Goal: Task Accomplishment & Management: Manage account settings

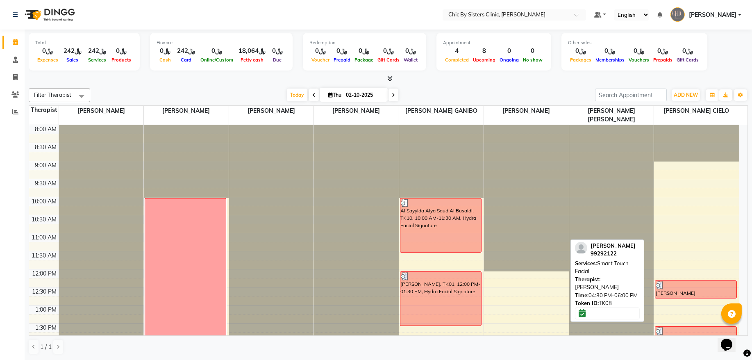
scroll to position [221, 0]
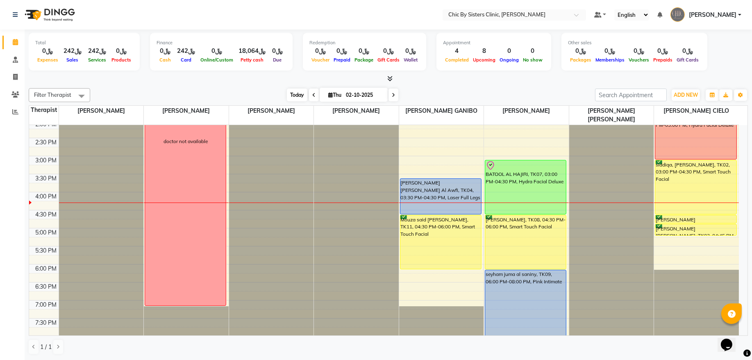
click at [293, 94] on span "Today" at bounding box center [297, 95] width 20 height 13
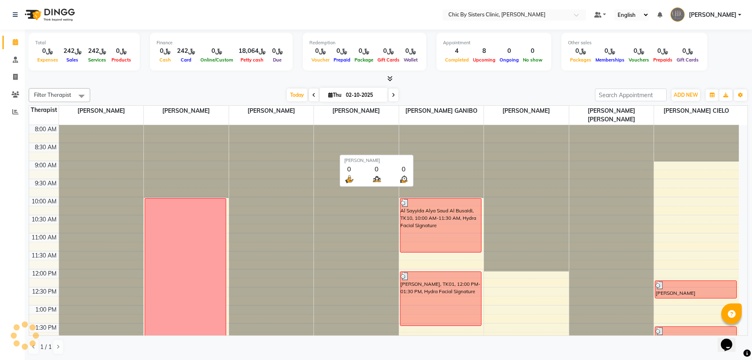
scroll to position [293, 0]
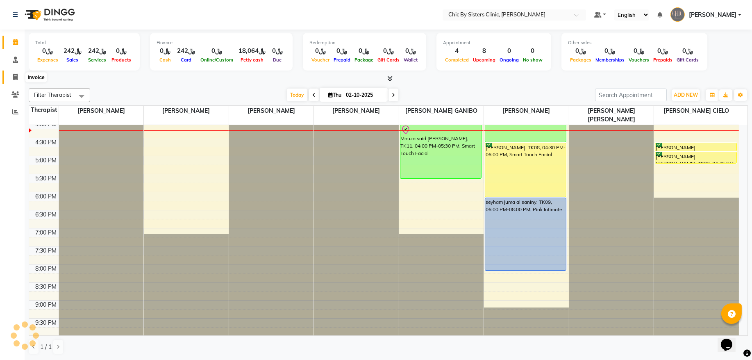
drag, startPoint x: 18, startPoint y: 75, endPoint x: 31, endPoint y: 78, distance: 12.6
click at [18, 75] on span at bounding box center [15, 77] width 14 height 9
select select "service"
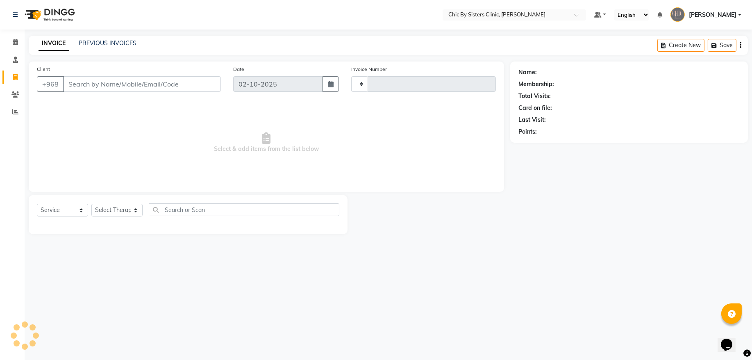
type input "2451"
select select "6348"
type input "96899808073"
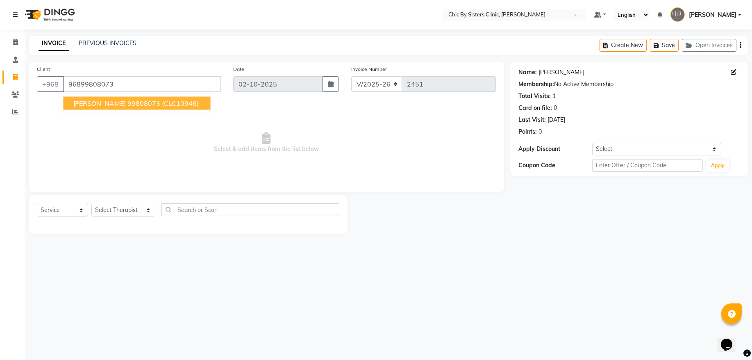
click at [562, 70] on link "Noor Fahad Saif Al Hosni" at bounding box center [561, 72] width 46 height 9
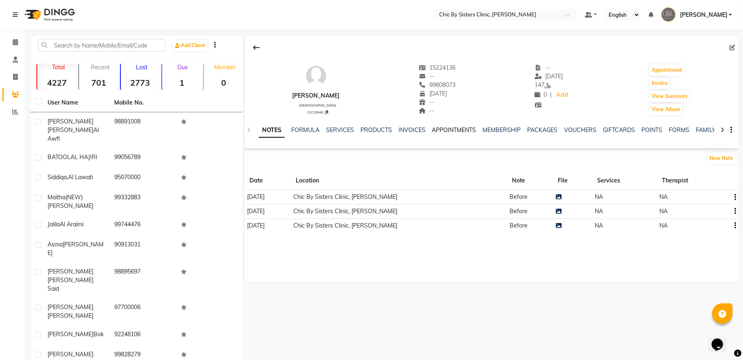
click at [451, 131] on link "APPOINTMENTS" at bounding box center [454, 129] width 44 height 7
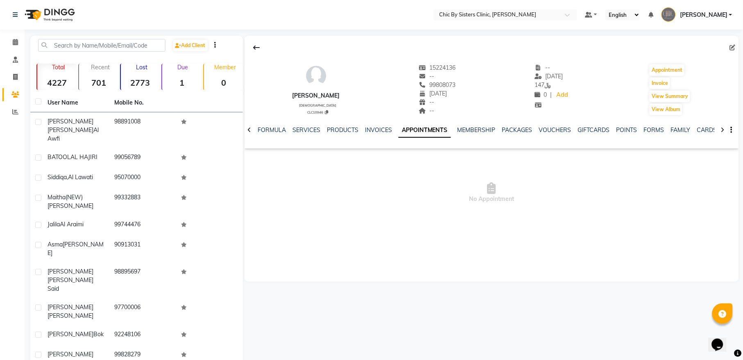
click at [248, 128] on icon at bounding box center [250, 130] width 4 height 6
click at [13, 41] on icon at bounding box center [15, 42] width 5 height 6
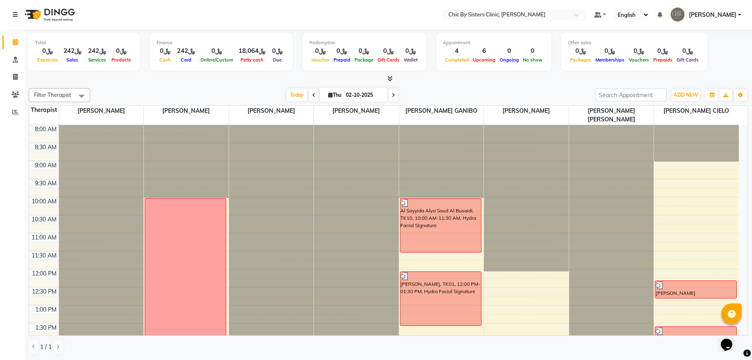
scroll to position [111, 0]
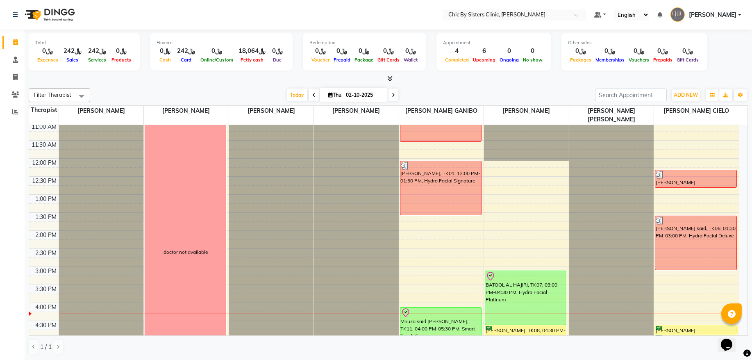
click at [348, 98] on input "02-10-2025" at bounding box center [363, 95] width 41 height 12
select select "10"
select select "2025"
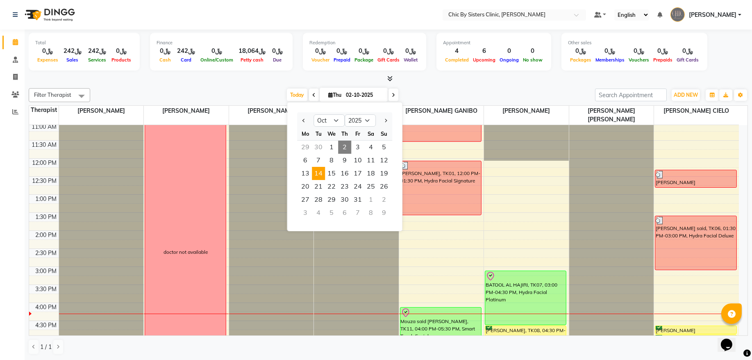
click at [322, 174] on span "14" at bounding box center [318, 173] width 13 height 13
type input "[DATE]"
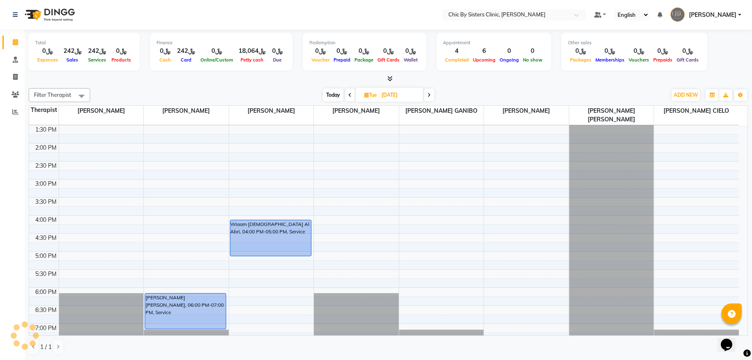
scroll to position [182, 0]
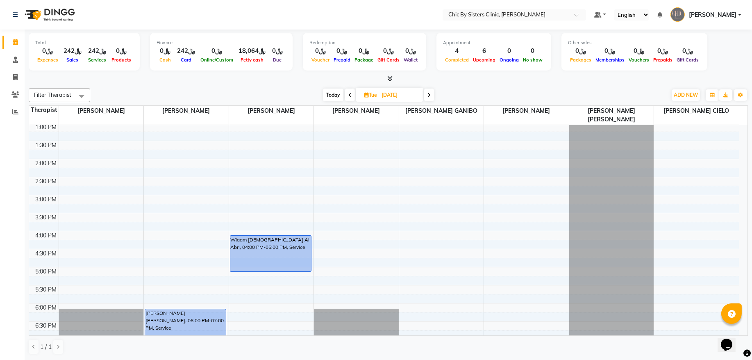
click at [164, 279] on div "8:00 AM 8:30 AM 9:00 AM 9:30 AM 10:00 AM 10:30 AM 11:00 AM 11:30 AM 12:00 PM 12…" at bounding box center [384, 231] width 710 height 577
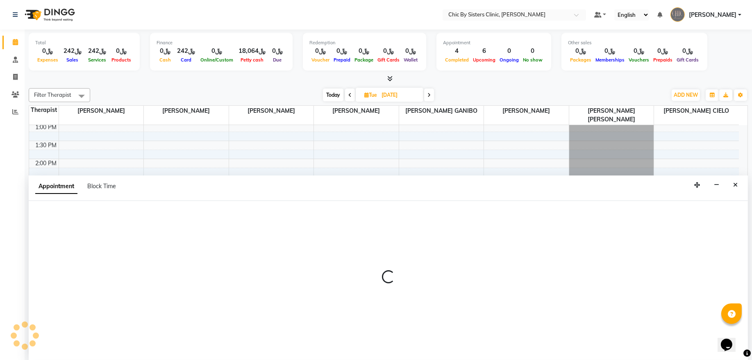
select select "49177"
select select "tentative"
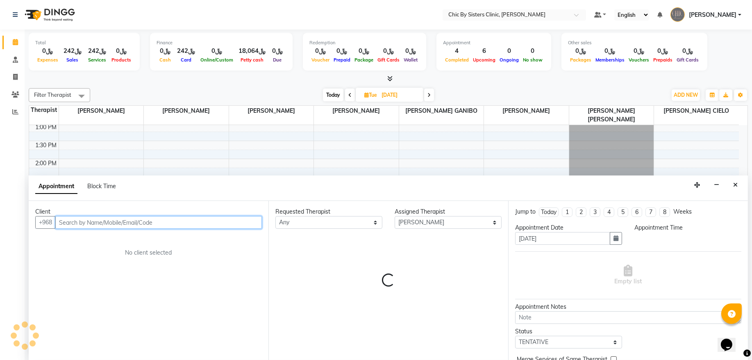
select select "1020"
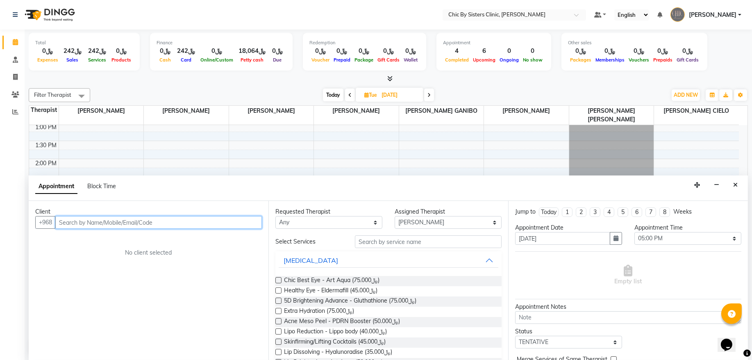
paste input "96899808073"
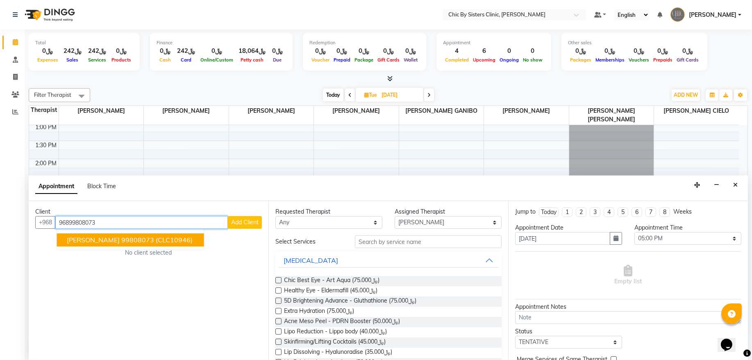
click at [111, 237] on span "[PERSON_NAME]" at bounding box center [93, 240] width 53 height 8
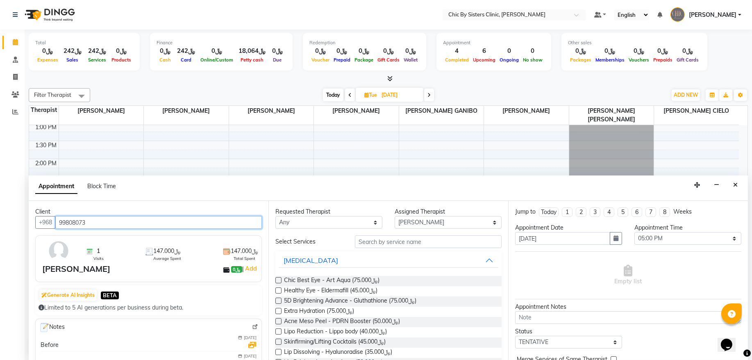
type input "99808073"
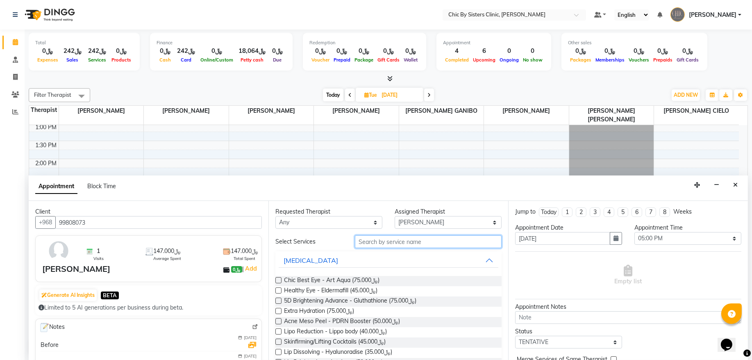
click at [375, 242] on input "text" at bounding box center [428, 241] width 147 height 13
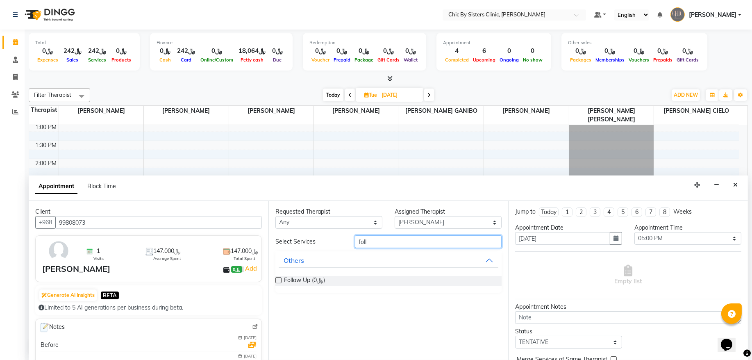
type input "foll"
click at [277, 284] on div at bounding box center [277, 281] width 5 height 9
click at [279, 281] on label at bounding box center [278, 280] width 6 height 6
click at [279, 281] on input "checkbox" at bounding box center [277, 280] width 5 height 5
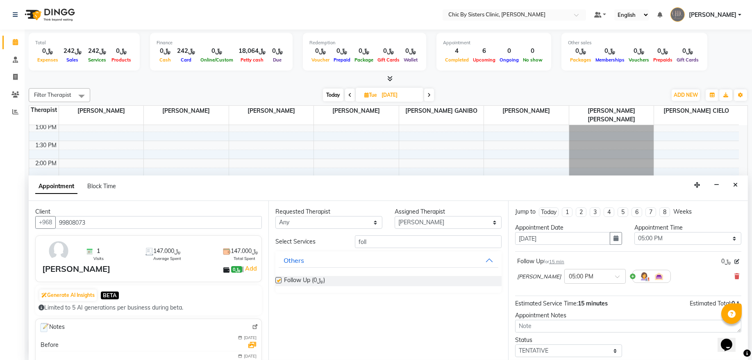
checkbox input "false"
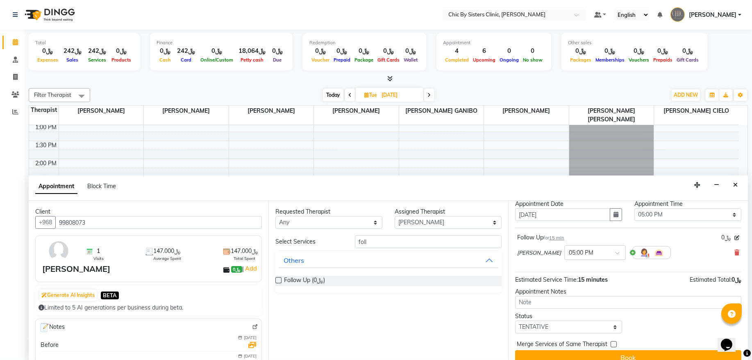
scroll to position [36, 0]
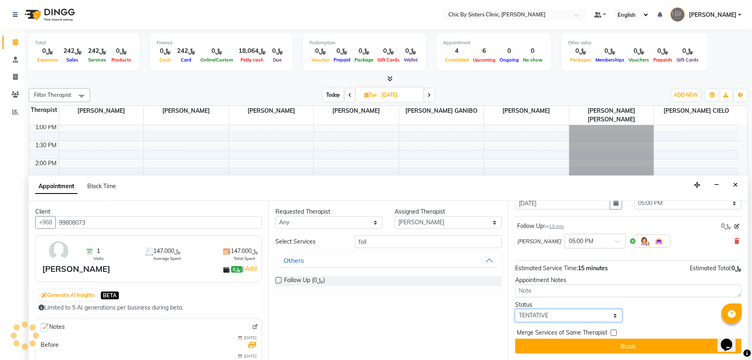
click at [543, 315] on select "Select TENTATIVE CONFIRM UPCOMING" at bounding box center [568, 315] width 107 height 13
select select "upcoming"
click at [515, 309] on select "Select TENTATIVE CONFIRM UPCOMING" at bounding box center [568, 315] width 107 height 13
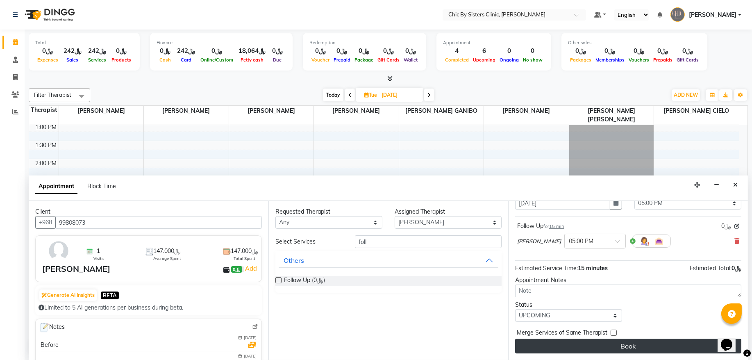
click at [535, 347] on button "Book" at bounding box center [628, 345] width 226 height 15
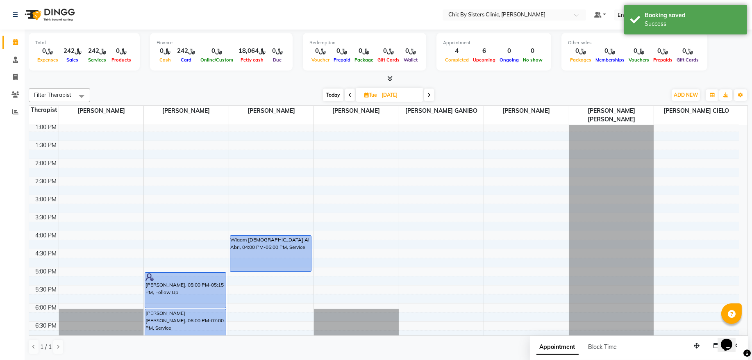
drag, startPoint x: 177, startPoint y: 281, endPoint x: 174, endPoint y: 300, distance: 19.4
click at [174, 300] on div "uni derma 71733163 Noor Fahad Saif Al hosni, 05:00 PM-05:15 PM, Follow Up helen…" at bounding box center [186, 231] width 85 height 577
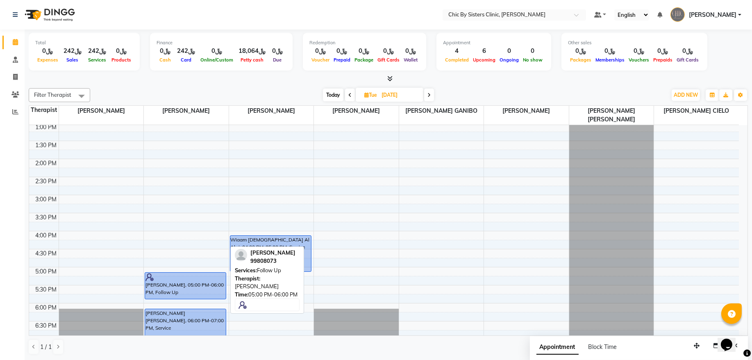
drag, startPoint x: 204, startPoint y: 306, endPoint x: 205, endPoint y: 295, distance: 11.1
click at [205, 295] on div "uni derma 71733163 Noor Fahad Saif Al hosni, 05:00 PM-06:00 PM, Follow Up helen…" at bounding box center [186, 231] width 85 height 577
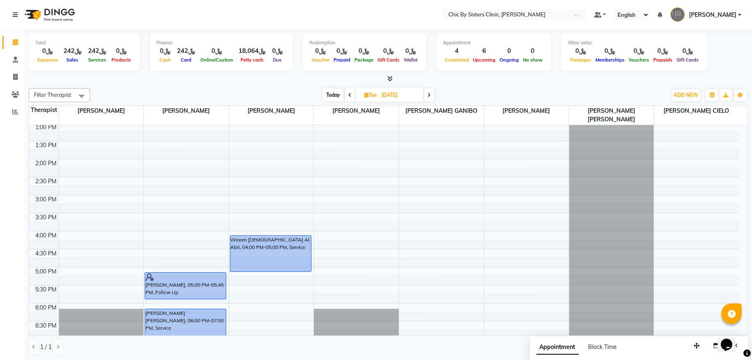
click at [328, 97] on span "Today" at bounding box center [333, 95] width 20 height 13
type input "02-10-2025"
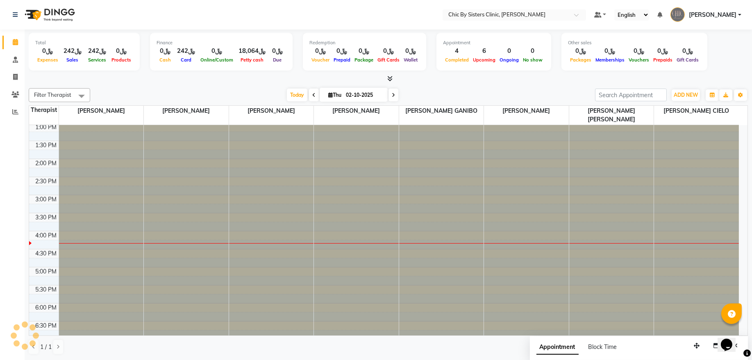
scroll to position [293, 0]
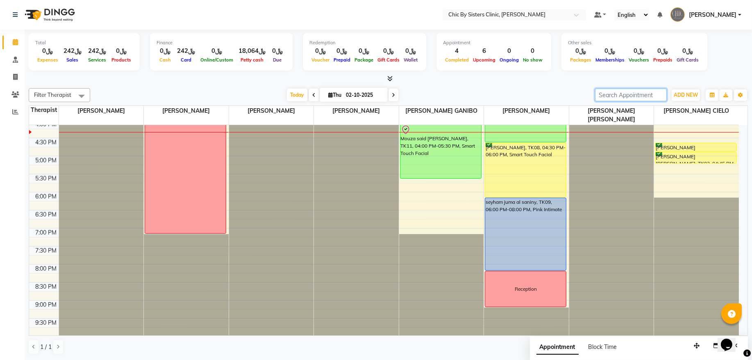
click at [639, 95] on input "search" at bounding box center [631, 95] width 72 height 13
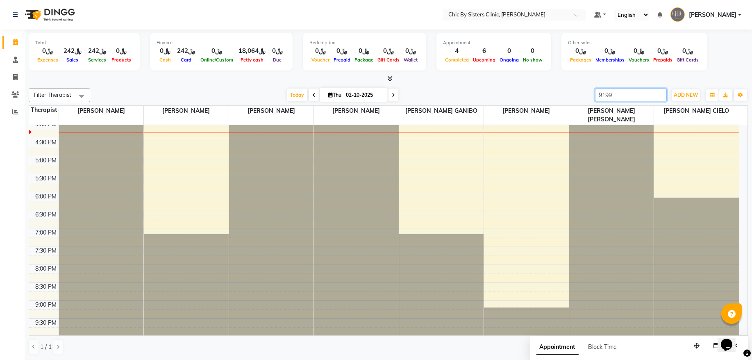
type input "91999"
click at [659, 95] on input "91999" at bounding box center [631, 95] width 72 height 13
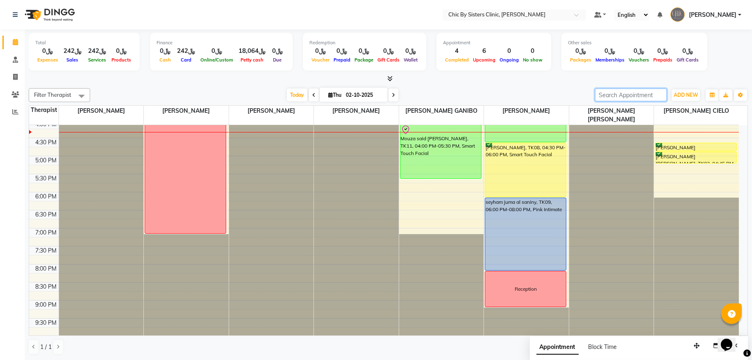
scroll to position [127, 0]
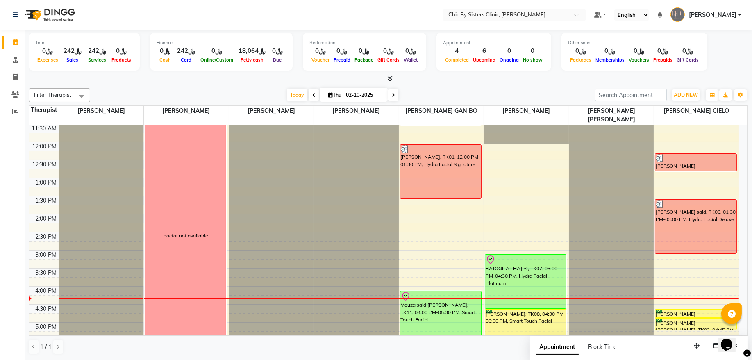
click at [354, 100] on input "02-10-2025" at bounding box center [363, 95] width 41 height 12
select select "10"
select select "2025"
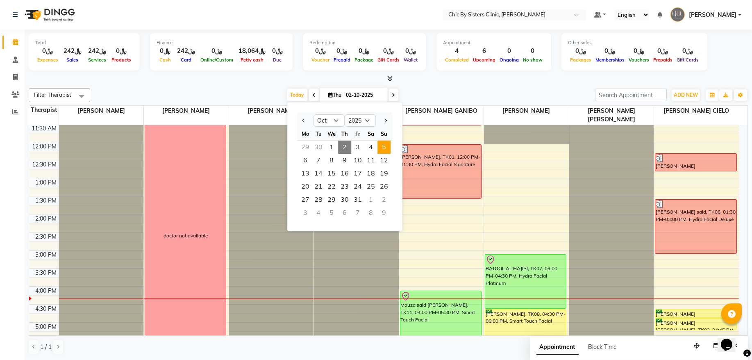
click at [389, 149] on span "5" at bounding box center [383, 147] width 13 height 13
type input "05-10-2025"
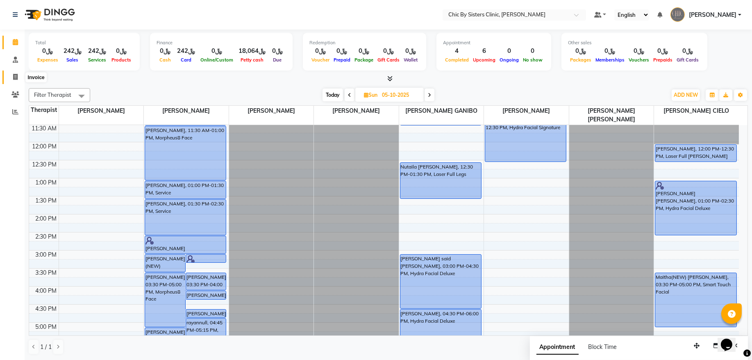
drag, startPoint x: 16, startPoint y: 75, endPoint x: 23, endPoint y: 75, distance: 6.6
click at [16, 75] on icon at bounding box center [15, 77] width 5 height 6
select select "service"
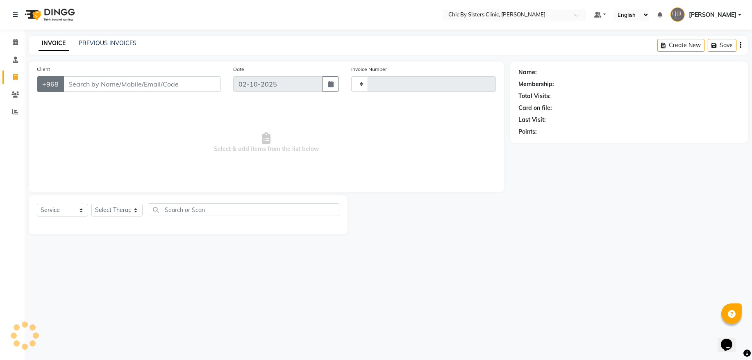
type input "2451"
select select "6348"
type input "96891999100"
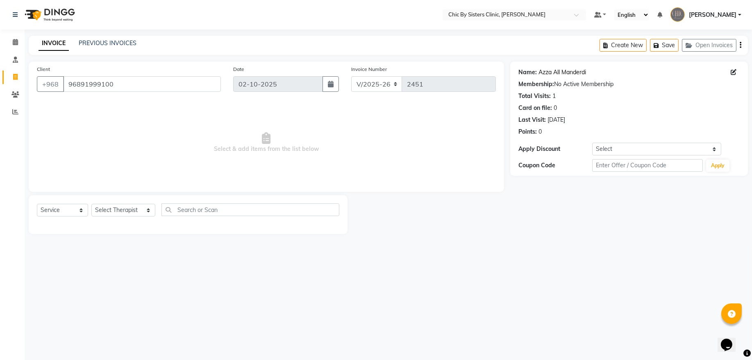
click at [563, 75] on link "Azza All Manderdi" at bounding box center [562, 72] width 48 height 9
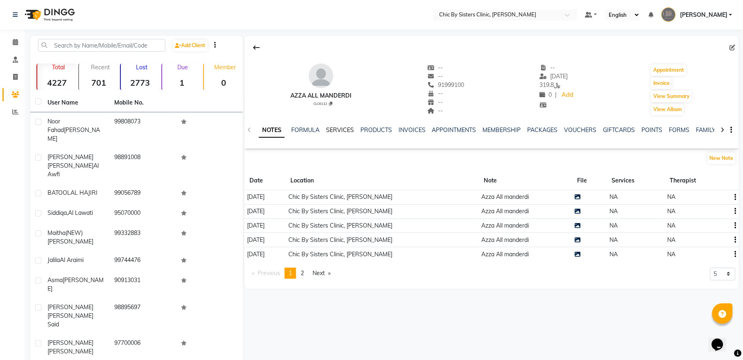
click at [335, 130] on link "SERVICES" at bounding box center [340, 129] width 28 height 7
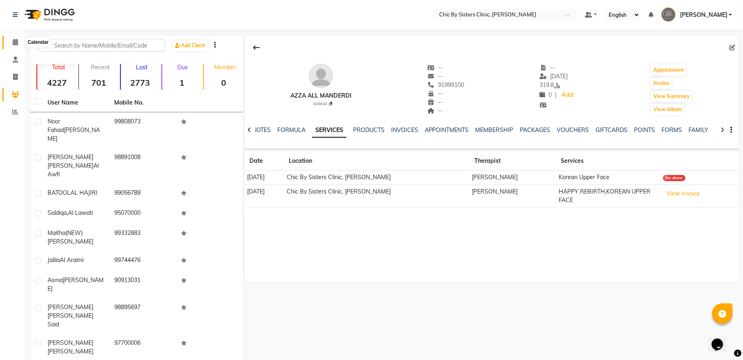
click at [13, 41] on icon at bounding box center [15, 42] width 5 height 6
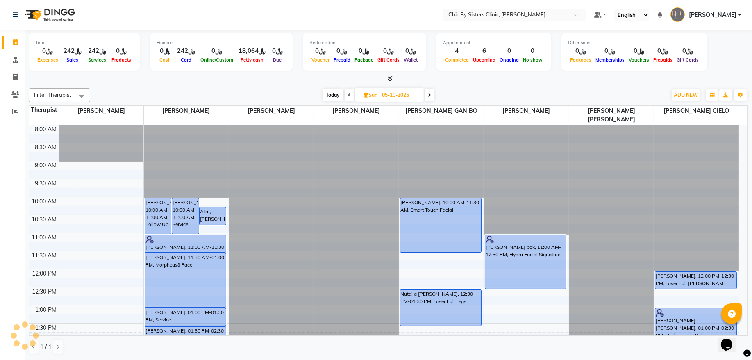
click at [403, 96] on input "05-10-2025" at bounding box center [399, 95] width 41 height 12
select select "10"
select select "2025"
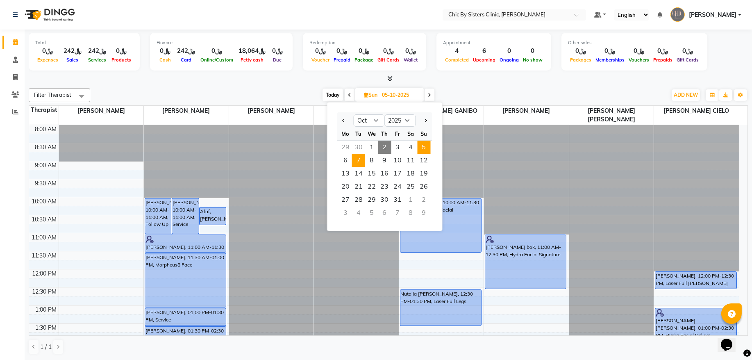
click at [357, 161] on span "7" at bounding box center [358, 160] width 13 height 13
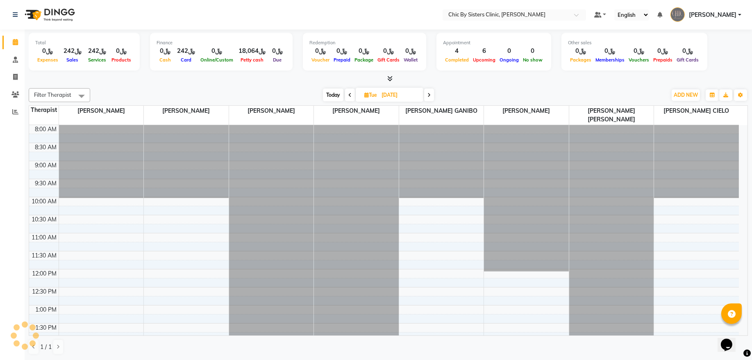
scroll to position [293, 0]
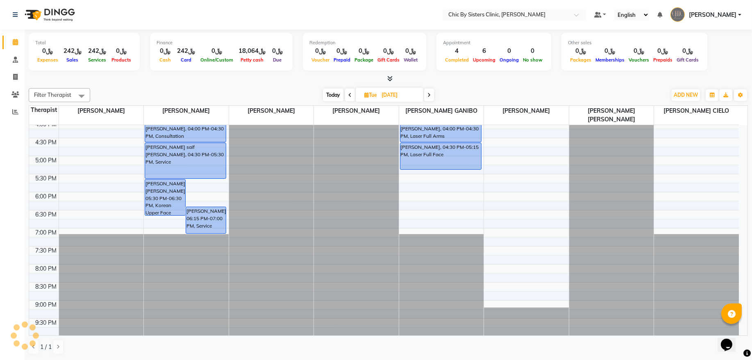
click at [431, 97] on span at bounding box center [429, 95] width 10 height 13
type input "[DATE]"
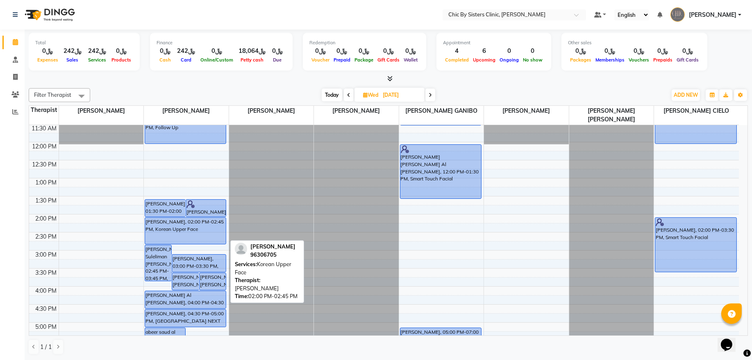
scroll to position [0, 0]
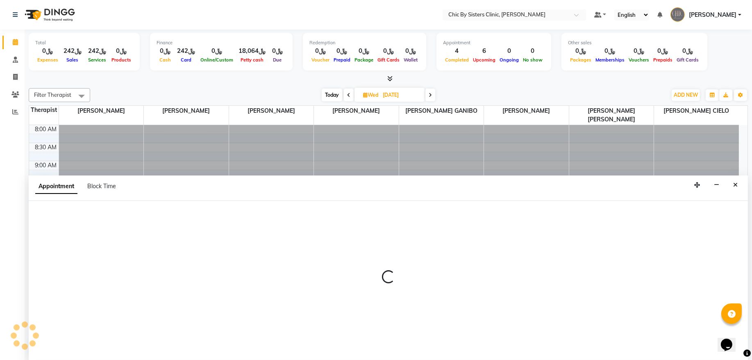
select select "49177"
select select "720"
select select "tentative"
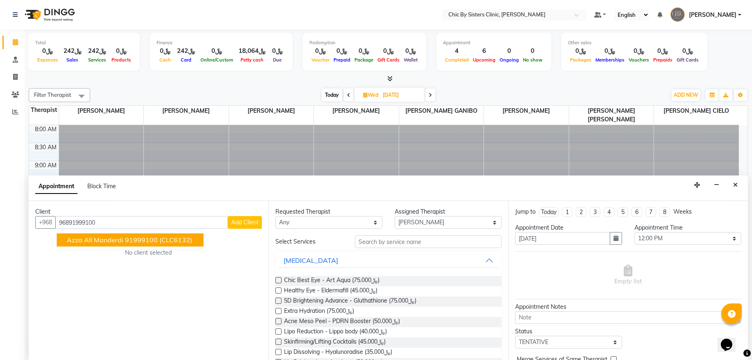
click at [103, 246] on button "Azza All manderdi 91999100 (CLC6132)" at bounding box center [130, 240] width 147 height 13
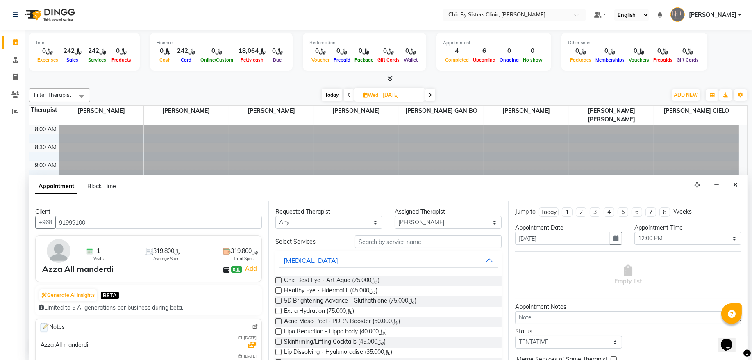
type input "91999100"
click at [369, 240] on input "text" at bounding box center [428, 241] width 147 height 13
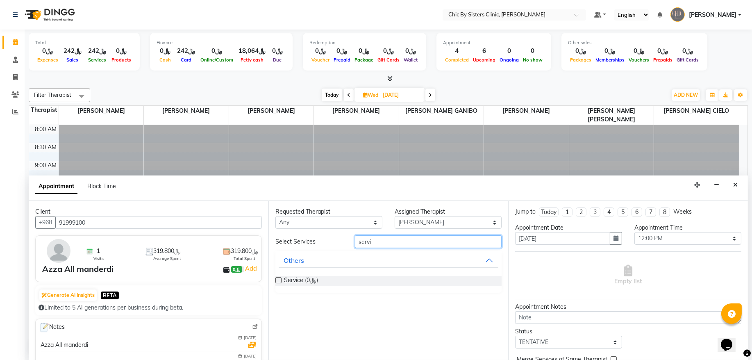
type input "servi"
click at [278, 280] on label at bounding box center [278, 280] width 6 height 6
click at [278, 280] on input "checkbox" at bounding box center [277, 280] width 5 height 5
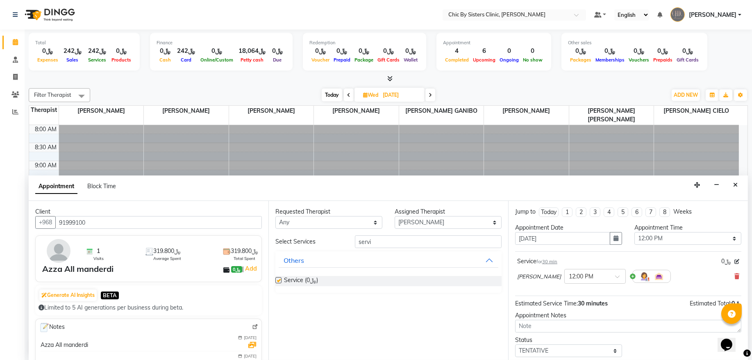
checkbox input "false"
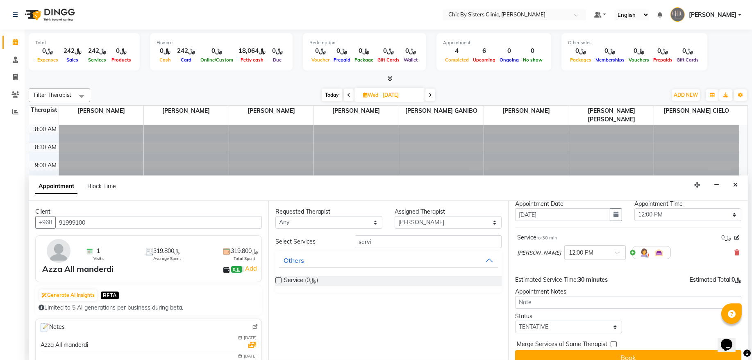
scroll to position [36, 0]
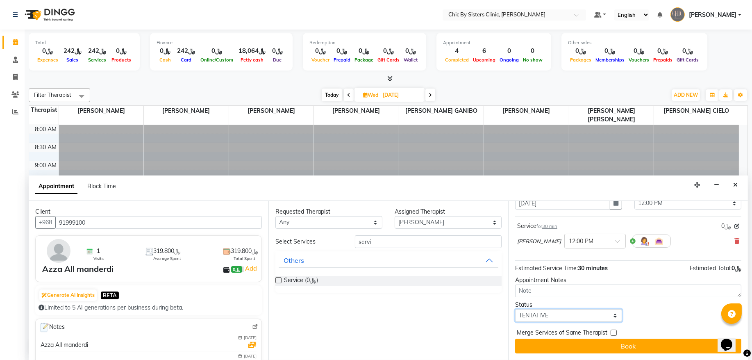
click at [538, 318] on select "Select TENTATIVE CONFIRM UPCOMING" at bounding box center [568, 315] width 107 height 13
click at [538, 314] on select "Select TENTATIVE CONFIRM UPCOMING" at bounding box center [568, 315] width 107 height 13
click at [538, 311] on select "Select TENTATIVE CONFIRM UPCOMING" at bounding box center [568, 315] width 107 height 13
select select "upcoming"
click at [515, 309] on select "Select TENTATIVE CONFIRM UPCOMING" at bounding box center [568, 315] width 107 height 13
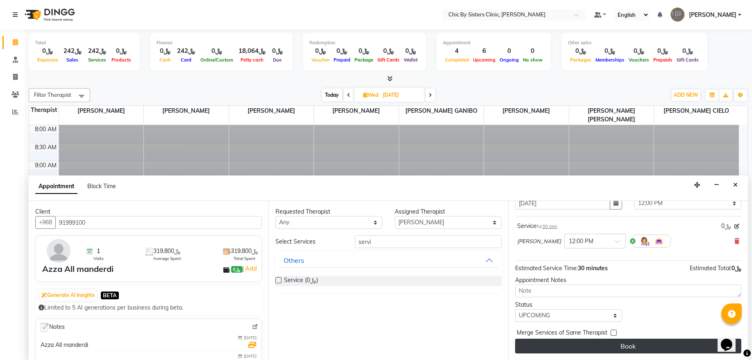
click at [536, 343] on button "Book" at bounding box center [628, 345] width 226 height 15
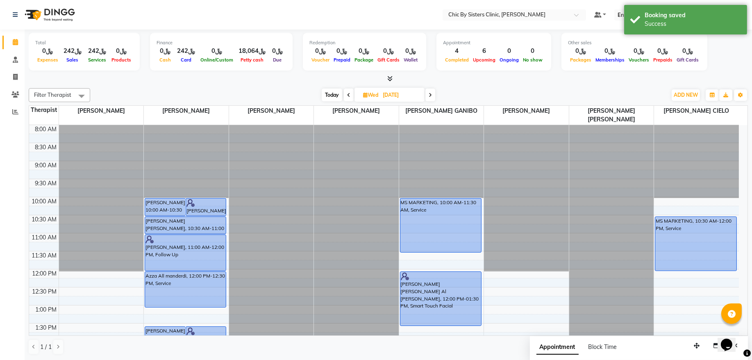
drag, startPoint x: 186, startPoint y: 288, endPoint x: 186, endPoint y: 304, distance: 16.0
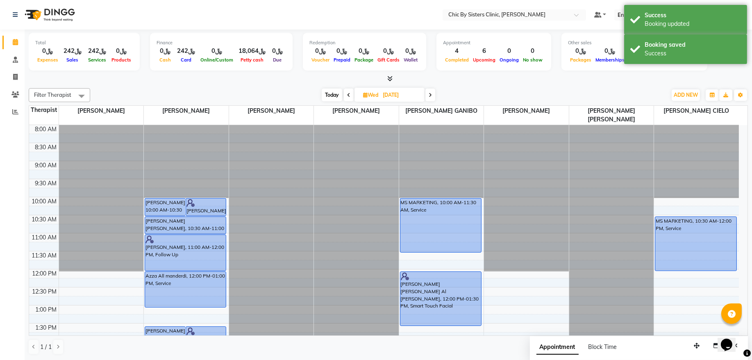
click at [329, 93] on span "Today" at bounding box center [332, 95] width 20 height 13
type input "02-10-2025"
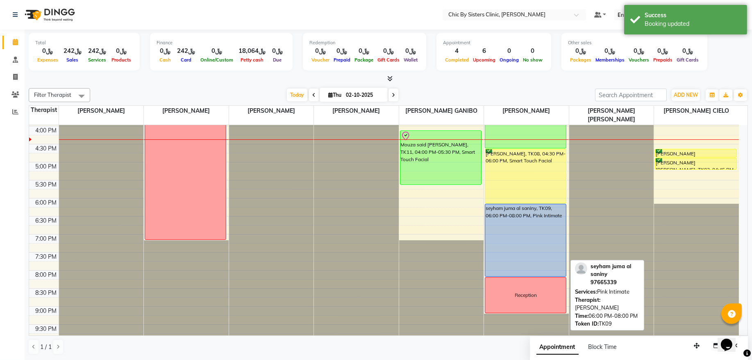
scroll to position [293, 0]
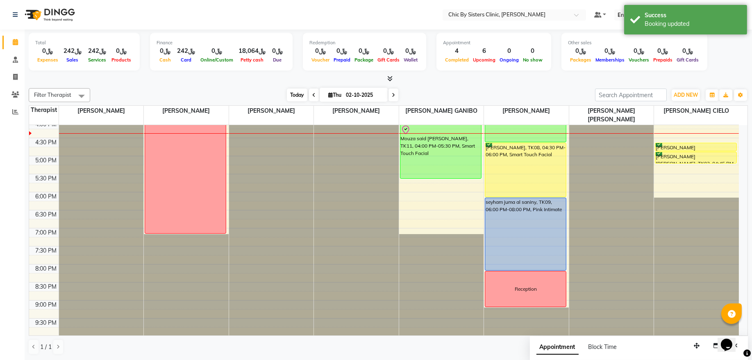
click at [287, 93] on span "Today" at bounding box center [297, 95] width 20 height 13
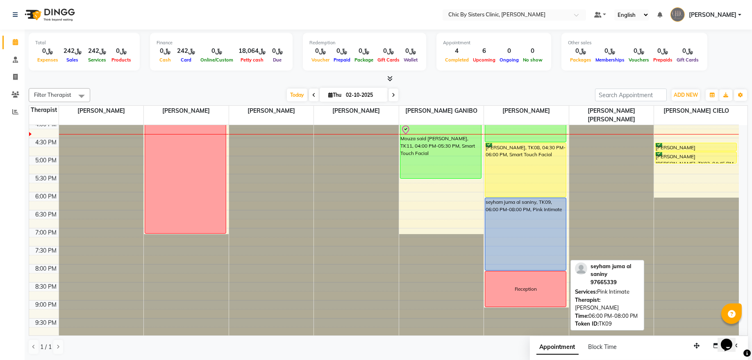
click at [527, 218] on div "seyham juma al saniny, TK09, 06:00 PM-08:00 PM, Pink Intimate" at bounding box center [525, 234] width 81 height 72
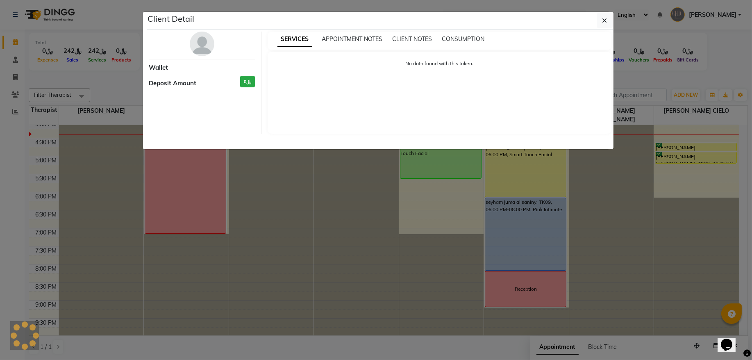
select select "5"
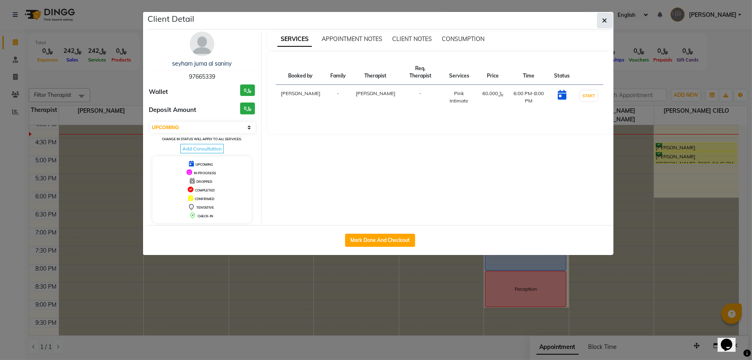
click at [601, 25] on button "button" at bounding box center [605, 21] width 16 height 16
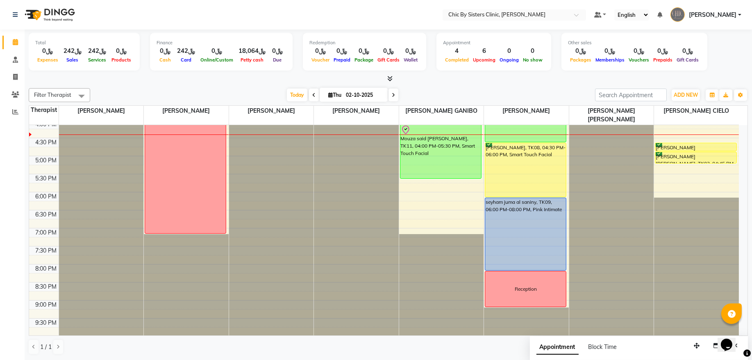
click at [355, 93] on input "02-10-2025" at bounding box center [363, 95] width 41 height 12
select select "10"
select select "2025"
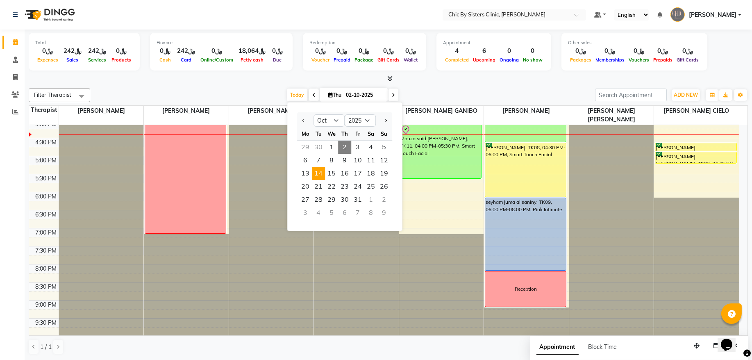
click at [320, 171] on span "14" at bounding box center [318, 173] width 13 height 13
type input "[DATE]"
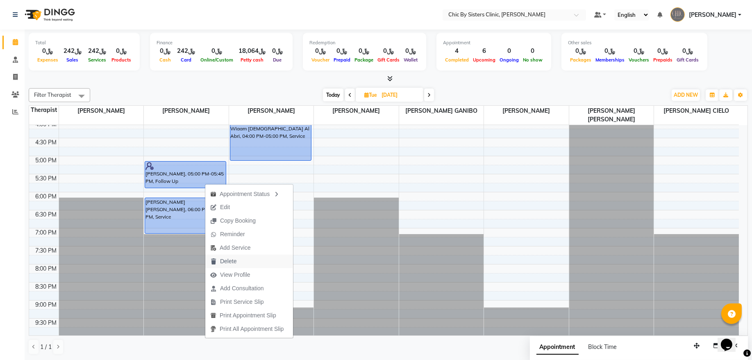
click at [227, 259] on span "Delete" at bounding box center [228, 261] width 16 height 9
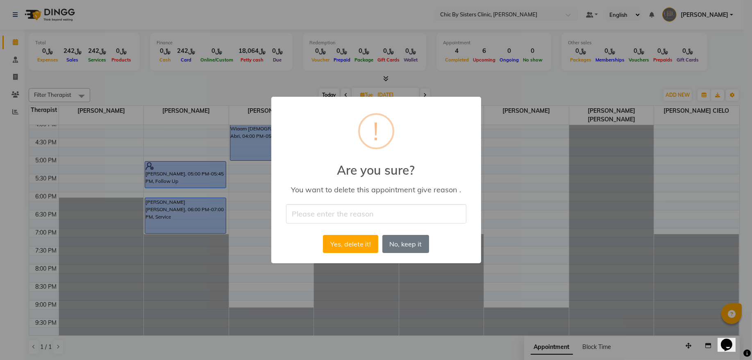
click at [351, 211] on input "text" at bounding box center [376, 213] width 180 height 19
type input "erro"
click at [345, 236] on button "Yes, delete it!" at bounding box center [350, 244] width 55 height 18
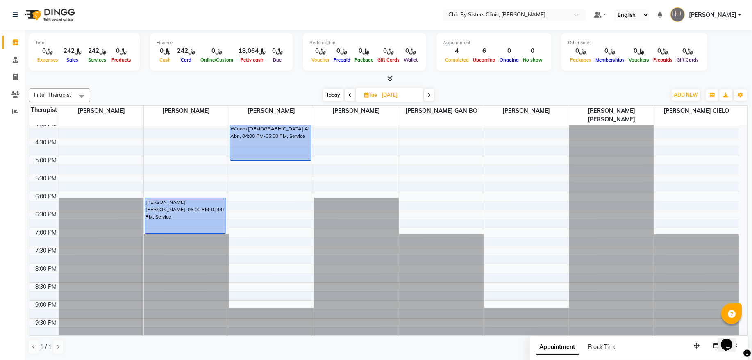
click at [331, 98] on span "Today" at bounding box center [333, 95] width 20 height 13
type input "02-10-2025"
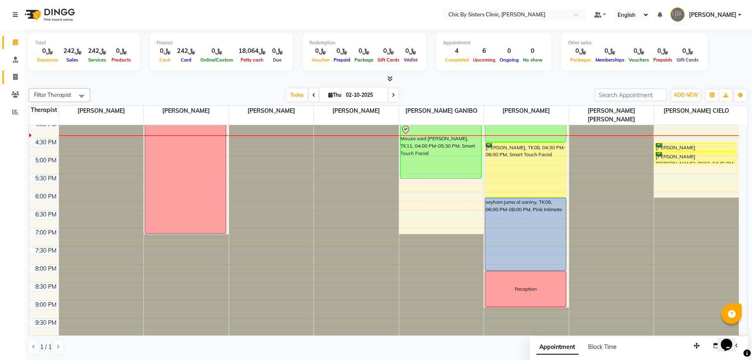
drag, startPoint x: 13, startPoint y: 77, endPoint x: 20, endPoint y: 77, distance: 6.6
click at [14, 77] on icon at bounding box center [15, 77] width 5 height 6
select select "service"
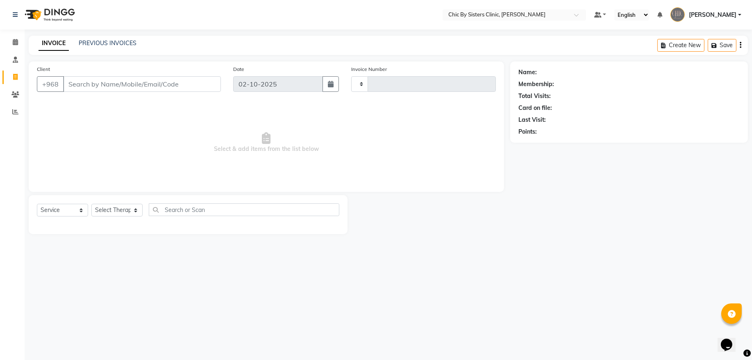
type input "2451"
select select "6348"
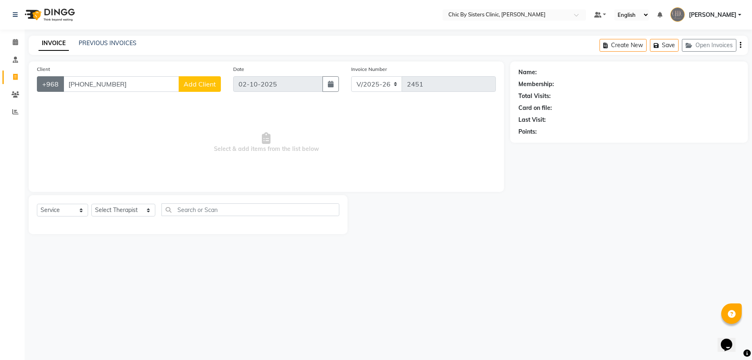
drag, startPoint x: 83, startPoint y: 84, endPoint x: 59, endPoint y: 89, distance: 23.9
click at [59, 89] on div "+968 [PHONE_NUMBER] Add Client" at bounding box center [129, 84] width 184 height 16
click at [88, 83] on input "9620 6665" at bounding box center [121, 84] width 116 height 16
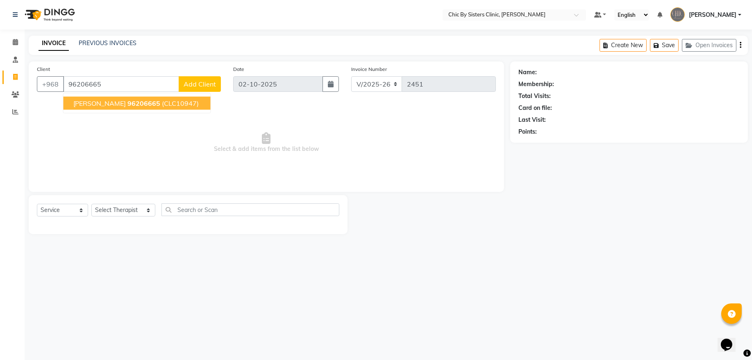
click at [123, 103] on span "[PERSON_NAME]" at bounding box center [99, 103] width 53 height 8
type input "96206665"
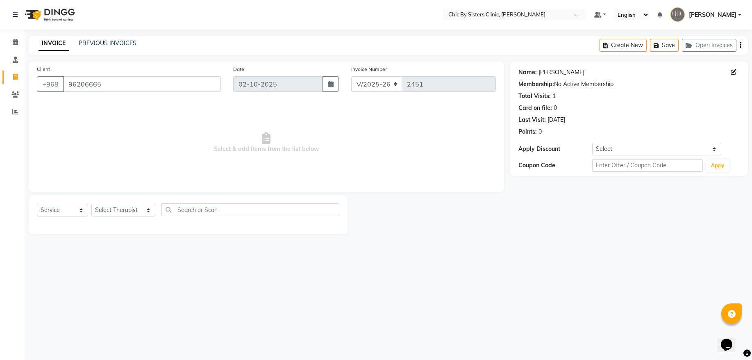
click at [578, 75] on link "[PERSON_NAME]" at bounding box center [561, 72] width 46 height 9
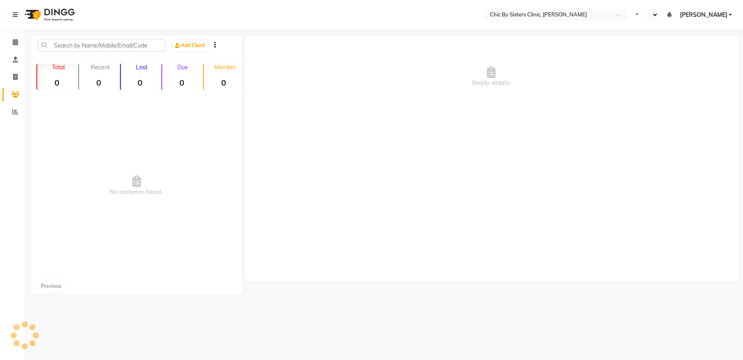
select select "en"
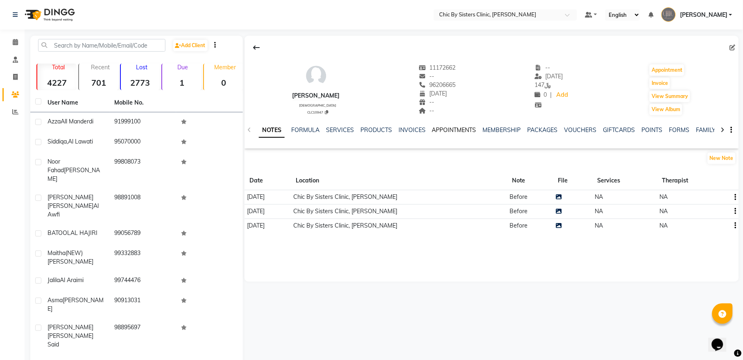
click at [436, 129] on link "APPOINTMENTS" at bounding box center [454, 129] width 44 height 7
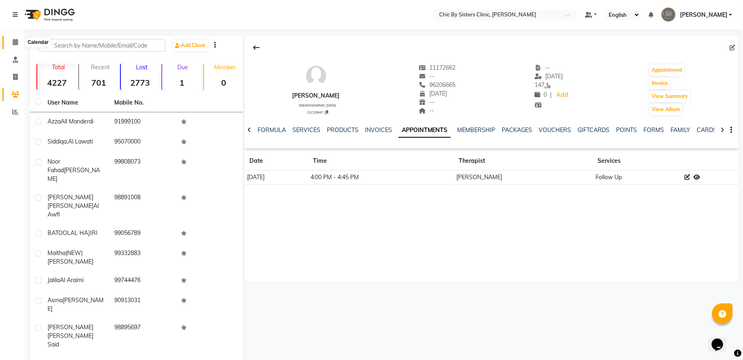
click at [18, 43] on icon at bounding box center [15, 42] width 5 height 6
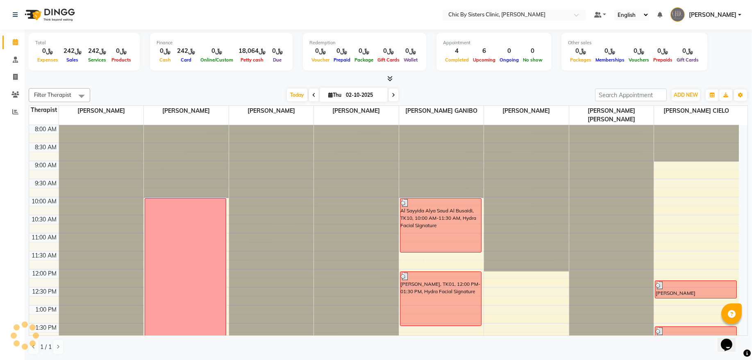
click at [355, 96] on input "02-10-2025" at bounding box center [363, 95] width 41 height 12
select select "10"
select select "2025"
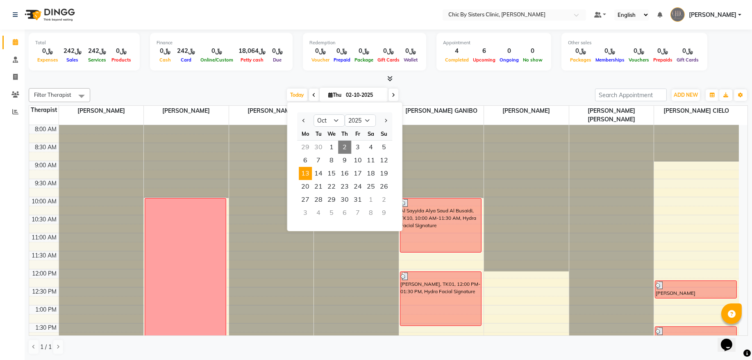
click at [308, 176] on span "13" at bounding box center [305, 173] width 13 height 13
type input "13-10-2025"
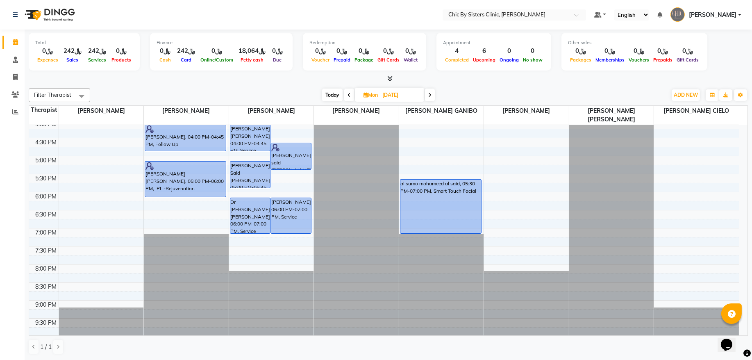
scroll to position [238, 0]
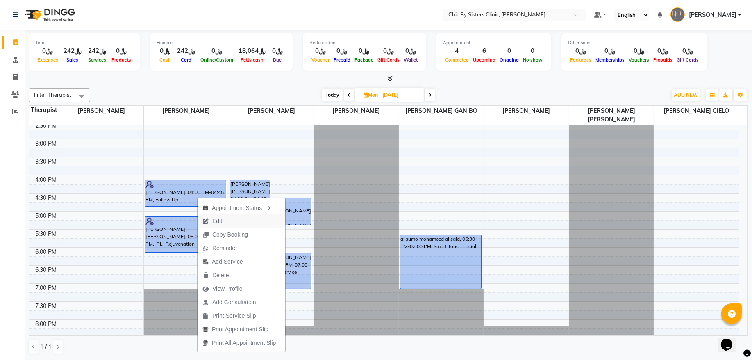
click at [212, 222] on span "Edit" at bounding box center [217, 221] width 10 height 9
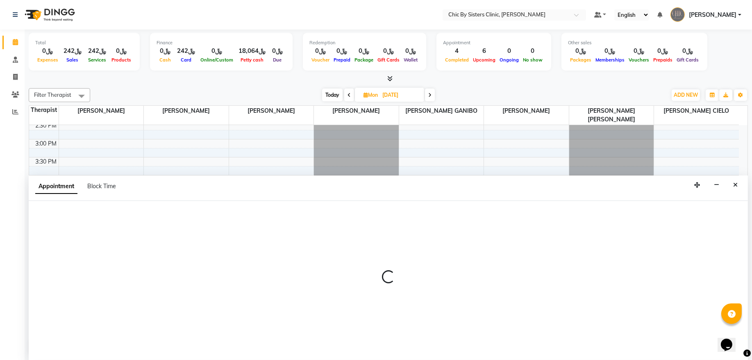
select select "tentative"
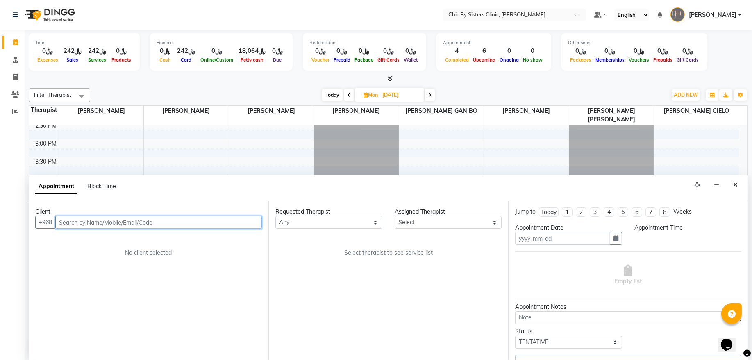
type input "13-10-2025"
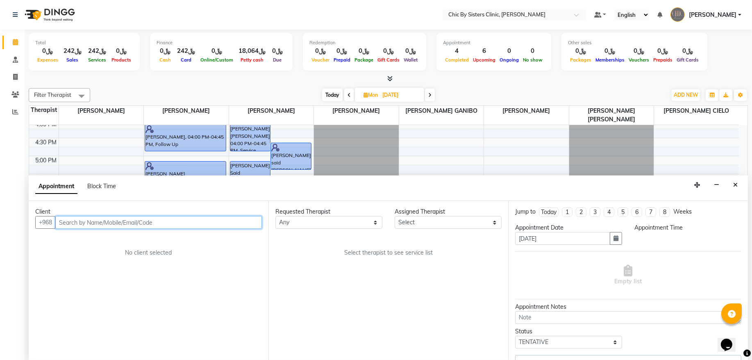
select select "upcoming"
select select "960"
select select "49177"
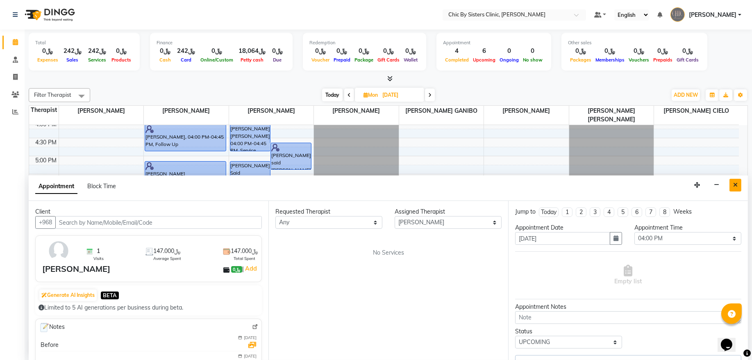
click at [735, 186] on icon "Close" at bounding box center [735, 185] width 5 height 6
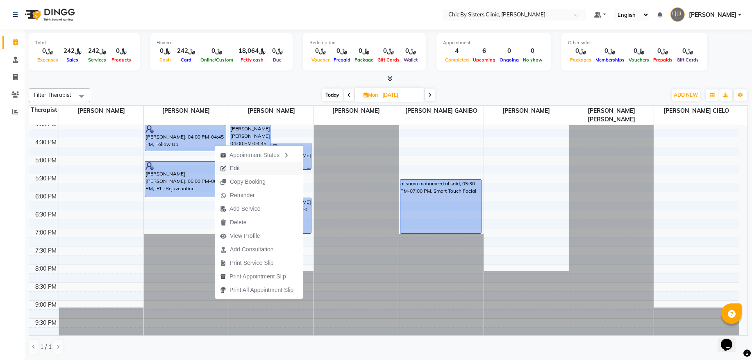
click at [232, 171] on span "Edit" at bounding box center [235, 168] width 10 height 9
select select "tentative"
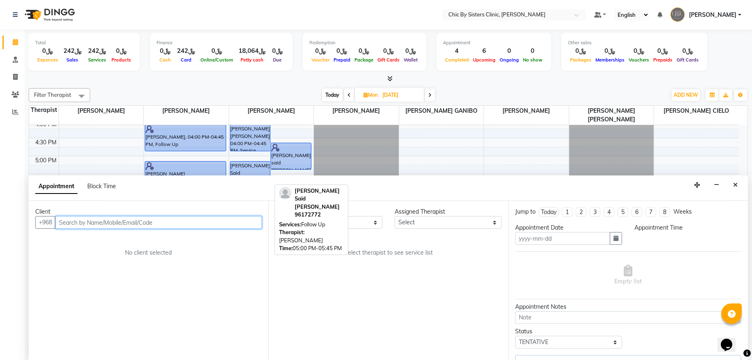
type input "13-10-2025"
select select "49177"
select select "upcoming"
select select "960"
select select "3125"
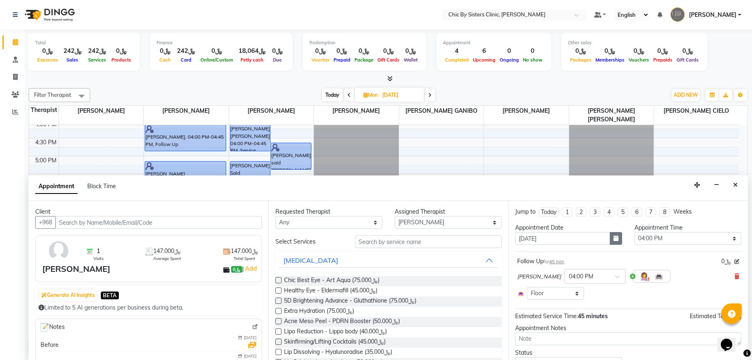
click at [615, 240] on button "button" at bounding box center [616, 238] width 12 height 13
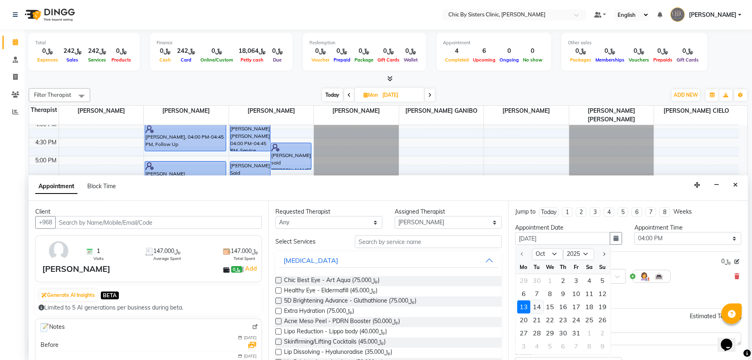
click at [541, 307] on div "14" at bounding box center [536, 306] width 13 height 13
type input "[DATE]"
select select "960"
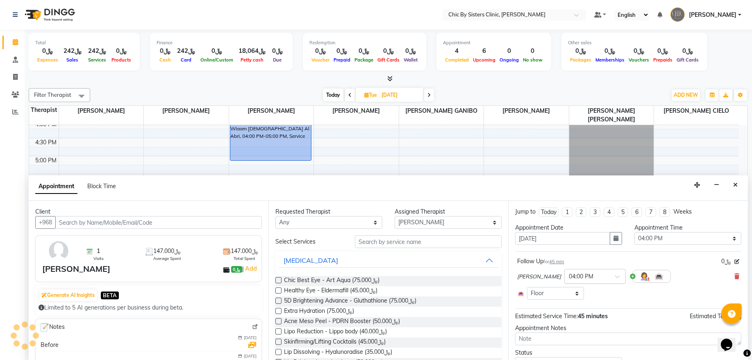
click at [600, 279] on input "text" at bounding box center [587, 275] width 36 height 9
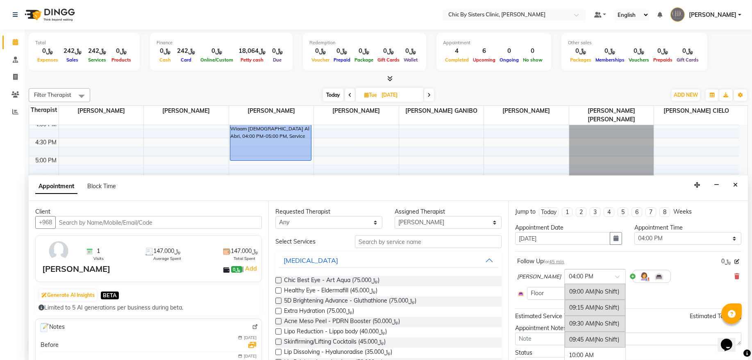
scroll to position [429, 0]
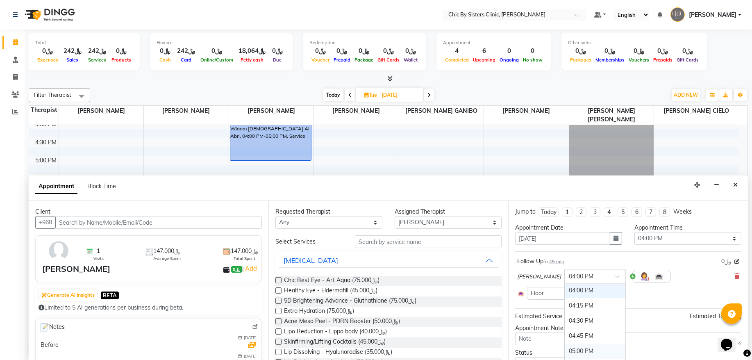
click at [603, 354] on div "05:00 PM" at bounding box center [595, 350] width 61 height 15
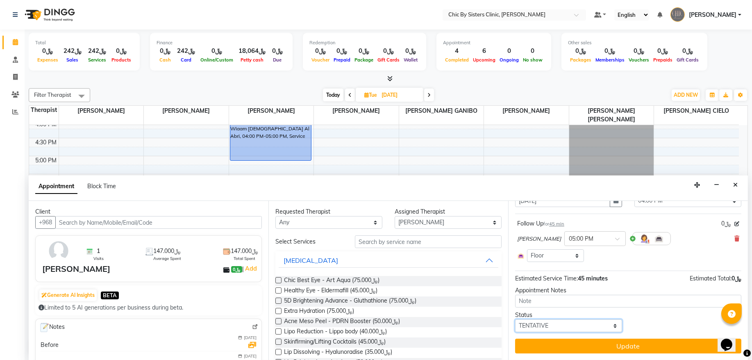
click at [550, 323] on select "Select TENTATIVE CONFIRM UPCOMING" at bounding box center [568, 325] width 107 height 13
select select "upcoming"
click at [515, 319] on select "Select TENTATIVE CONFIRM UPCOMING" at bounding box center [568, 325] width 107 height 13
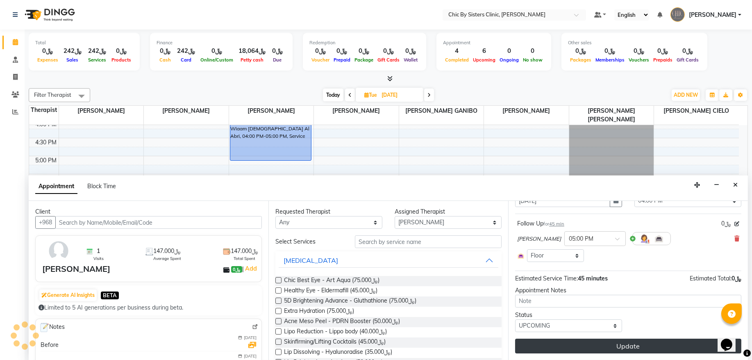
click at [556, 341] on button "Update" at bounding box center [628, 345] width 226 height 15
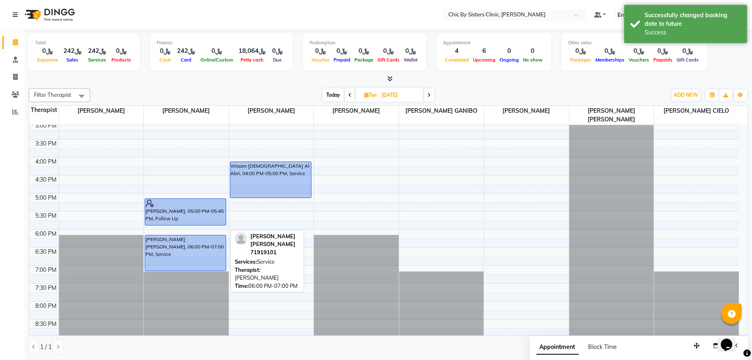
scroll to position [238, 0]
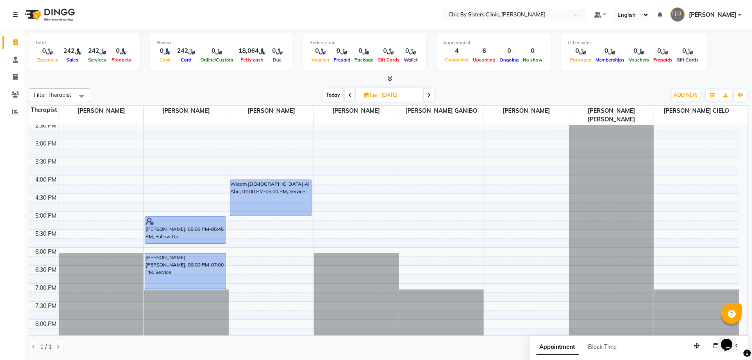
click at [332, 92] on span "Today" at bounding box center [333, 95] width 20 height 13
type input "02-10-2025"
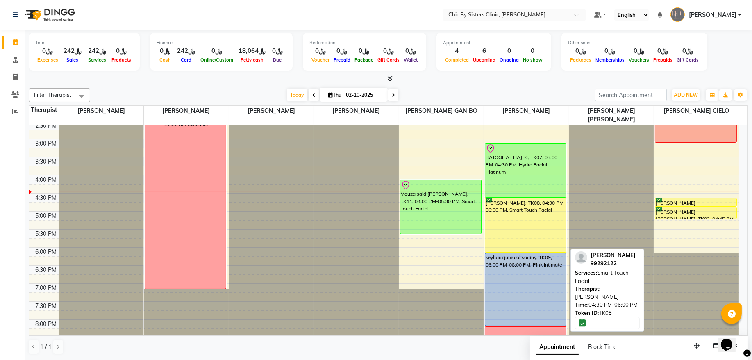
click at [521, 220] on div "[PERSON_NAME], TK08, 04:30 PM-06:00 PM, Smart Touch Facial" at bounding box center [525, 225] width 81 height 54
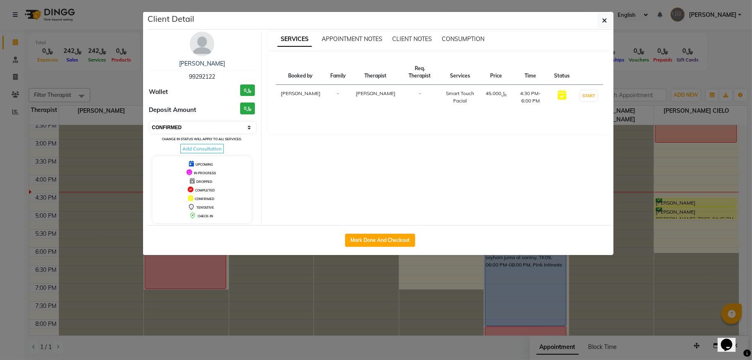
click at [204, 126] on select "Select IN SERVICE CONFIRMED TENTATIVE CHECK IN MARK DONE DROPPED UPCOMING" at bounding box center [203, 127] width 106 height 11
select select "8"
click at [150, 122] on select "Select IN SERVICE CONFIRMED TENTATIVE CHECK IN MARK DONE DROPPED UPCOMING" at bounding box center [203, 127] width 106 height 11
click at [604, 19] on icon "button" at bounding box center [604, 20] width 5 height 7
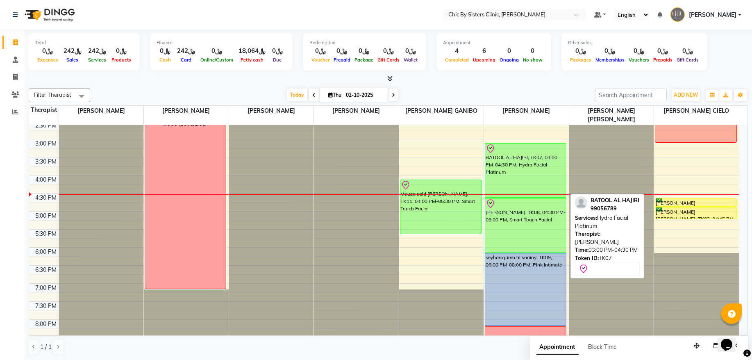
click at [535, 166] on div "BATOOL AL HAJIRI, TK07, 03:00 PM-04:30 PM, Hydra Facial Platinum" at bounding box center [525, 170] width 81 height 54
select select "8"
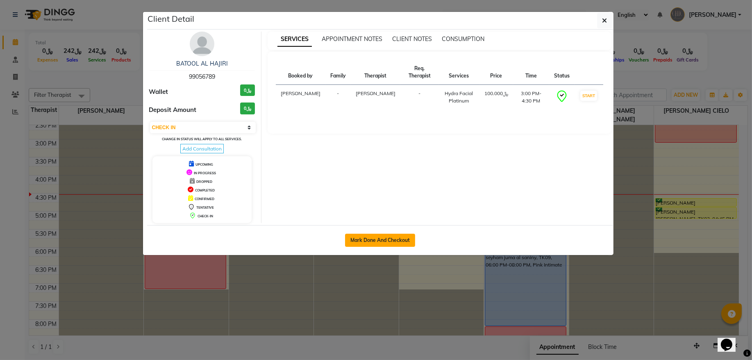
click at [369, 239] on button "Mark Done And Checkout" at bounding box center [380, 240] width 70 height 13
select select "service"
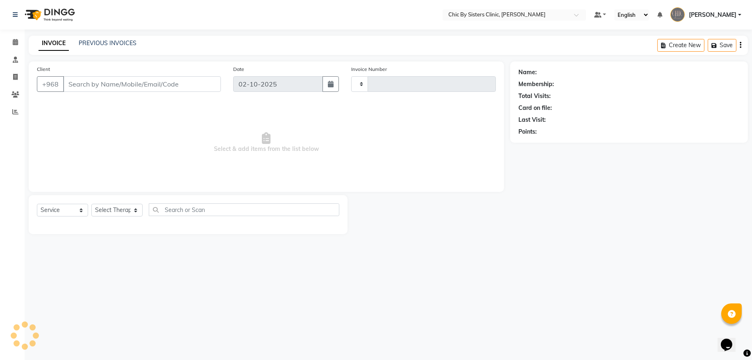
type input "2451"
select select "6348"
type input "99056789"
select select "49183"
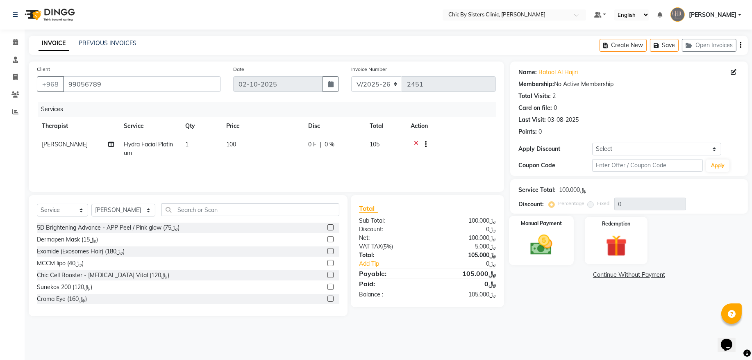
click at [528, 234] on img at bounding box center [541, 244] width 36 height 25
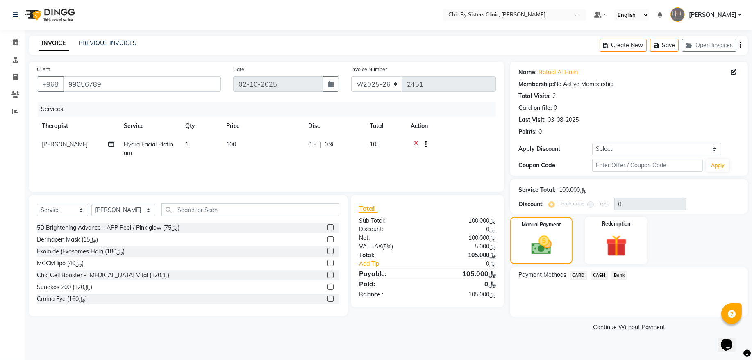
click at [578, 277] on span "CARD" at bounding box center [579, 274] width 18 height 9
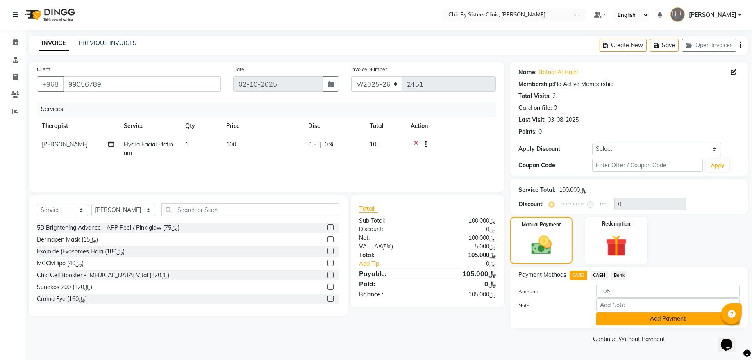
click at [602, 321] on button "Add Payment" at bounding box center [667, 318] width 143 height 13
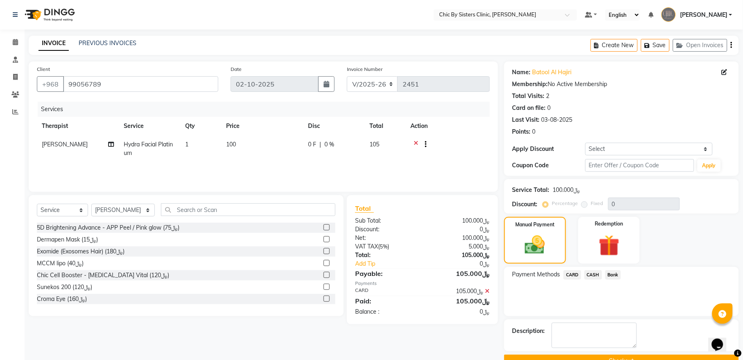
scroll to position [20, 0]
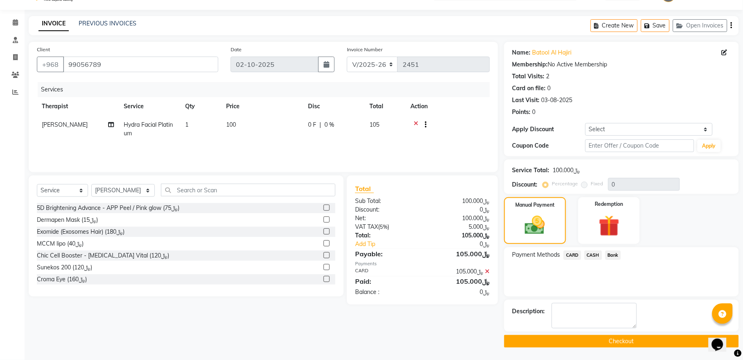
click at [518, 336] on button "Checkout" at bounding box center [621, 341] width 235 height 13
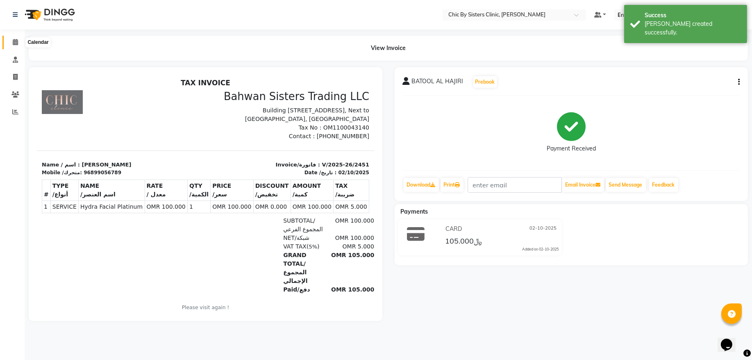
click at [11, 43] on span at bounding box center [15, 42] width 14 height 9
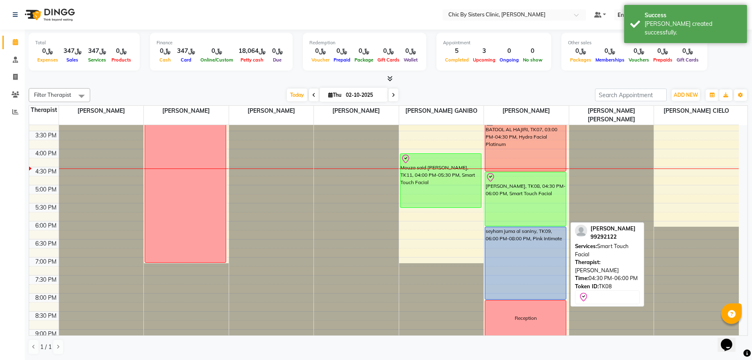
scroll to position [209, 0]
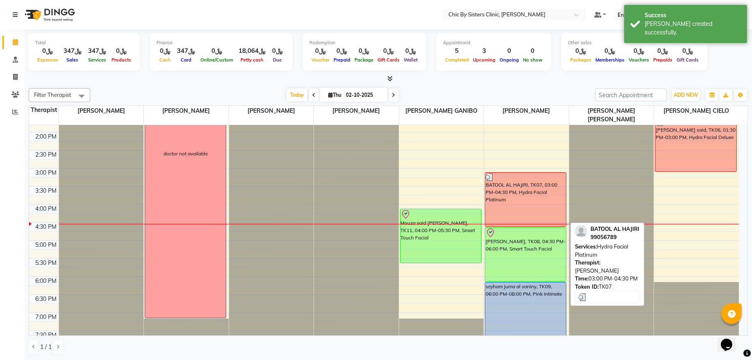
click at [525, 206] on div "BATOOL AL HAJIRI, TK07, 03:00 PM-04:30 PM, Hydra Facial Platinum" at bounding box center [525, 200] width 81 height 54
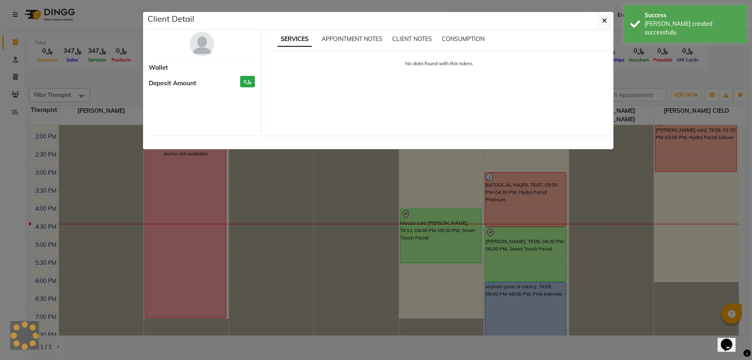
select select "3"
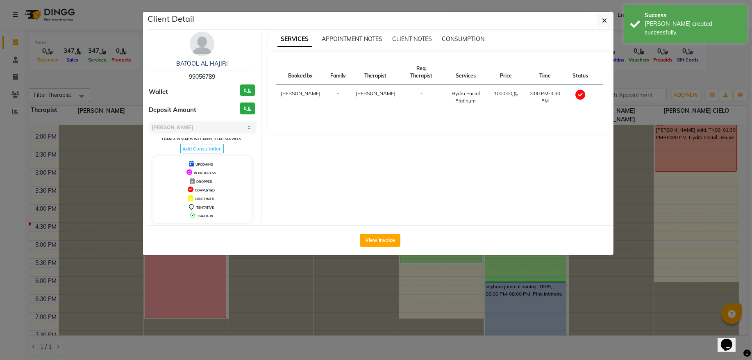
click at [210, 79] on span "99056789" at bounding box center [202, 76] width 26 height 7
copy span "99056789"
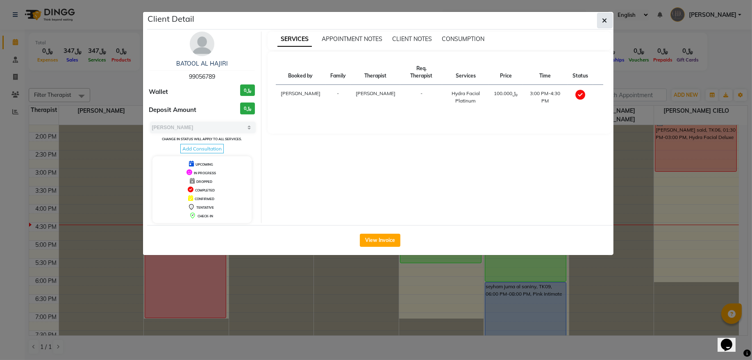
click at [600, 21] on button "button" at bounding box center [605, 21] width 16 height 16
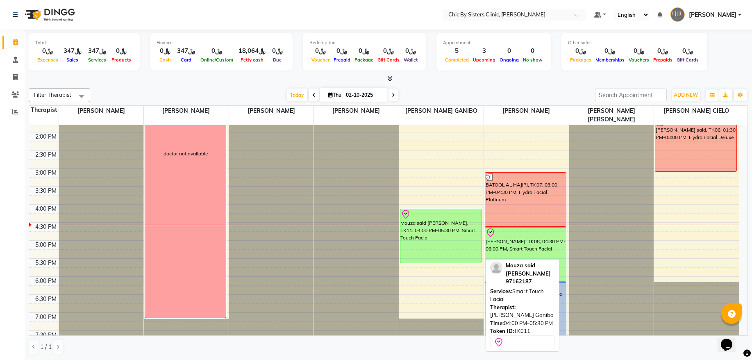
click at [434, 237] on div "Mouza said [PERSON_NAME], TK11, 04:00 PM-05:30 PM, Smart Touch Facial" at bounding box center [440, 236] width 81 height 54
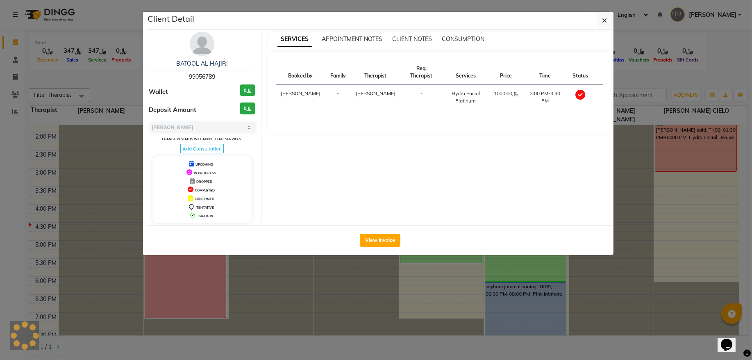
select select "8"
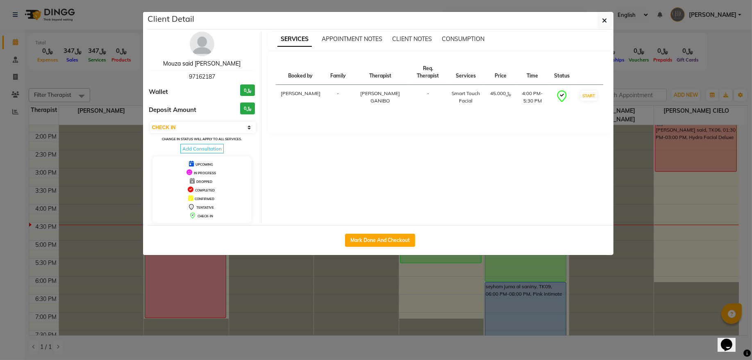
click at [218, 65] on link "Mouza said Al Sabri" at bounding box center [201, 63] width 77 height 7
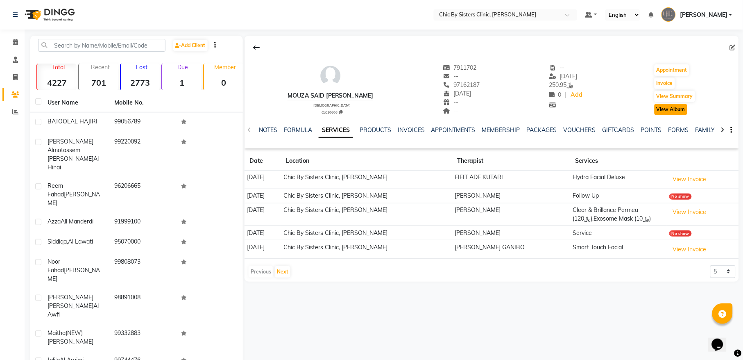
click at [671, 114] on button "View Album" at bounding box center [671, 109] width 33 height 11
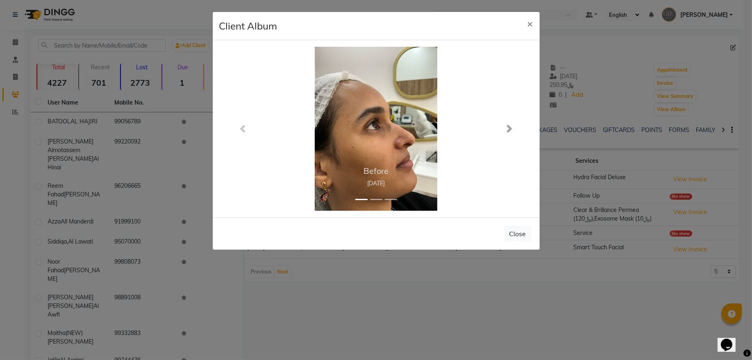
click at [503, 129] on link "Next" at bounding box center [509, 129] width 47 height 164
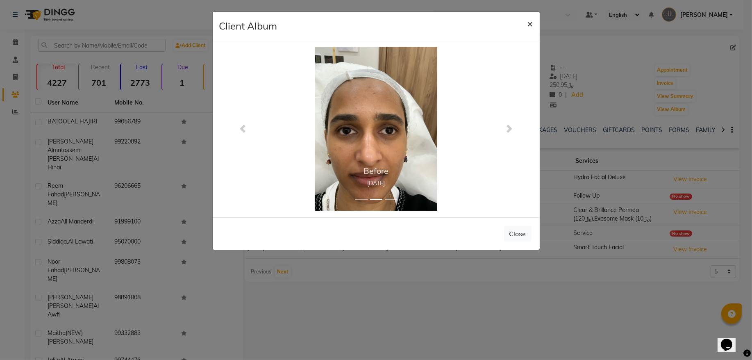
click at [533, 27] on button "×" at bounding box center [530, 23] width 19 height 23
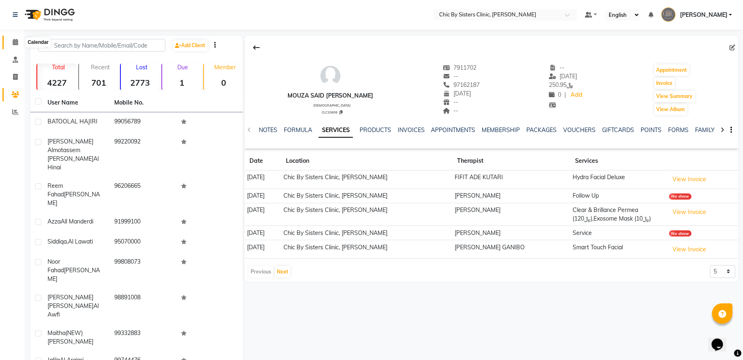
click at [15, 42] on icon at bounding box center [15, 42] width 5 height 6
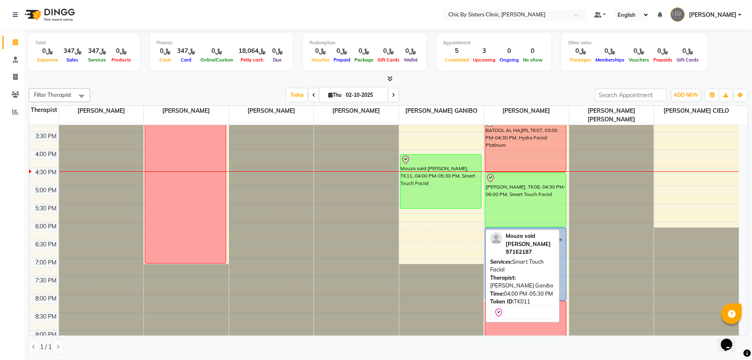
scroll to position [264, 0]
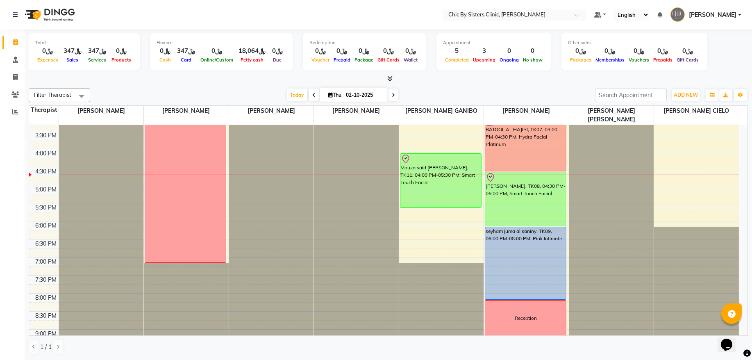
click at [360, 89] on input "02-10-2025" at bounding box center [363, 95] width 41 height 12
select select "10"
select select "2025"
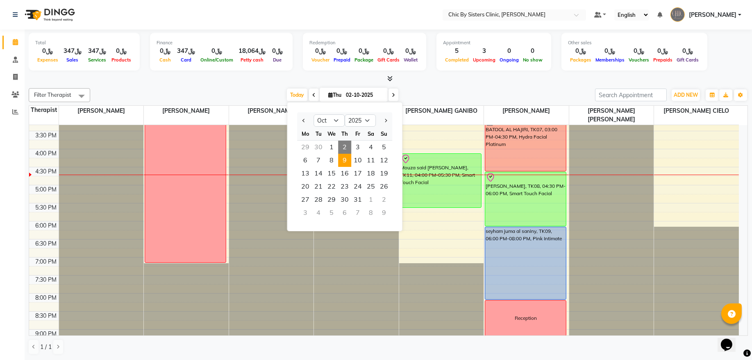
click at [344, 166] on span "9" at bounding box center [344, 160] width 13 height 13
type input "09-10-2025"
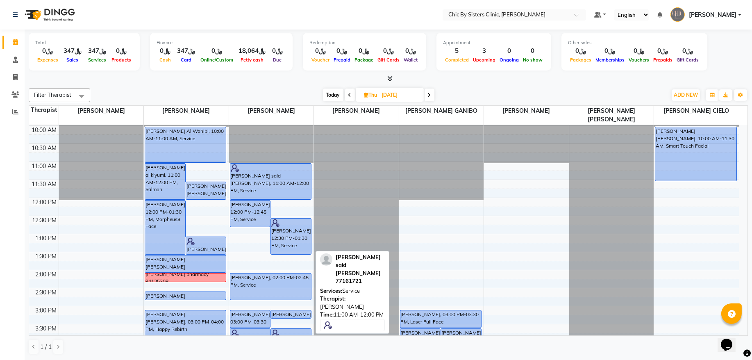
scroll to position [72, 0]
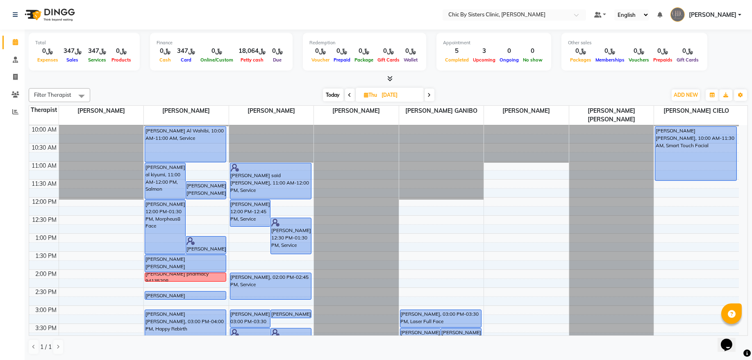
click at [402, 95] on input "09-10-2025" at bounding box center [399, 95] width 41 height 12
select select "10"
select select "2025"
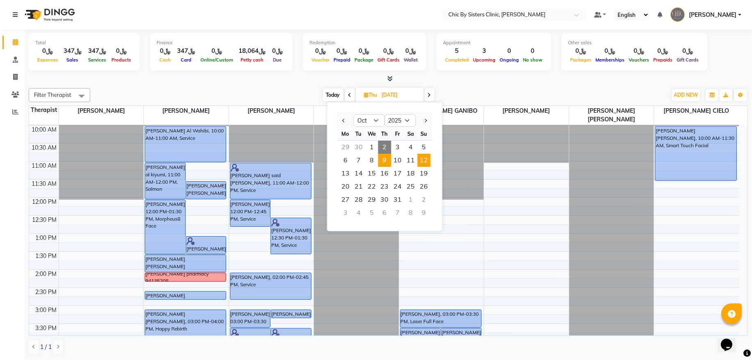
click at [422, 159] on span "12" at bounding box center [424, 160] width 13 height 13
type input "12-10-2025"
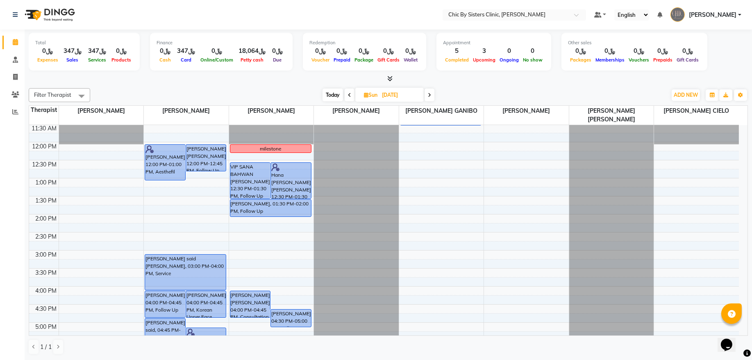
scroll to position [182, 0]
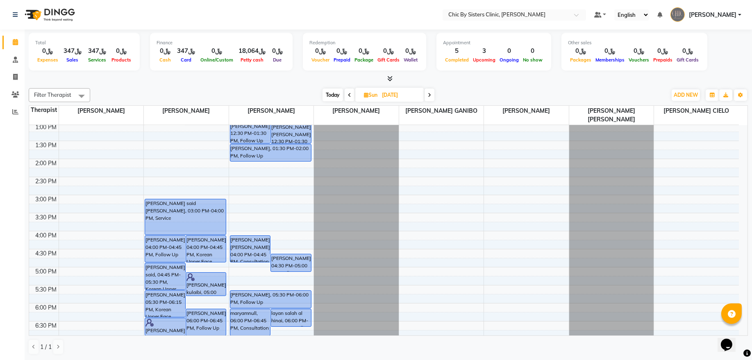
click at [396, 95] on input "12-10-2025" at bounding box center [399, 95] width 41 height 12
select select "10"
select select "2025"
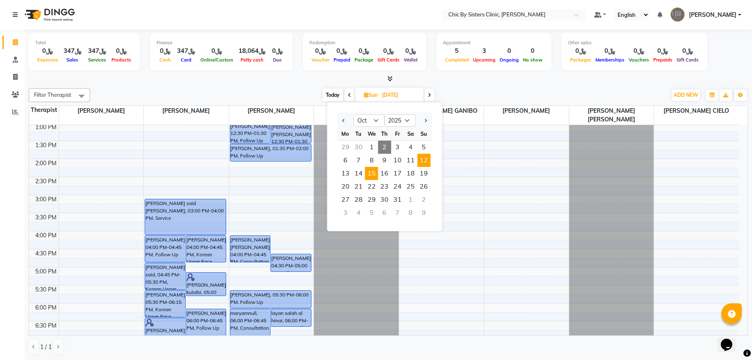
click at [374, 177] on span "15" at bounding box center [371, 173] width 13 height 13
type input "15-10-2025"
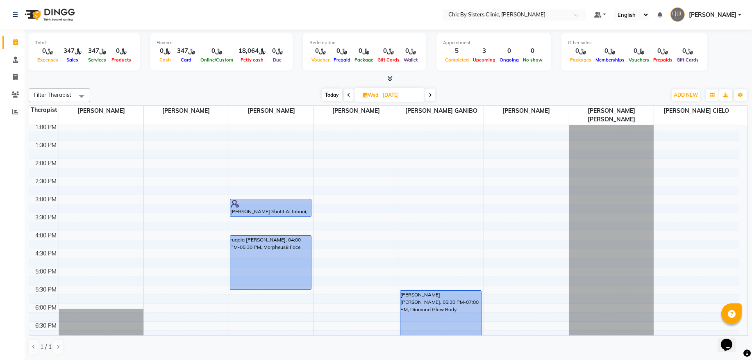
click at [250, 295] on div "8:00 AM 8:30 AM 9:00 AM 9:30 AM 10:00 AM 10:30 AM 11:00 AM 11:30 AM 12:00 PM 12…" at bounding box center [384, 231] width 710 height 577
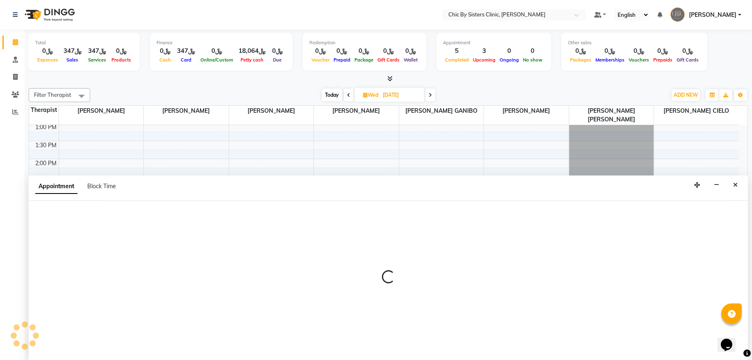
select select "49178"
select select "tentative"
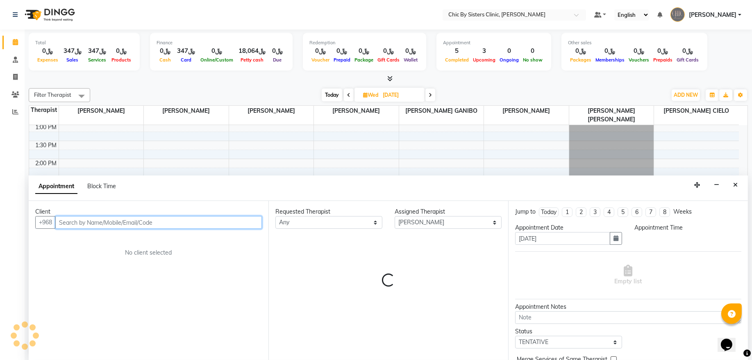
select select "1050"
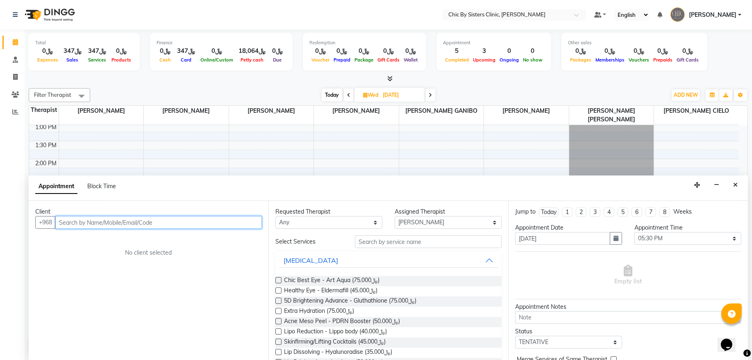
paste input "96898886113"
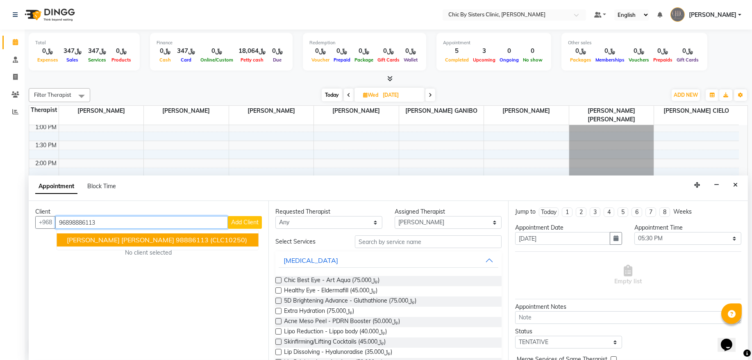
click at [112, 242] on span "Ismail Salim al suwaid" at bounding box center [120, 240] width 107 height 8
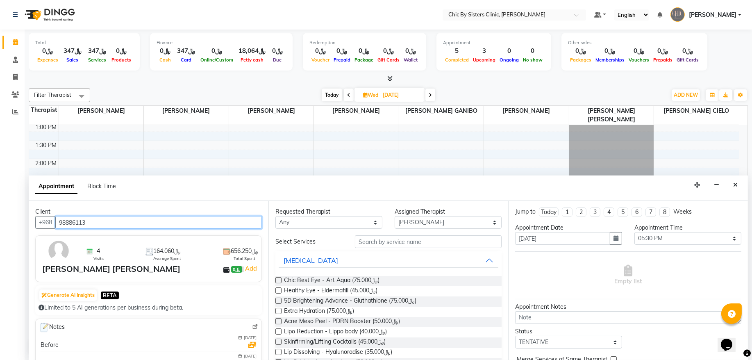
type input "98886113"
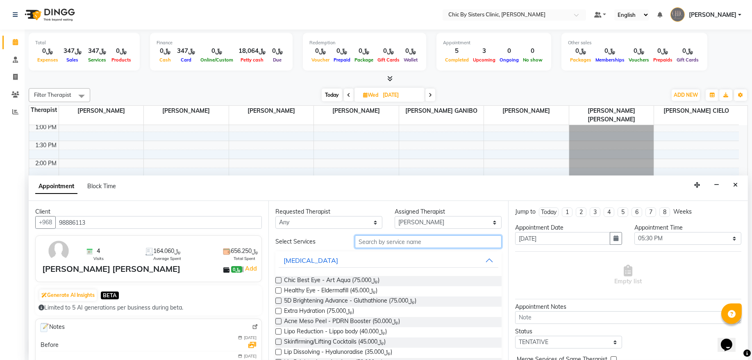
click at [394, 242] on input "text" at bounding box center [428, 241] width 147 height 13
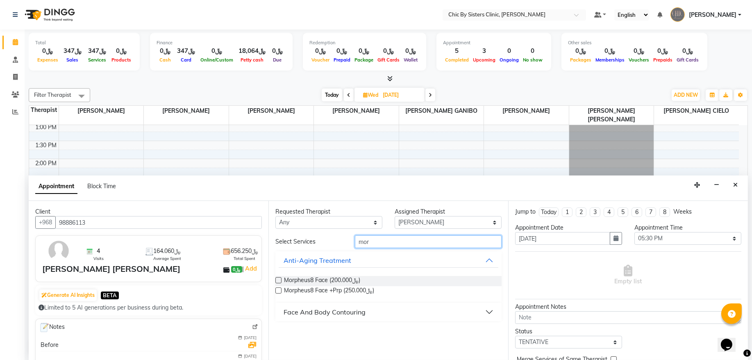
type input "mor"
click at [281, 280] on label at bounding box center [278, 280] width 6 height 6
click at [281, 280] on input "checkbox" at bounding box center [277, 280] width 5 height 5
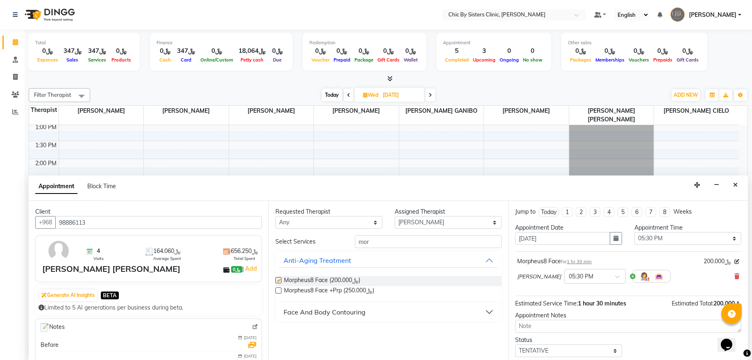
checkbox input "false"
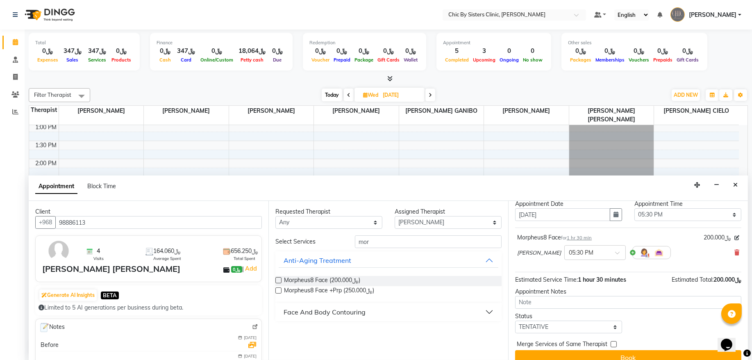
scroll to position [36, 0]
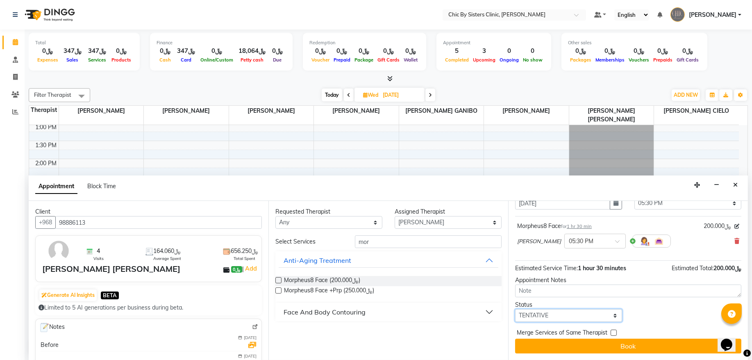
click at [538, 316] on select "Select TENTATIVE CONFIRM UPCOMING" at bounding box center [568, 315] width 107 height 13
select select "upcoming"
click at [515, 309] on select "Select TENTATIVE CONFIRM UPCOMING" at bounding box center [568, 315] width 107 height 13
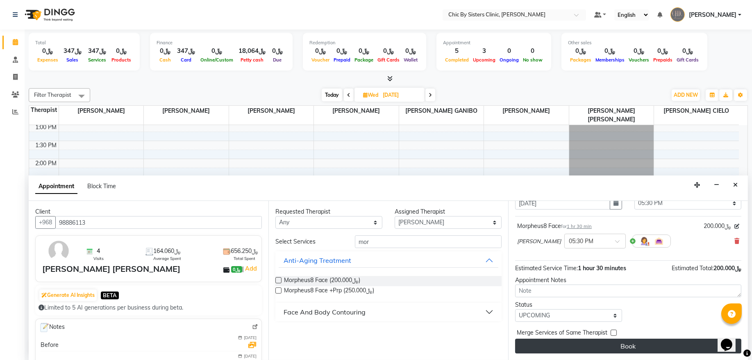
click at [542, 345] on button "Book" at bounding box center [628, 345] width 226 height 15
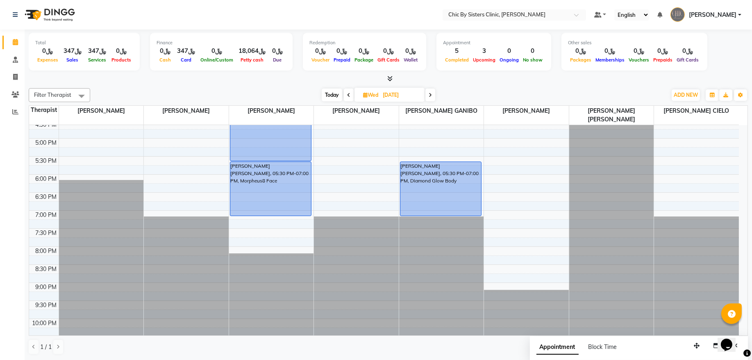
scroll to position [238, 0]
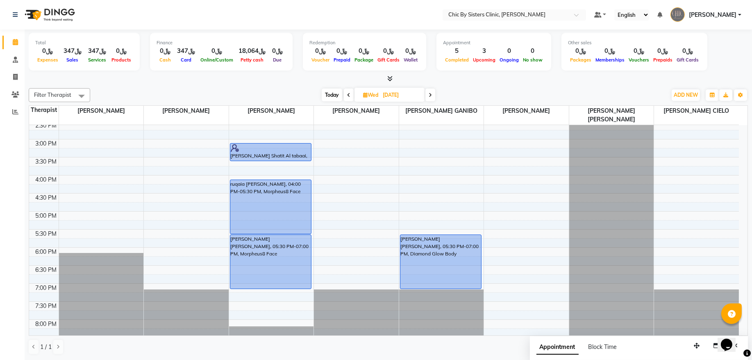
click at [324, 98] on span "Today" at bounding box center [332, 95] width 20 height 13
type input "02-10-2025"
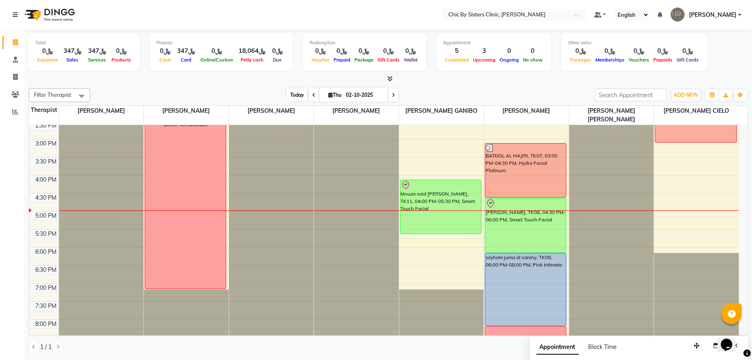
click at [296, 94] on span "Today" at bounding box center [297, 95] width 20 height 13
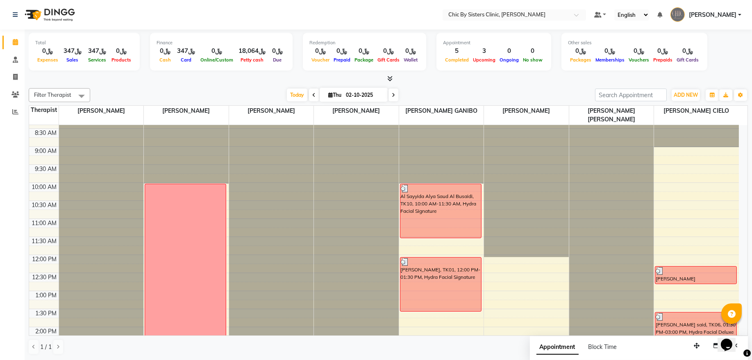
scroll to position [0, 0]
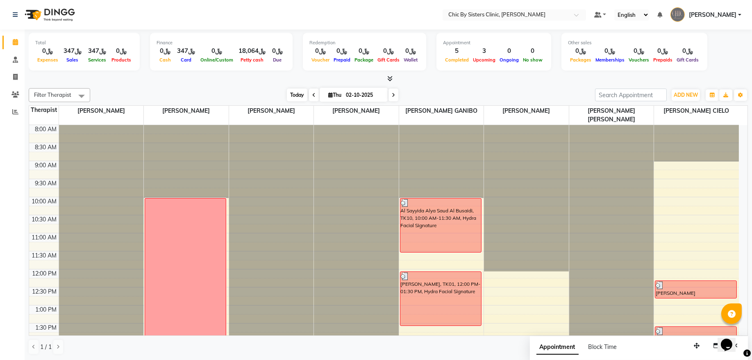
click at [297, 94] on span "Today" at bounding box center [297, 95] width 20 height 13
click at [345, 90] on input "02-10-2025" at bounding box center [363, 95] width 41 height 12
select select "10"
select select "2025"
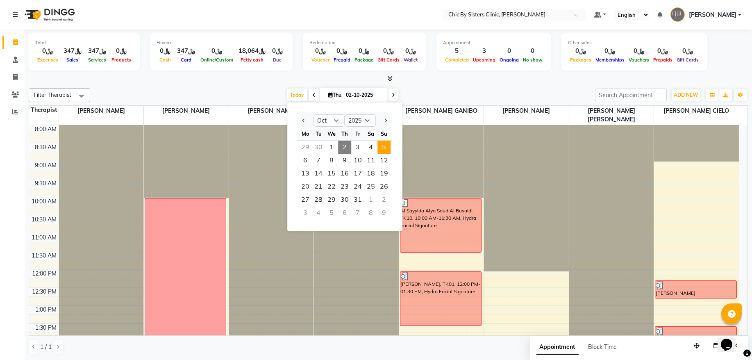
click at [389, 145] on span "5" at bounding box center [383, 147] width 13 height 13
type input "05-10-2025"
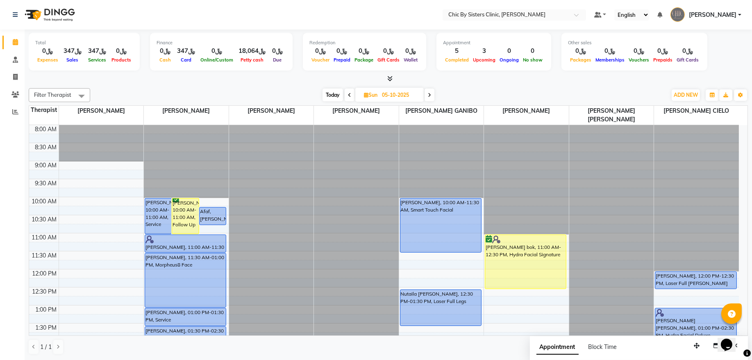
click at [388, 95] on input "05-10-2025" at bounding box center [399, 95] width 41 height 12
select select "10"
select select "2025"
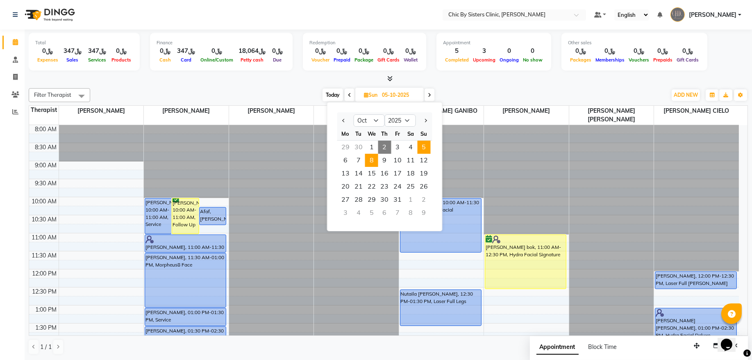
click at [372, 162] on span "8" at bounding box center [371, 160] width 13 height 13
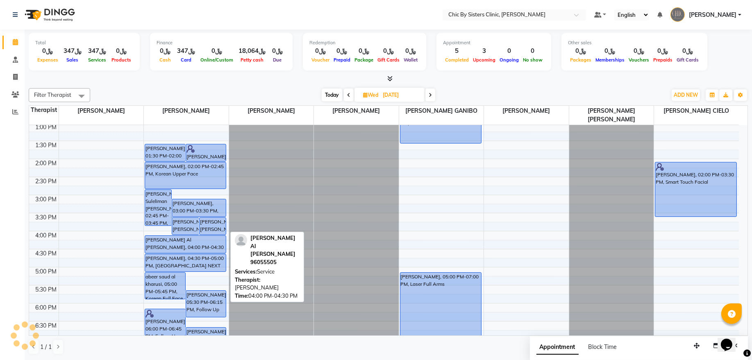
scroll to position [72, 0]
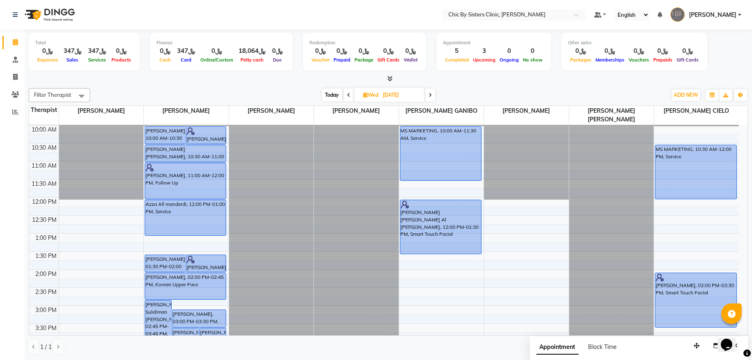
click at [327, 96] on span "Today" at bounding box center [332, 95] width 20 height 13
type input "02-10-2025"
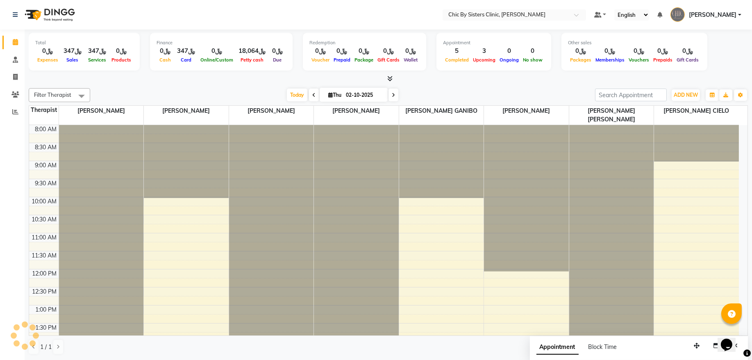
scroll to position [293, 0]
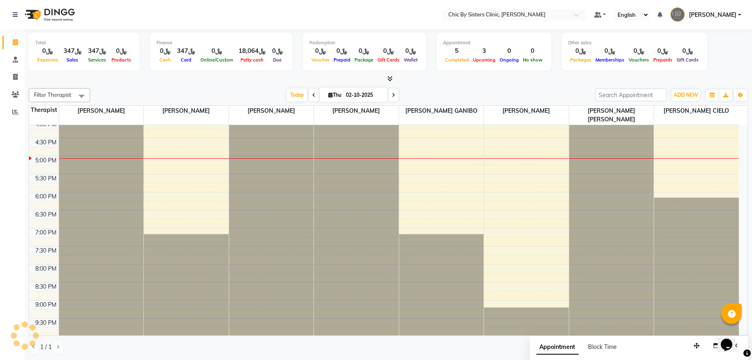
click at [357, 94] on input "02-10-2025" at bounding box center [363, 95] width 41 height 12
select select "10"
select select "2025"
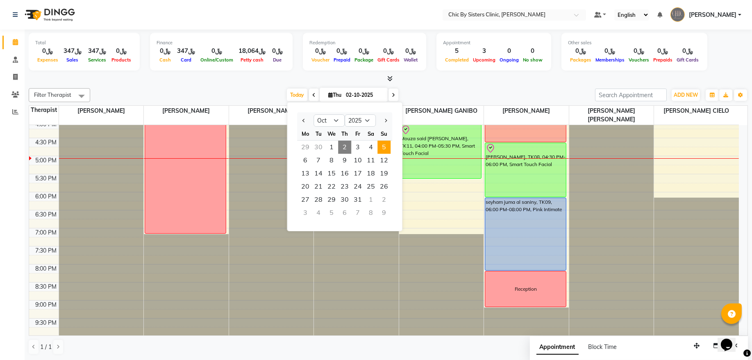
click at [384, 149] on span "5" at bounding box center [383, 147] width 13 height 13
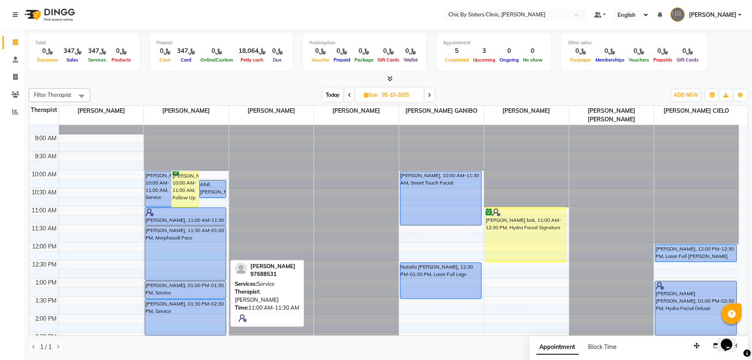
scroll to position [16, 0]
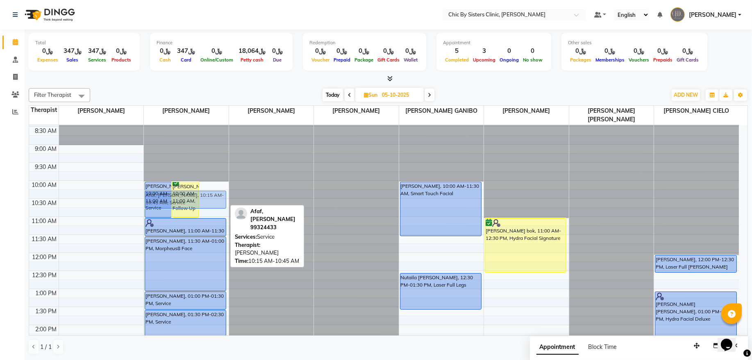
drag, startPoint x: 215, startPoint y: 199, endPoint x: 218, endPoint y: 202, distance: 4.4
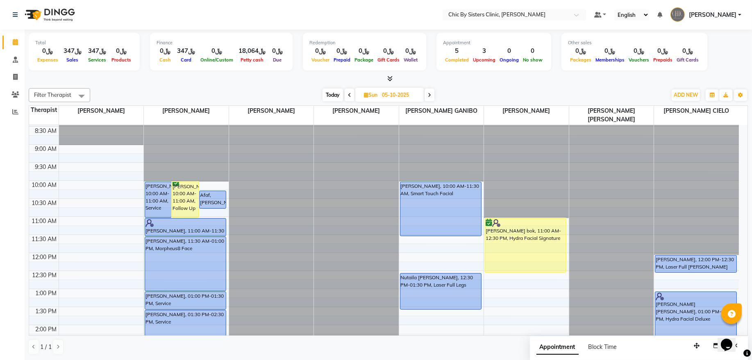
click at [338, 90] on span "Today" at bounding box center [333, 95] width 20 height 13
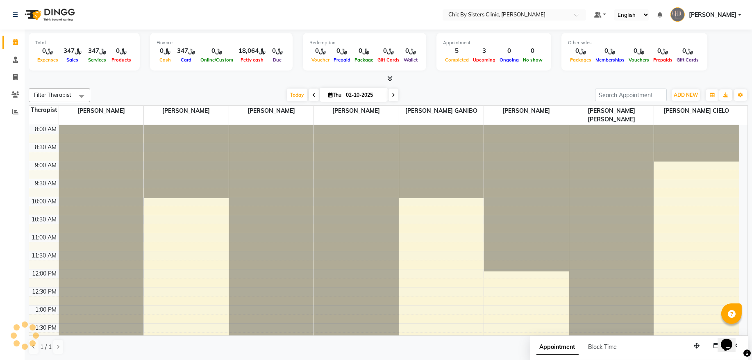
scroll to position [293, 0]
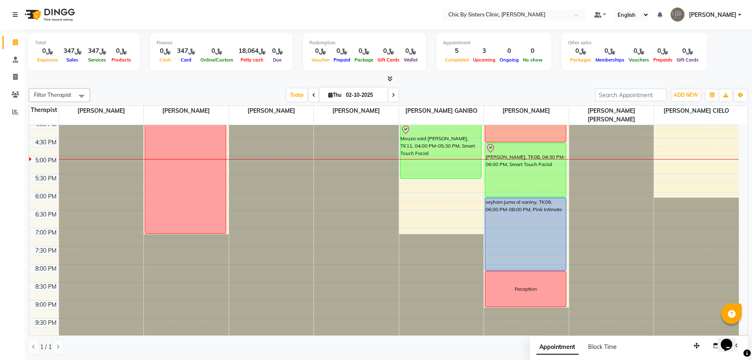
click at [309, 99] on span at bounding box center [314, 95] width 10 height 13
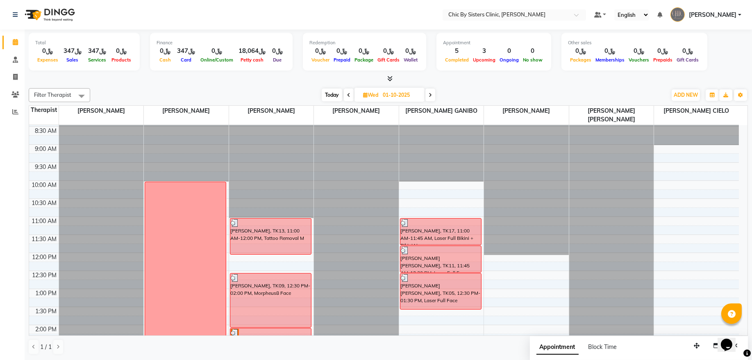
scroll to position [0, 0]
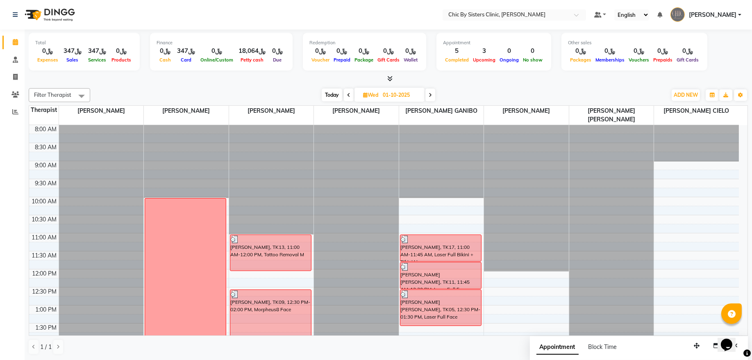
click at [334, 95] on span "Today" at bounding box center [332, 95] width 20 height 13
type input "02-10-2025"
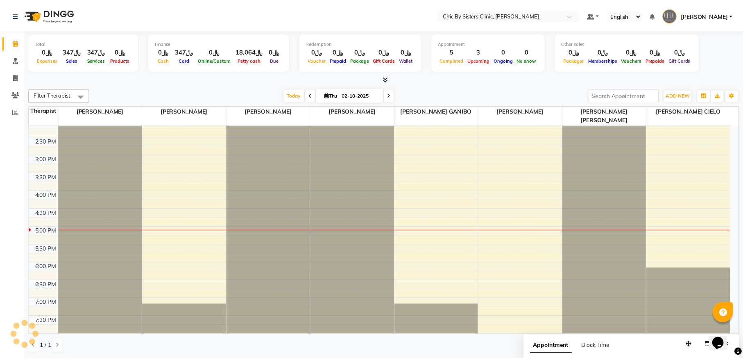
scroll to position [182, 0]
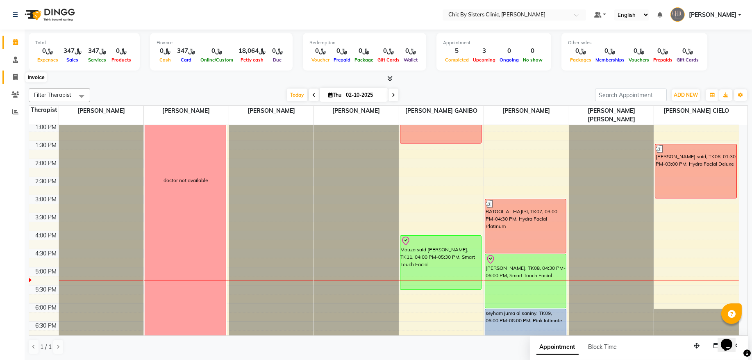
click at [14, 75] on icon at bounding box center [15, 77] width 5 height 6
select select "service"
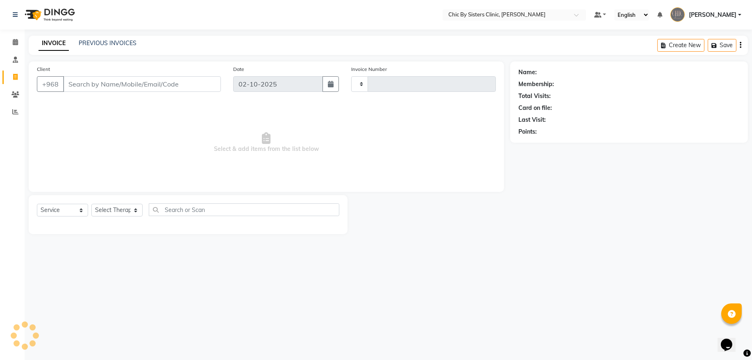
type input "2452"
select select "6348"
click at [108, 37] on div "INVOICE PREVIOUS INVOICES Create New Save Open Invoices" at bounding box center [388, 45] width 719 height 19
click at [109, 40] on link "PREVIOUS INVOICES" at bounding box center [108, 42] width 58 height 7
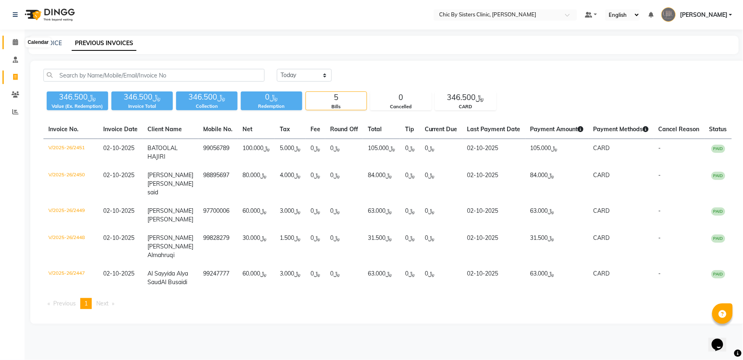
click at [9, 43] on span at bounding box center [15, 42] width 14 height 9
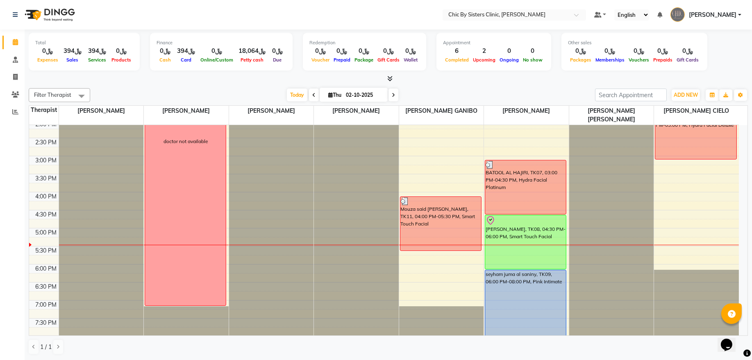
scroll to position [277, 0]
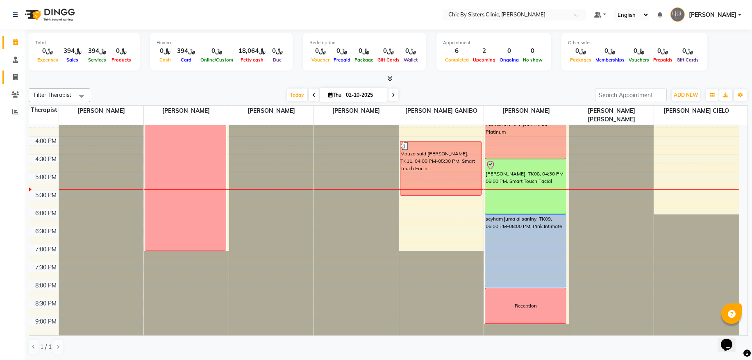
click at [18, 76] on span at bounding box center [15, 77] width 14 height 9
select select "service"
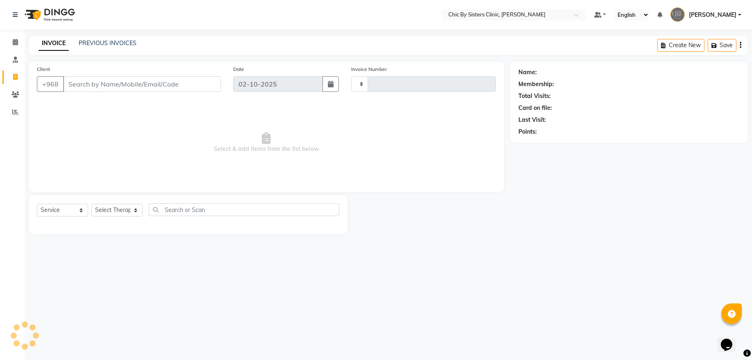
type input "2453"
select select "6348"
click at [104, 43] on link "PREVIOUS INVOICES" at bounding box center [108, 42] width 58 height 7
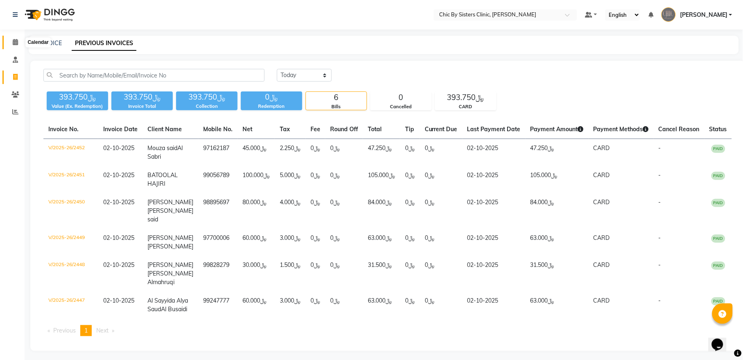
click at [19, 42] on span at bounding box center [15, 42] width 14 height 9
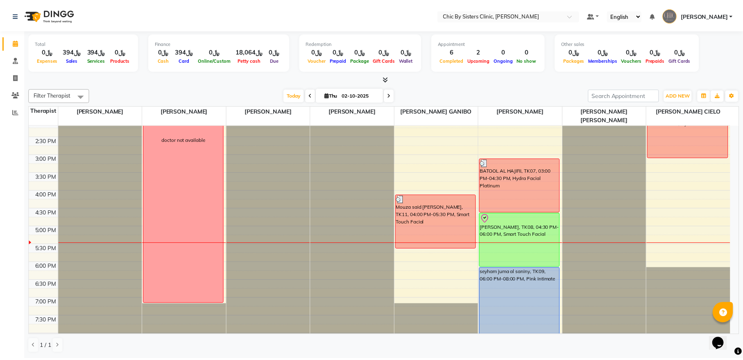
scroll to position [277, 0]
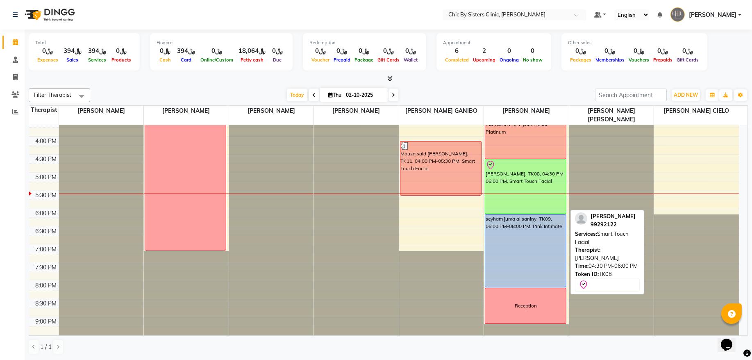
click at [513, 190] on div "[PERSON_NAME], TK08, 04:30 PM-06:00 PM, Smart Touch Facial" at bounding box center [525, 187] width 81 height 54
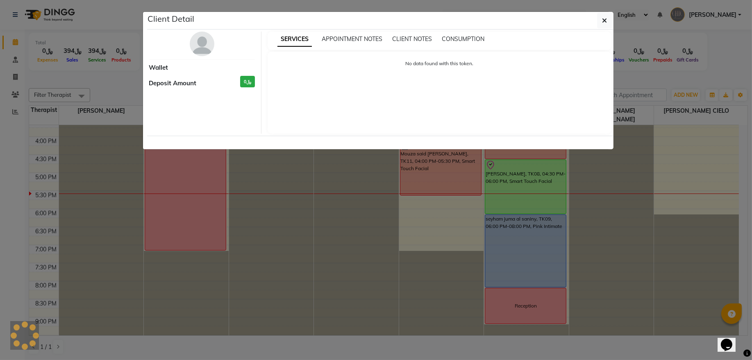
select select "8"
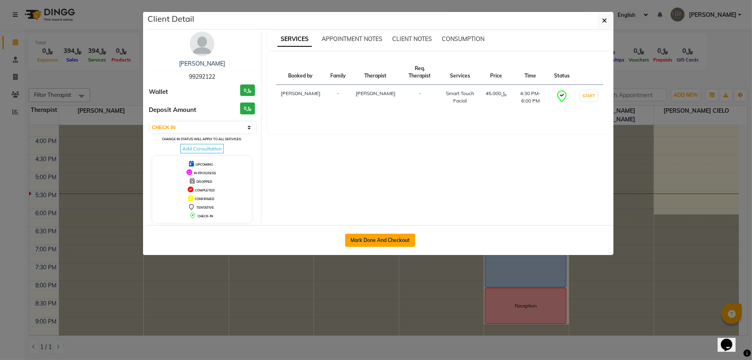
click at [378, 242] on button "Mark Done And Checkout" at bounding box center [380, 240] width 70 height 13
select select "service"
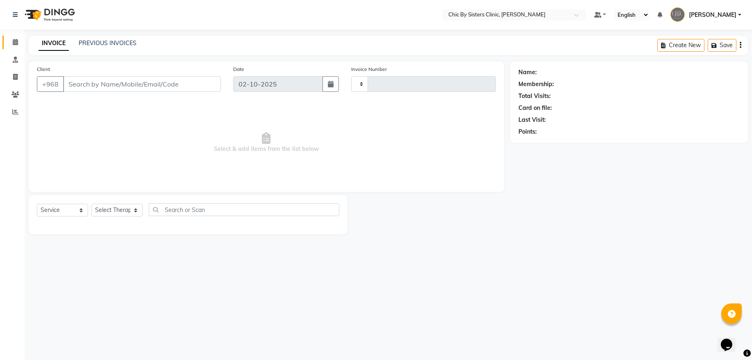
type input "2453"
select select "6348"
type input "99292122"
select select "49183"
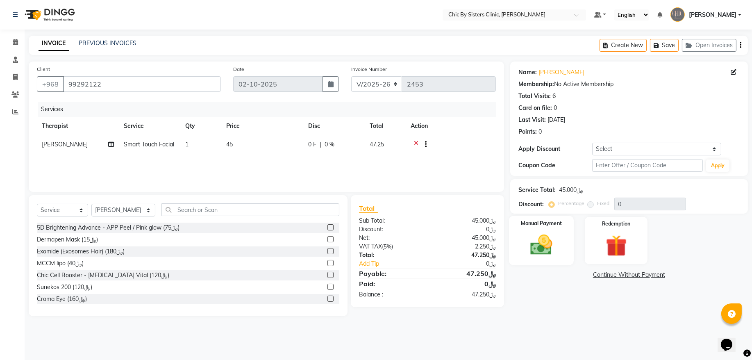
click at [551, 243] on img at bounding box center [541, 244] width 36 height 25
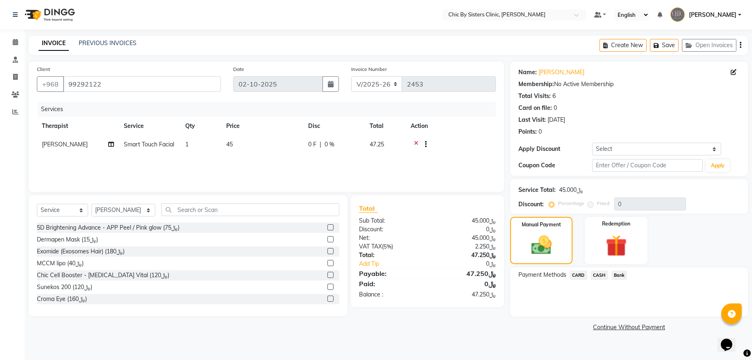
click at [579, 278] on span "CARD" at bounding box center [579, 274] width 18 height 9
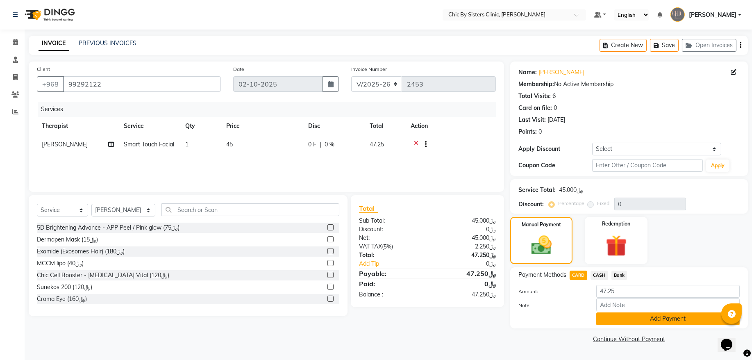
click at [609, 314] on button "Add Payment" at bounding box center [667, 318] width 143 height 13
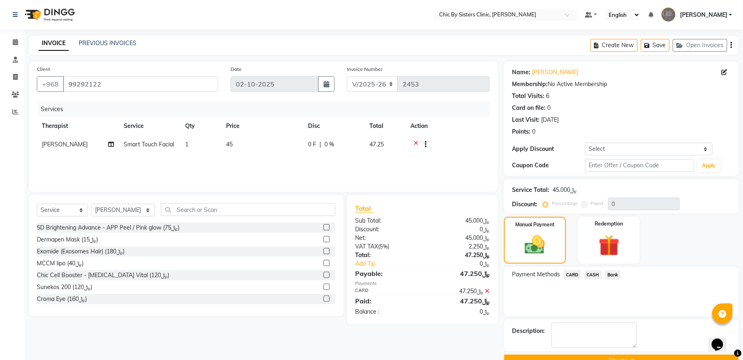
scroll to position [20, 0]
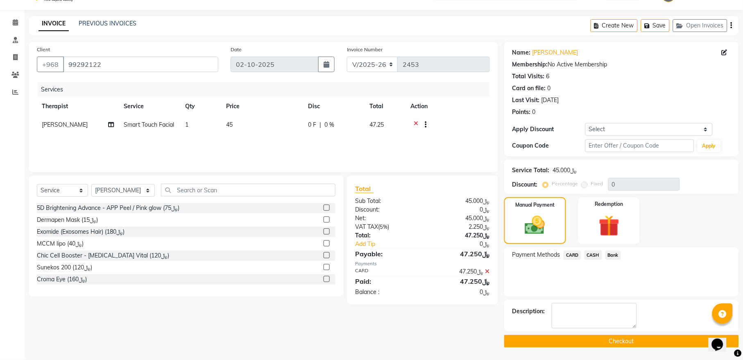
click at [527, 339] on button "Checkout" at bounding box center [621, 341] width 235 height 13
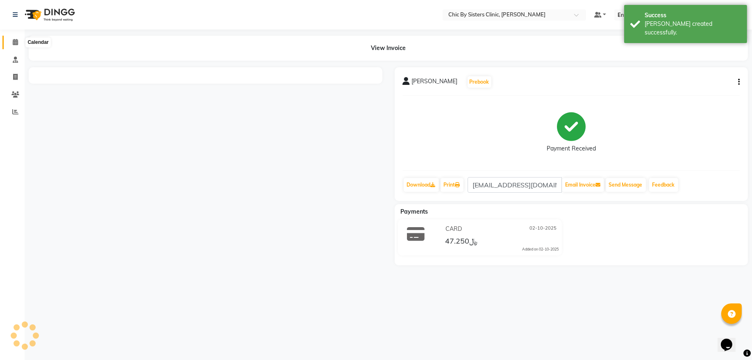
click at [17, 40] on icon at bounding box center [15, 42] width 5 height 6
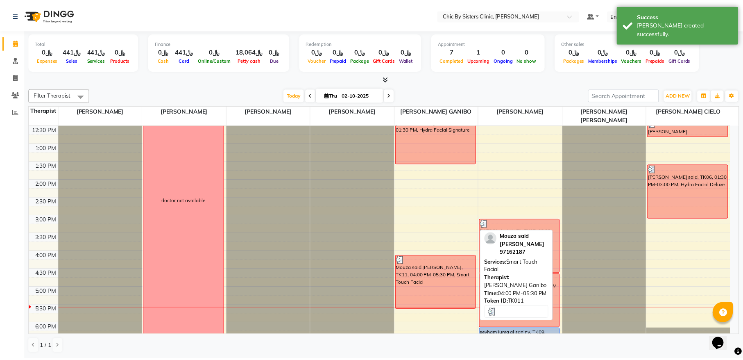
scroll to position [166, 0]
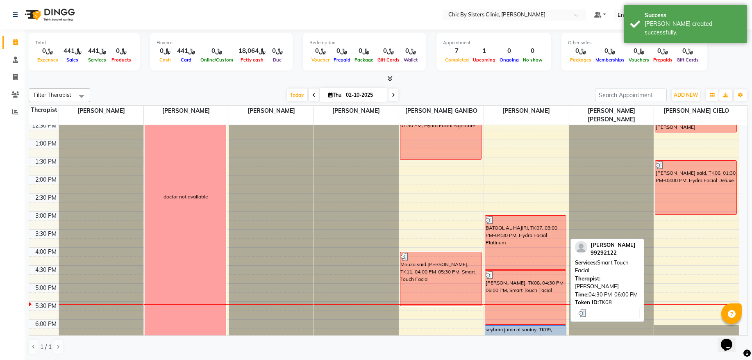
click at [532, 302] on div "[PERSON_NAME], TK08, 04:30 PM-06:00 PM, Smart Touch Facial" at bounding box center [525, 297] width 81 height 54
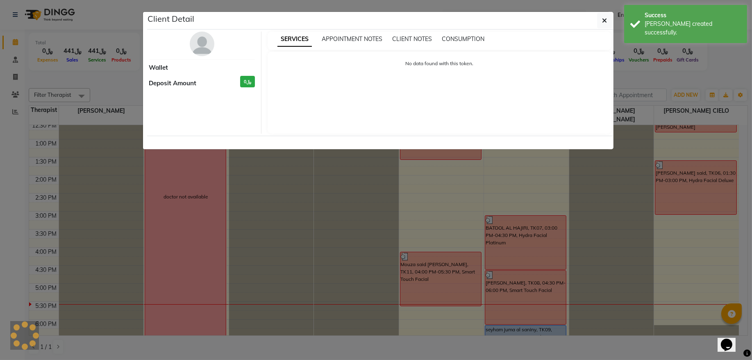
select select "3"
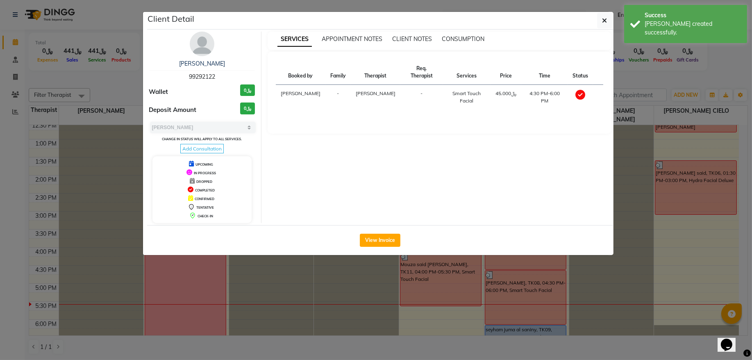
click at [202, 76] on span "99292122" at bounding box center [202, 76] width 26 height 7
copy span "99292122"
click at [609, 21] on button "button" at bounding box center [605, 21] width 16 height 16
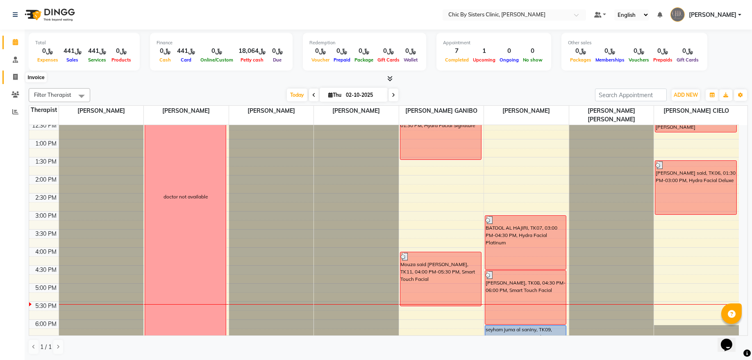
click at [19, 74] on span at bounding box center [15, 77] width 14 height 9
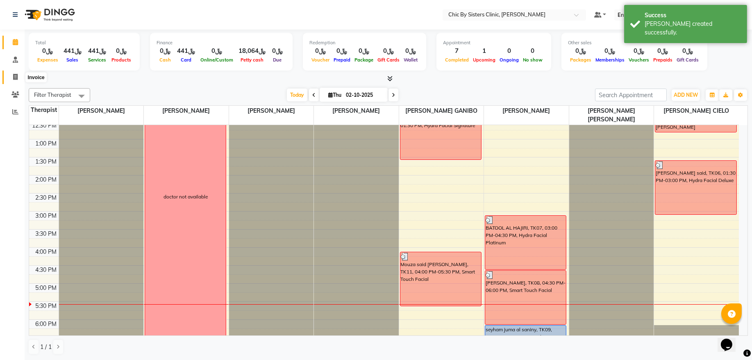
select select "service"
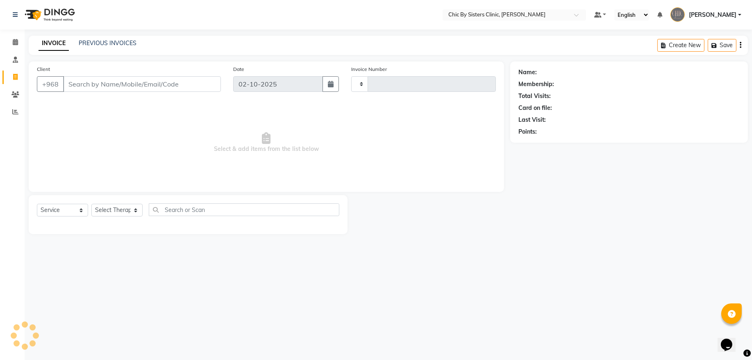
type input "2454"
select select "6348"
type input "99292122"
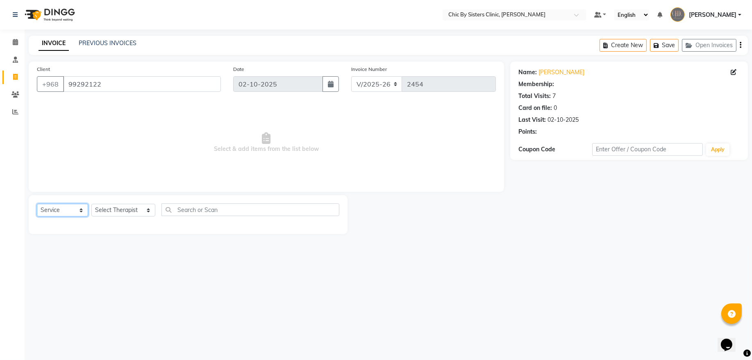
drag, startPoint x: 65, startPoint y: 210, endPoint x: 65, endPoint y: 218, distance: 7.4
click at [65, 210] on select "Select Service Product Membership Package Voucher Prepaid Gift Card" at bounding box center [62, 210] width 51 height 13
select select "product"
click at [37, 204] on select "Select Service Product Membership Package Voucher Prepaid Gift Card" at bounding box center [62, 210] width 51 height 13
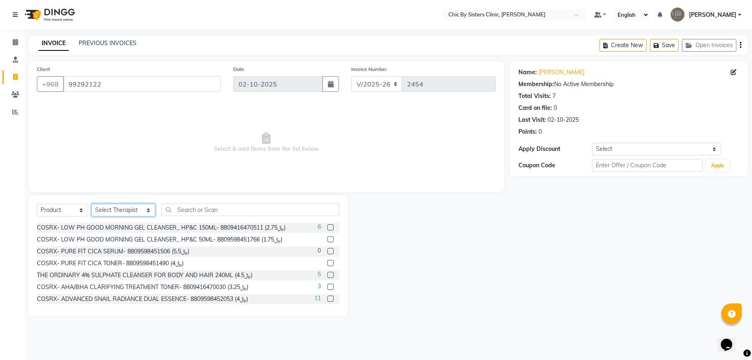
click at [111, 210] on select "Select Therapist ANU JOSE DR. ASSEL SATVALDINOVA DR. AYMAN ELSAQA GERALDINE ENR…" at bounding box center [123, 210] width 64 height 13
select select "49189"
click at [91, 204] on select "Select Therapist ANU JOSE DR. ASSEL SATVALDINOVA DR. AYMAN ELSAQA GERALDINE ENR…" at bounding box center [123, 210] width 64 height 13
click at [199, 210] on input "text" at bounding box center [250, 209] width 178 height 13
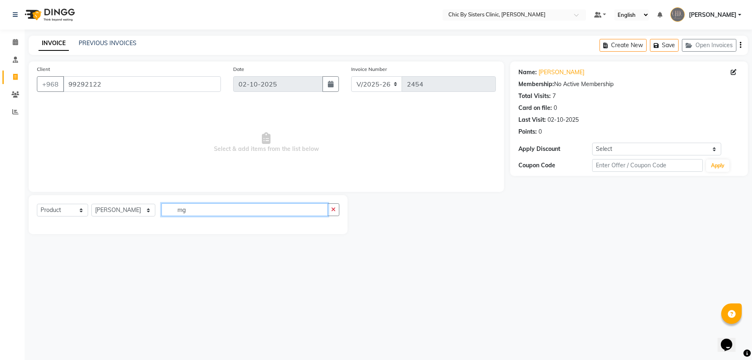
type input "m"
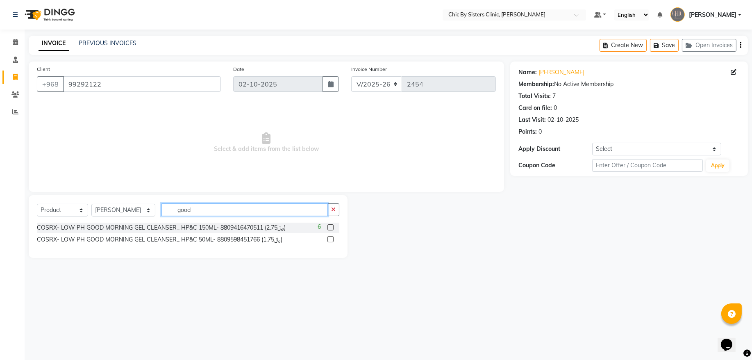
type input "good"
click at [332, 228] on label at bounding box center [330, 227] width 6 height 6
click at [332, 228] on input "checkbox" at bounding box center [329, 227] width 5 height 5
checkbox input "false"
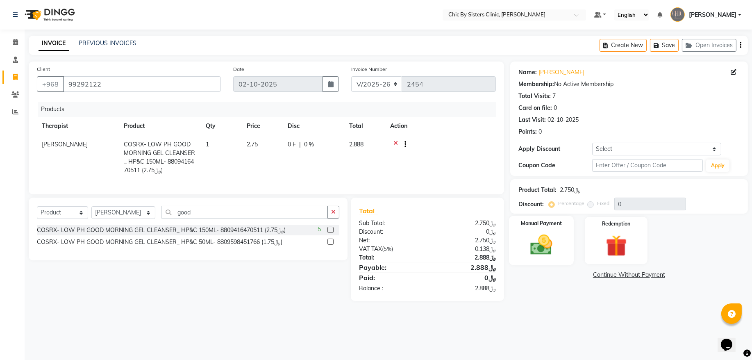
click at [555, 254] on img at bounding box center [541, 244] width 36 height 25
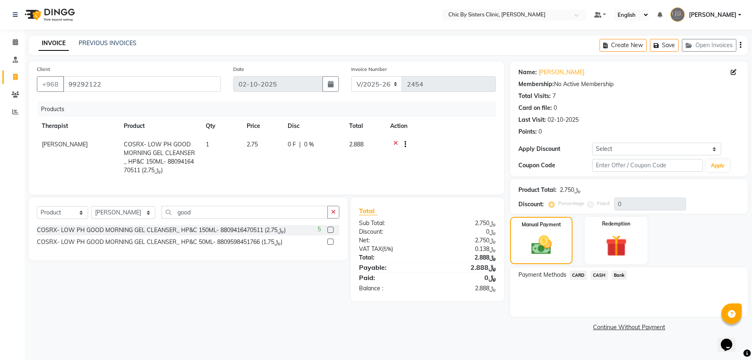
click at [580, 273] on span "CARD" at bounding box center [579, 274] width 18 height 9
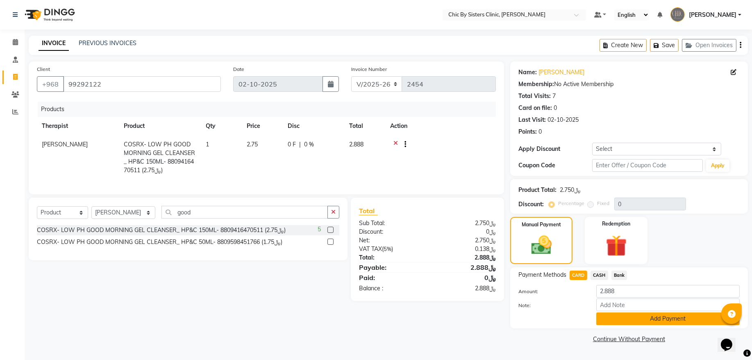
click at [611, 319] on button "Add Payment" at bounding box center [667, 318] width 143 height 13
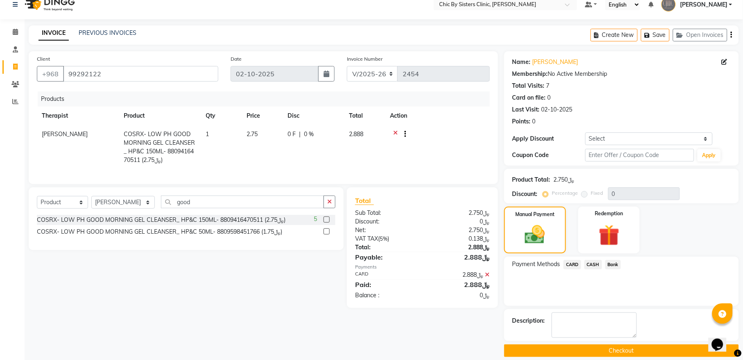
scroll to position [20, 0]
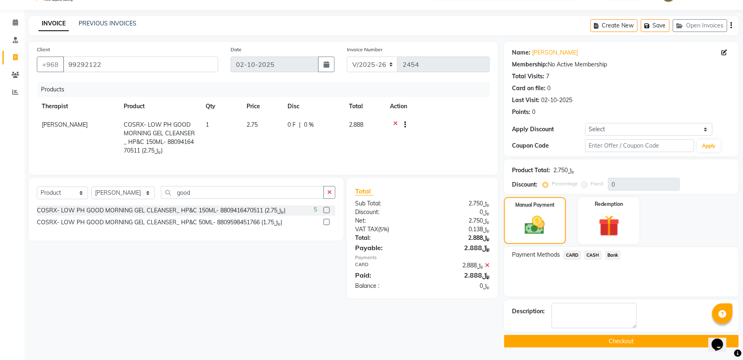
click at [525, 344] on button "Checkout" at bounding box center [621, 341] width 235 height 13
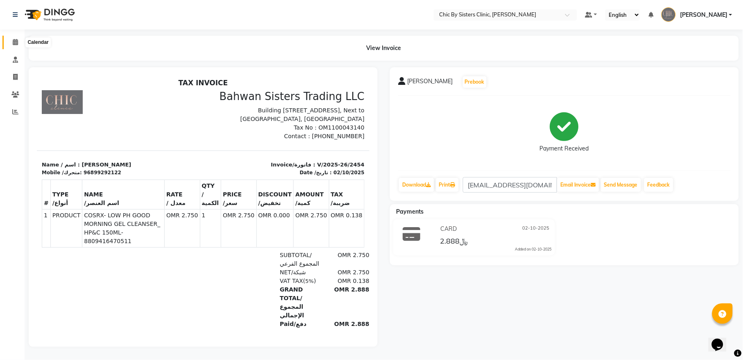
click at [15, 45] on icon at bounding box center [15, 42] width 5 height 6
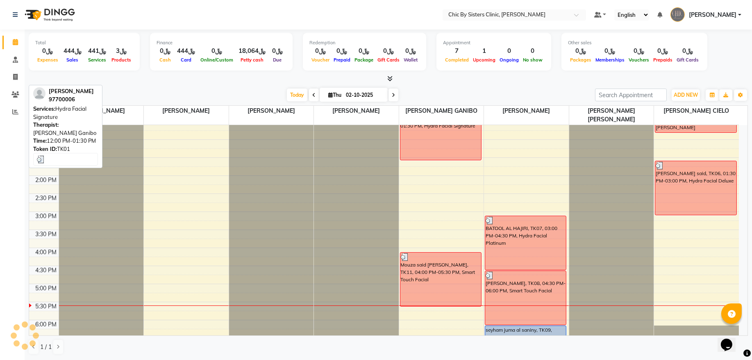
scroll to position [166, 0]
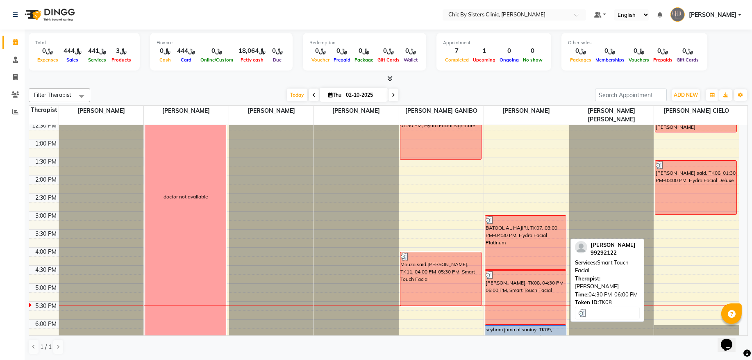
click at [509, 293] on div "[PERSON_NAME], TK08, 04:30 PM-06:00 PM, Smart Touch Facial" at bounding box center [525, 297] width 81 height 54
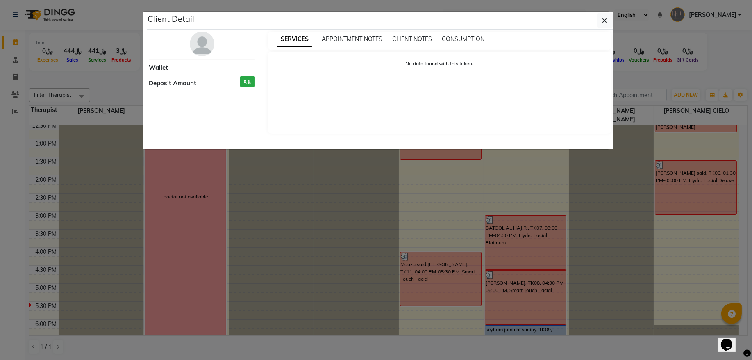
select select "3"
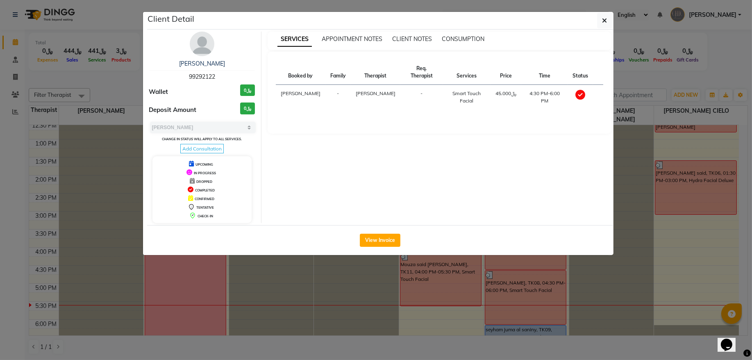
click at [193, 75] on span "99292122" at bounding box center [202, 76] width 26 height 7
copy span "99292122"
click at [602, 21] on icon "button" at bounding box center [604, 20] width 5 height 7
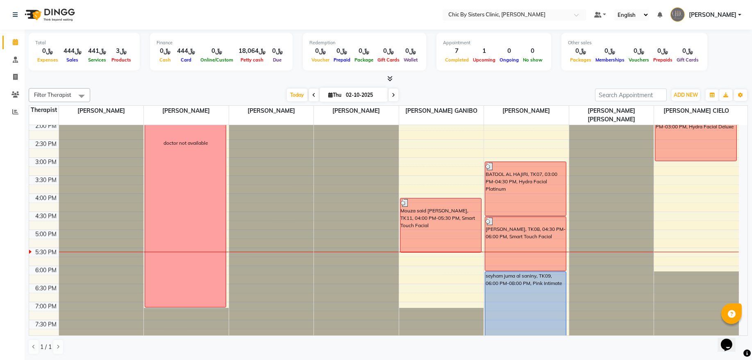
scroll to position [221, 0]
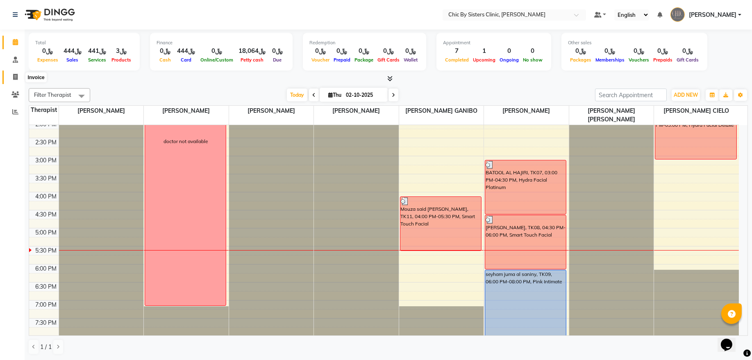
click at [14, 76] on icon at bounding box center [15, 77] width 5 height 6
select select "6348"
select select "service"
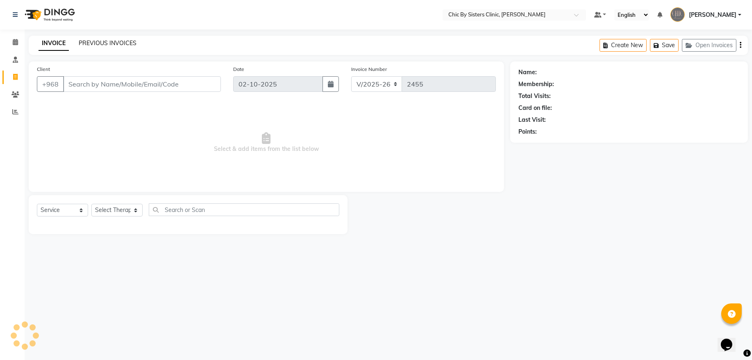
click at [117, 40] on link "PREVIOUS INVOICES" at bounding box center [108, 42] width 58 height 7
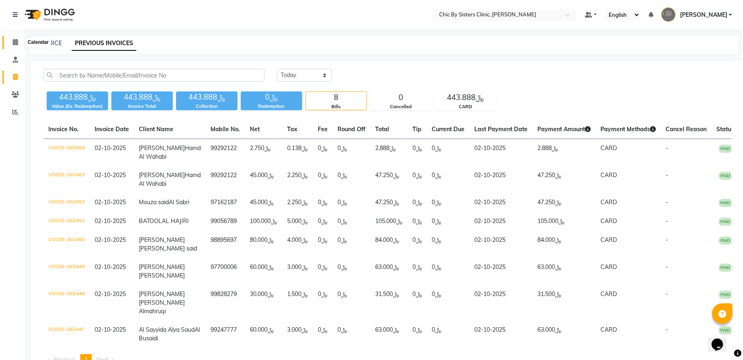
click at [15, 41] on icon at bounding box center [15, 42] width 5 height 6
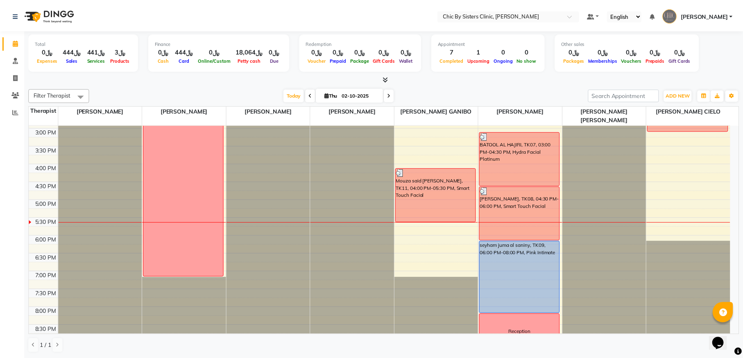
scroll to position [277, 0]
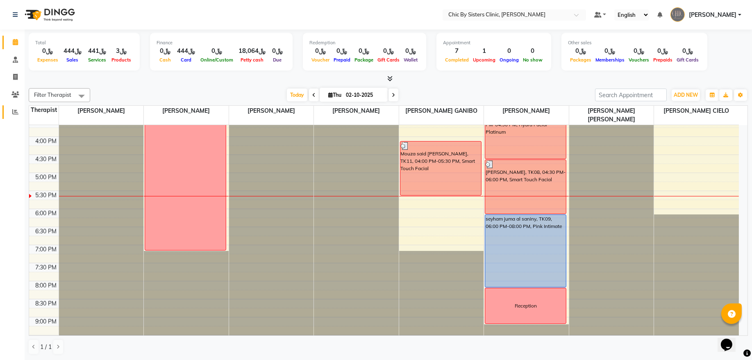
click at [18, 116] on span at bounding box center [15, 111] width 14 height 9
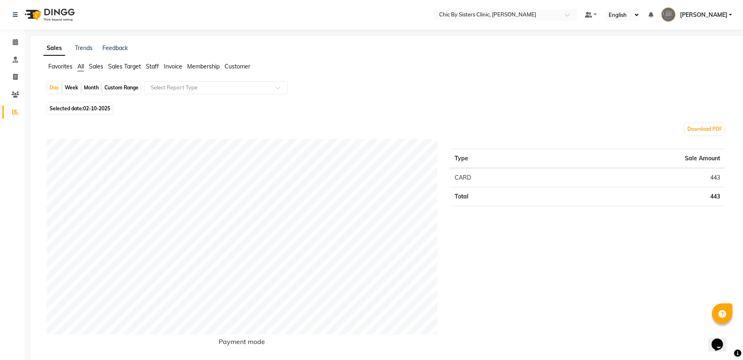
click at [152, 67] on span "Staff" at bounding box center [152, 66] width 13 height 7
click at [164, 89] on input "text" at bounding box center [208, 88] width 118 height 8
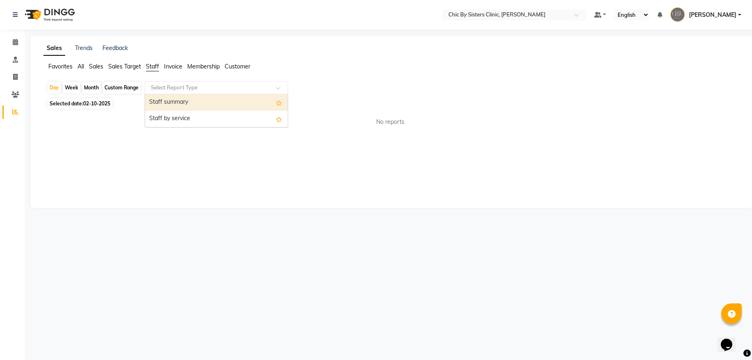
click at [179, 105] on div "Staff summary" at bounding box center [216, 102] width 143 height 16
select select "full_report"
select select "csv"
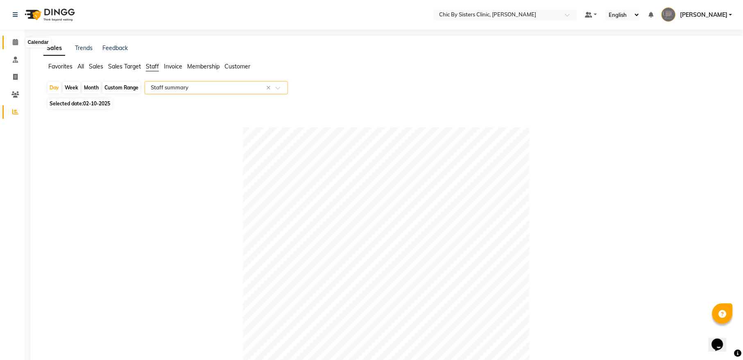
drag, startPoint x: 12, startPoint y: 41, endPoint x: 18, endPoint y: 45, distance: 7.2
click at [13, 41] on icon at bounding box center [15, 42] width 5 height 6
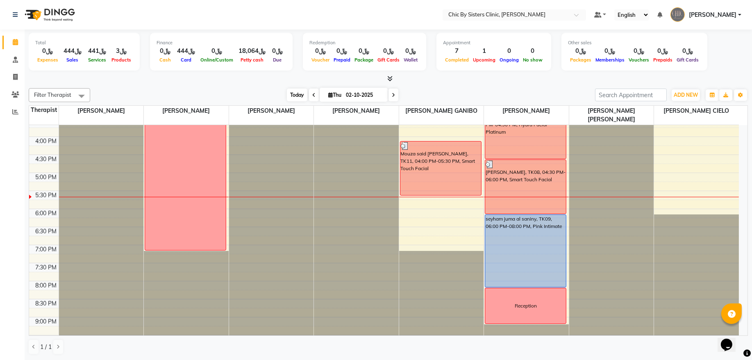
click at [292, 93] on span "Today" at bounding box center [297, 95] width 20 height 13
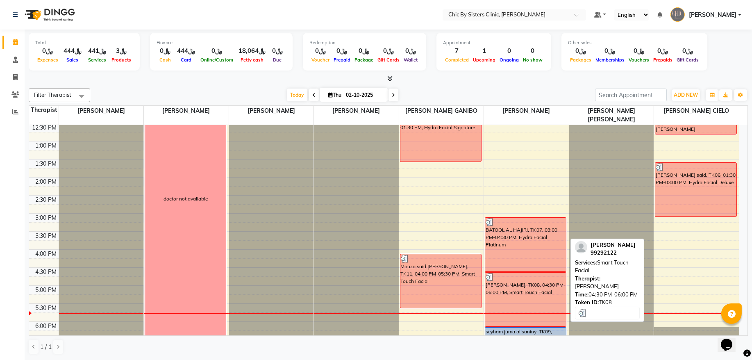
scroll to position [219, 0]
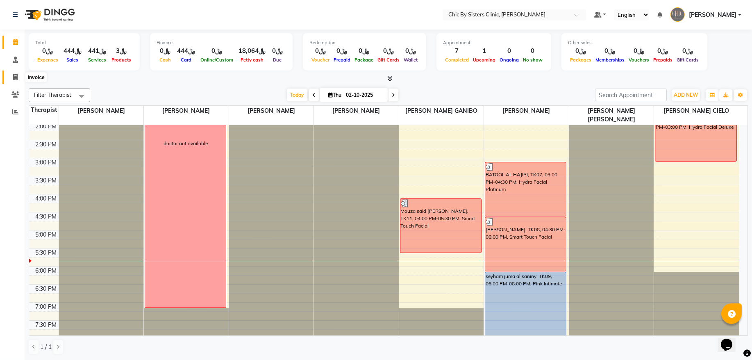
click at [14, 76] on icon at bounding box center [15, 77] width 5 height 6
select select "service"
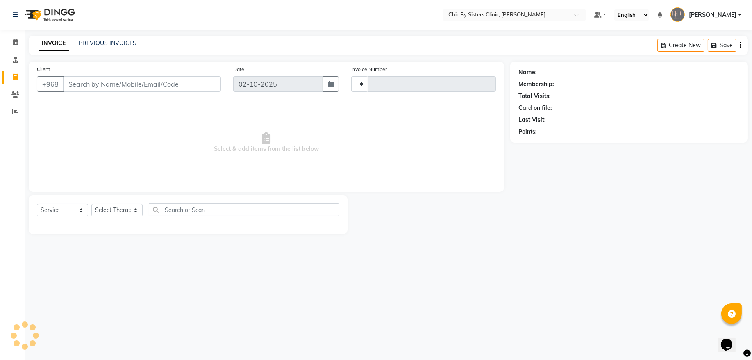
type input "2455"
select select "6348"
click at [116, 44] on link "PREVIOUS INVOICES" at bounding box center [108, 42] width 58 height 7
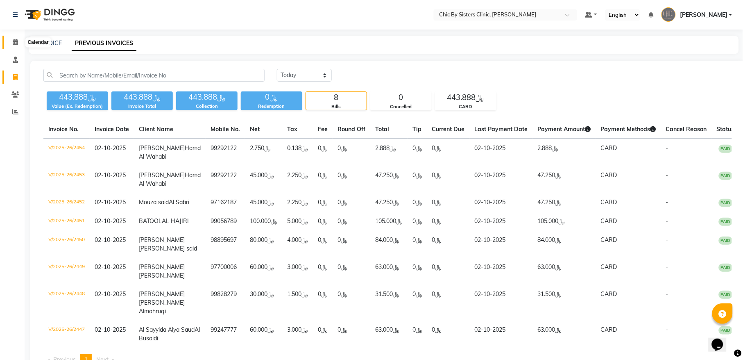
click at [14, 40] on icon at bounding box center [15, 42] width 5 height 6
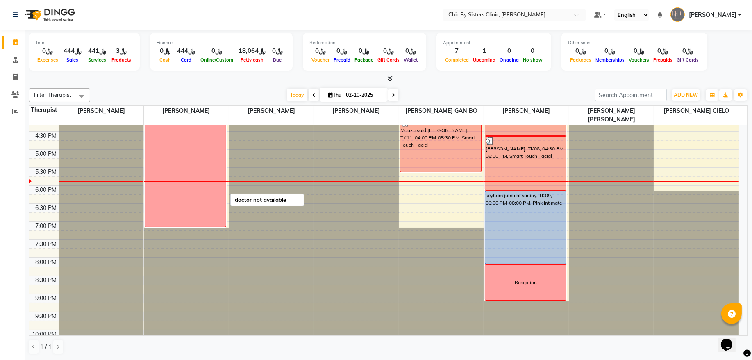
scroll to position [275, 0]
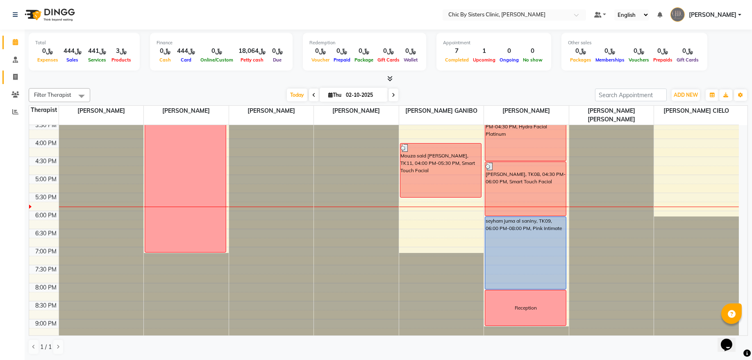
click at [15, 75] on icon at bounding box center [15, 77] width 5 height 6
select select "service"
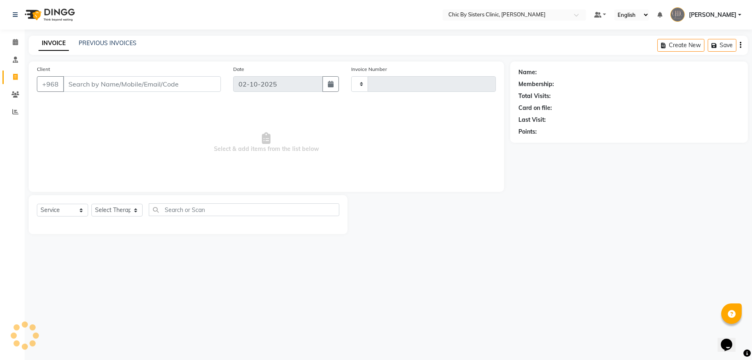
type input "2455"
select select "6348"
click at [125, 42] on link "PREVIOUS INVOICES" at bounding box center [108, 42] width 58 height 7
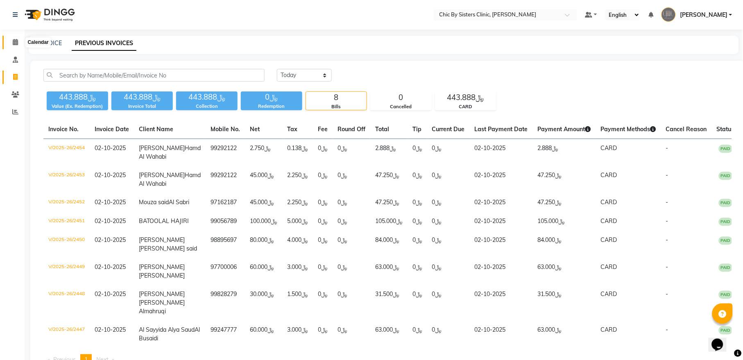
click at [13, 39] on icon at bounding box center [15, 42] width 5 height 6
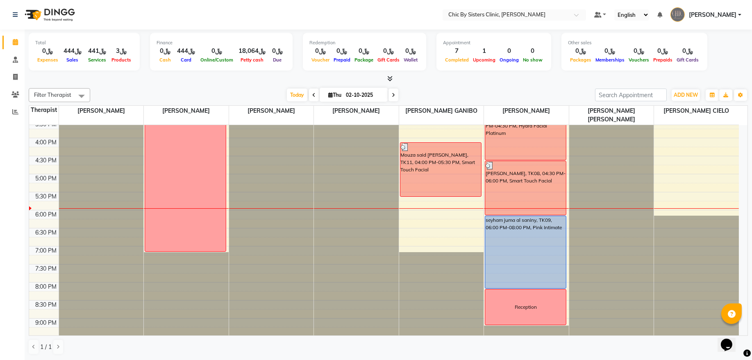
scroll to position [277, 0]
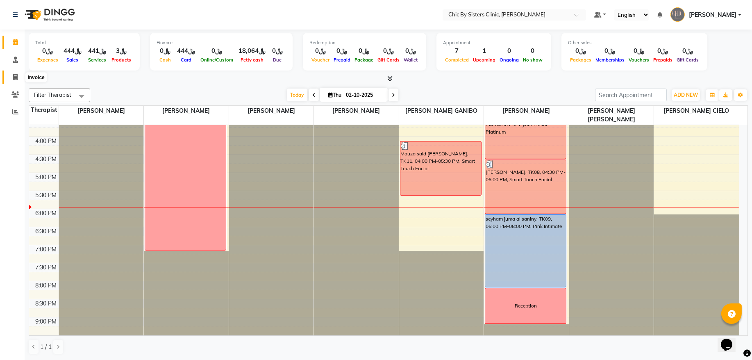
click at [17, 79] on icon at bounding box center [15, 77] width 5 height 6
select select "6348"
select select "service"
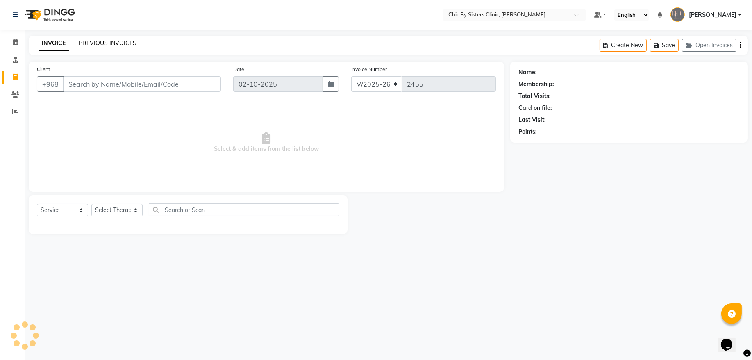
click at [112, 43] on link "PREVIOUS INVOICES" at bounding box center [108, 42] width 58 height 7
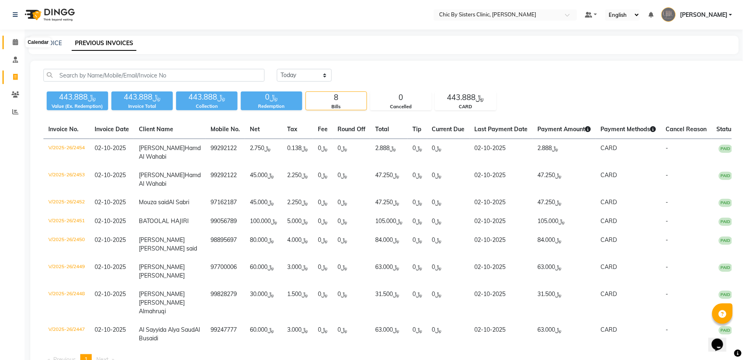
click at [14, 40] on icon at bounding box center [15, 42] width 5 height 6
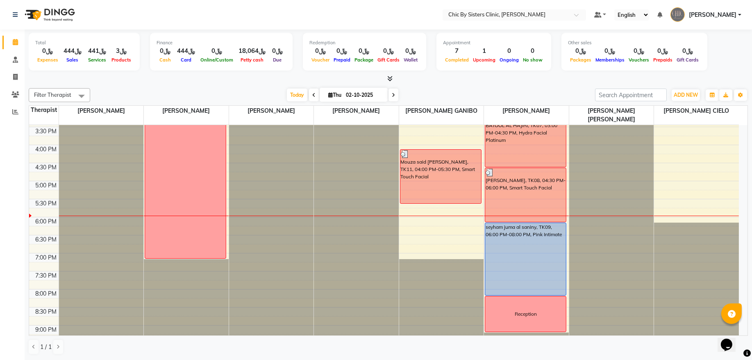
scroll to position [264, 0]
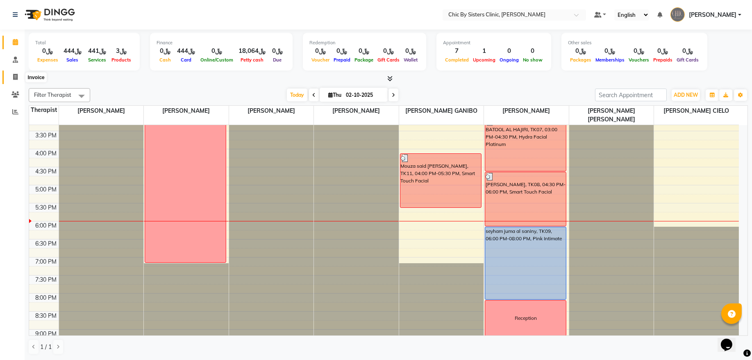
click at [13, 78] on icon at bounding box center [15, 77] width 5 height 6
select select "6348"
select select "service"
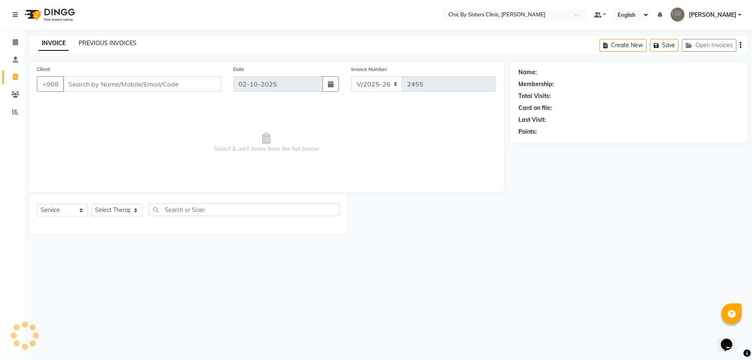
click at [84, 46] on link "PREVIOUS INVOICES" at bounding box center [108, 42] width 58 height 7
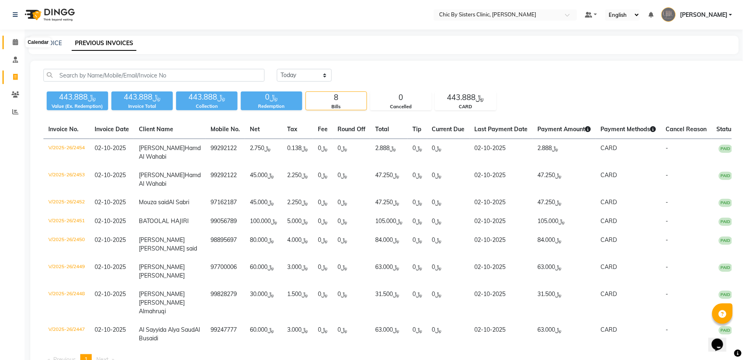
click at [16, 44] on icon at bounding box center [15, 42] width 5 height 6
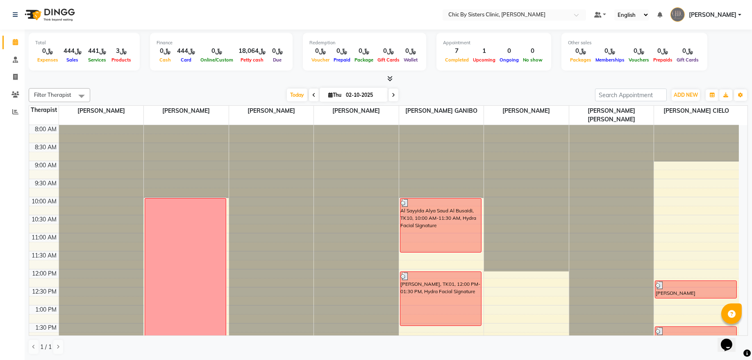
click at [368, 92] on input "02-10-2025" at bounding box center [363, 95] width 41 height 12
select select "10"
select select "2025"
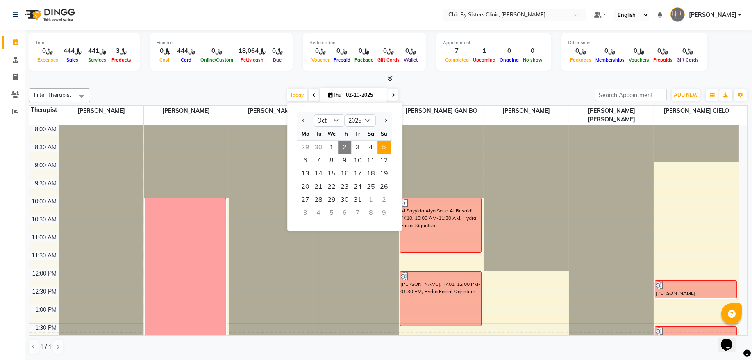
click at [384, 151] on span "5" at bounding box center [383, 147] width 13 height 13
type input "05-10-2025"
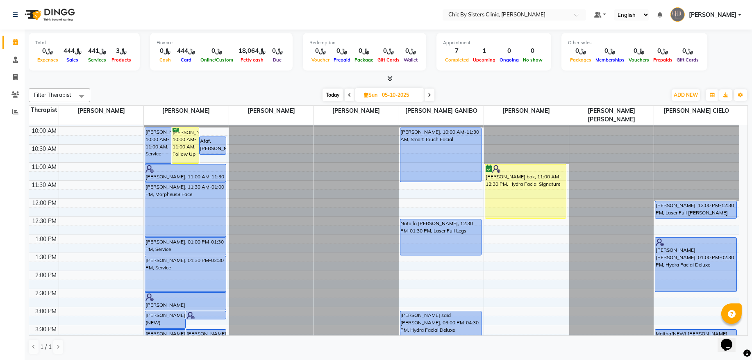
scroll to position [111, 0]
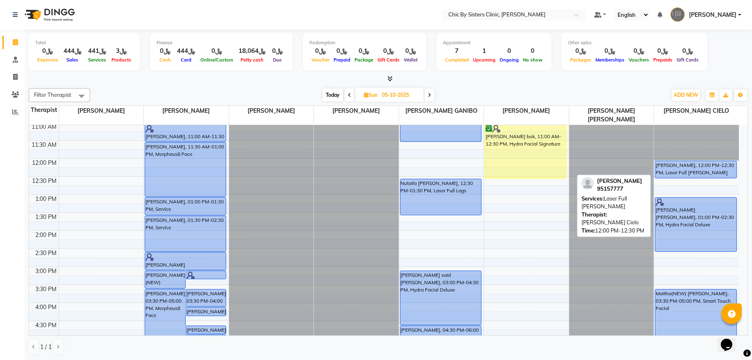
click at [688, 170] on div "[PERSON_NAME], 12:00 PM-12:30 PM, Laser Full [PERSON_NAME]" at bounding box center [695, 169] width 81 height 17
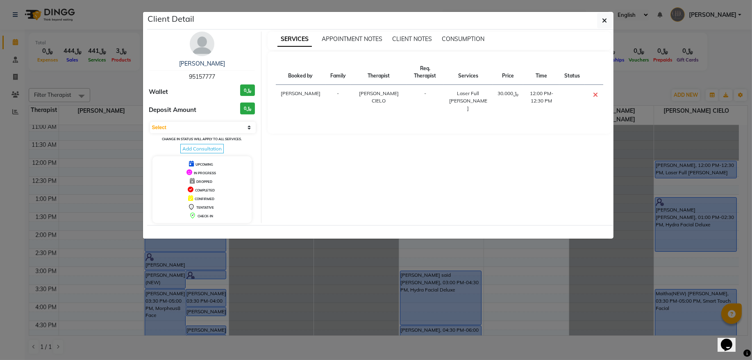
click at [200, 77] on span "95157777" at bounding box center [202, 76] width 26 height 7
copy span "95157777"
click at [609, 24] on button "button" at bounding box center [605, 21] width 16 height 16
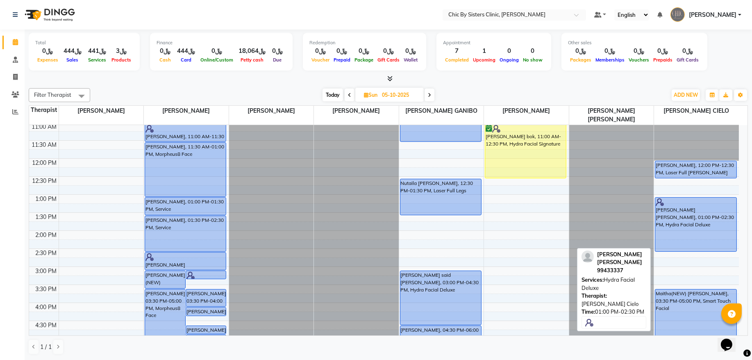
click at [679, 234] on div "[PERSON_NAME] [PERSON_NAME], 01:00 PM-02:30 PM, Hydra Facial Deluxe" at bounding box center [695, 225] width 81 height 54
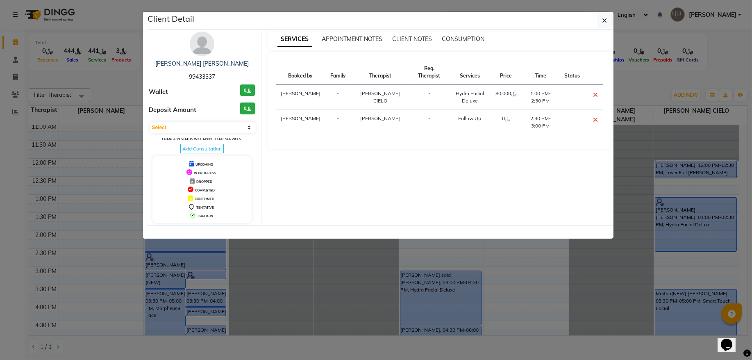
click at [195, 76] on span "99433337" at bounding box center [202, 76] width 26 height 7
copy span "99433337"
click at [603, 25] on button "button" at bounding box center [605, 21] width 16 height 16
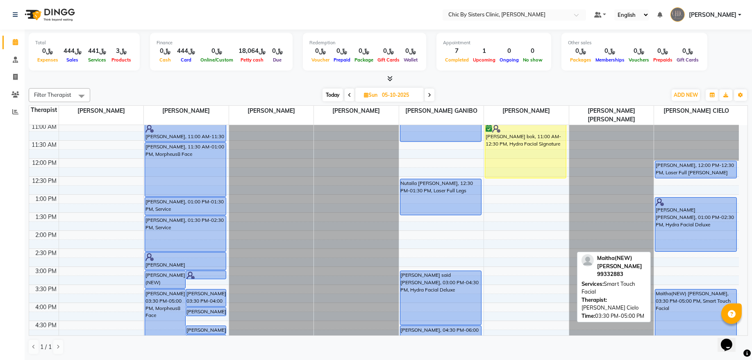
click at [677, 303] on div "Maitha(NEW) [PERSON_NAME], 03:30 PM-05:00 PM, Smart Touch Facial" at bounding box center [695, 316] width 81 height 54
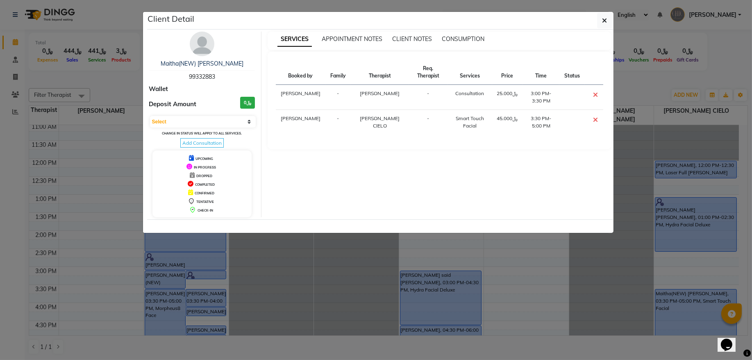
click at [193, 76] on span "99332883" at bounding box center [202, 76] width 26 height 7
copy span "99332883"
click at [604, 25] on button "button" at bounding box center [605, 21] width 16 height 16
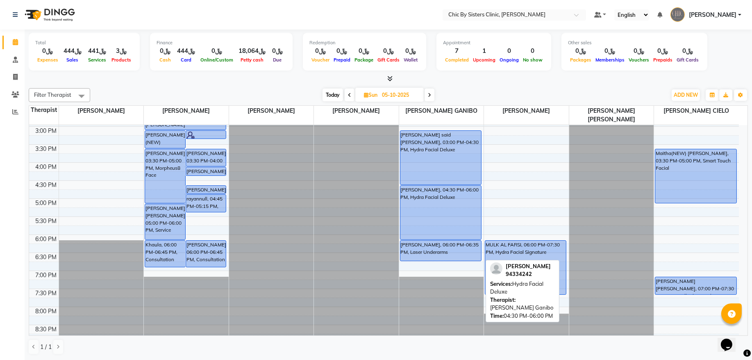
scroll to position [277, 0]
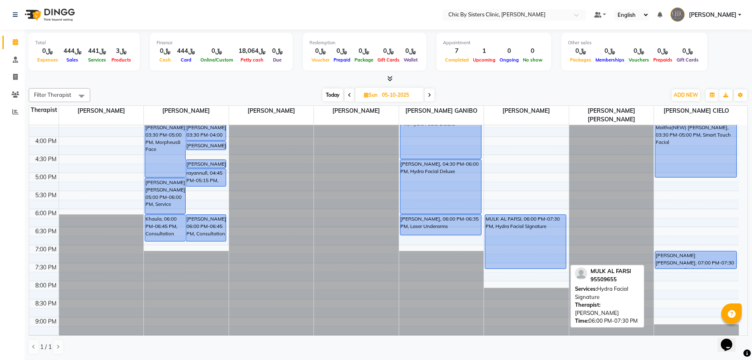
click at [530, 234] on div "MULK AL FARSI, 06:00 PM-07:30 PM, Hydra Facial Signature" at bounding box center [525, 242] width 81 height 54
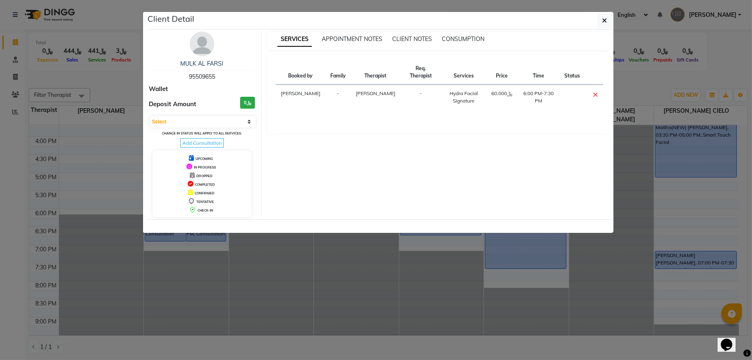
click at [200, 72] on div "MULK AL FARSI 95509655" at bounding box center [202, 70] width 106 height 22
copy span "95509655"
click at [601, 25] on button "button" at bounding box center [605, 21] width 16 height 16
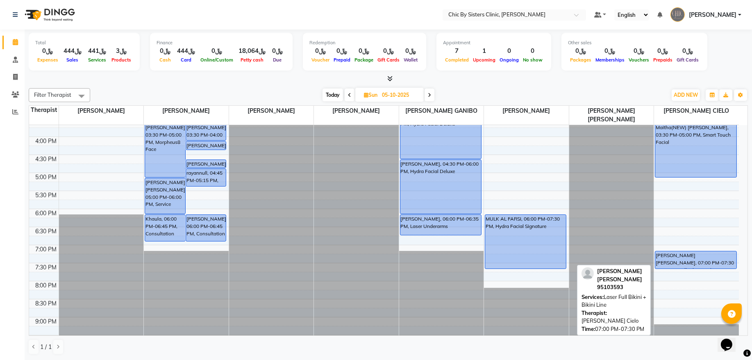
click at [684, 257] on div "[PERSON_NAME] [PERSON_NAME], 07:00 PM-07:30 PM, Laser Full Bikini + Bikini Line" at bounding box center [695, 259] width 81 height 17
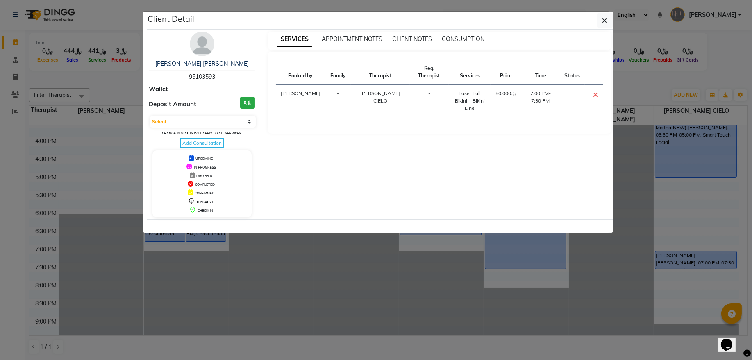
click at [202, 76] on span "95103593" at bounding box center [202, 76] width 26 height 7
copy span "95103593"
click at [604, 24] on span "button" at bounding box center [604, 20] width 5 height 8
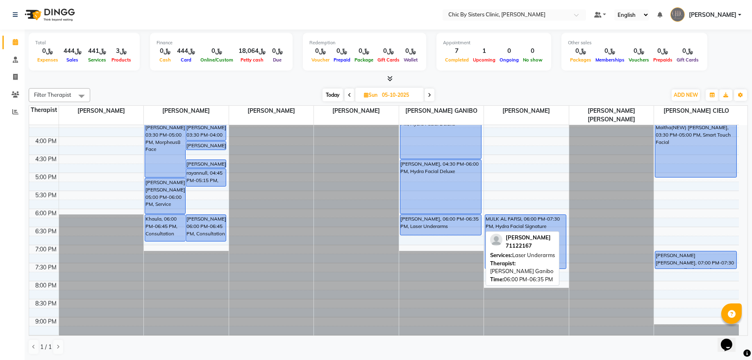
click at [422, 229] on div "[PERSON_NAME], 06:00 PM-06:35 PM, Laser Underarms" at bounding box center [440, 225] width 81 height 20
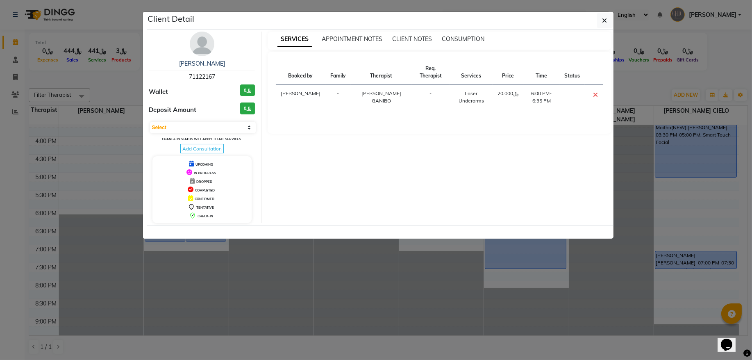
click at [200, 75] on span "71122167" at bounding box center [202, 76] width 26 height 7
copy span "71122167"
click at [604, 29] on div "Client Detail" at bounding box center [380, 21] width 466 height 18
click at [601, 20] on button "button" at bounding box center [605, 21] width 16 height 16
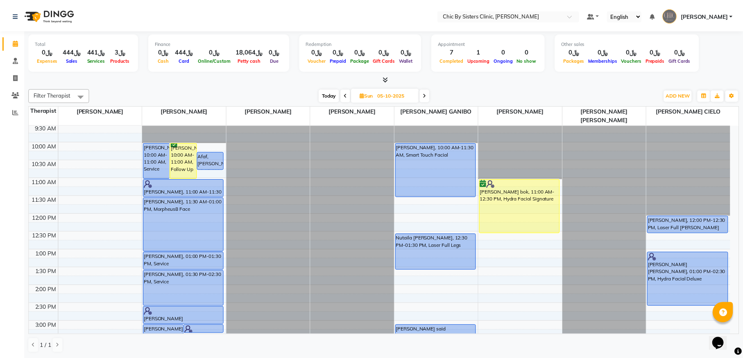
scroll to position [0, 0]
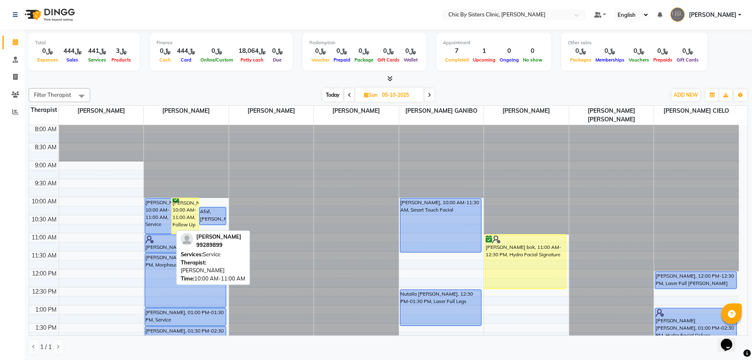
click at [163, 215] on div "[PERSON_NAME], 10:00 AM-11:00 AM, Service" at bounding box center [158, 215] width 26 height 35
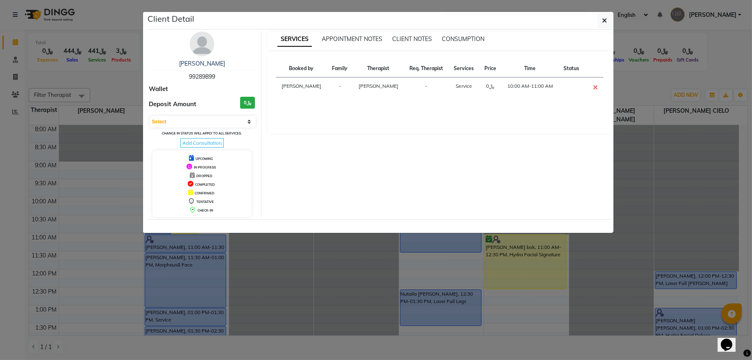
click at [210, 76] on span "99289899" at bounding box center [202, 76] width 26 height 7
click at [203, 77] on span "99289899" at bounding box center [202, 76] width 26 height 7
copy span "99289899"
drag, startPoint x: 607, startPoint y: 23, endPoint x: 600, endPoint y: 61, distance: 39.2
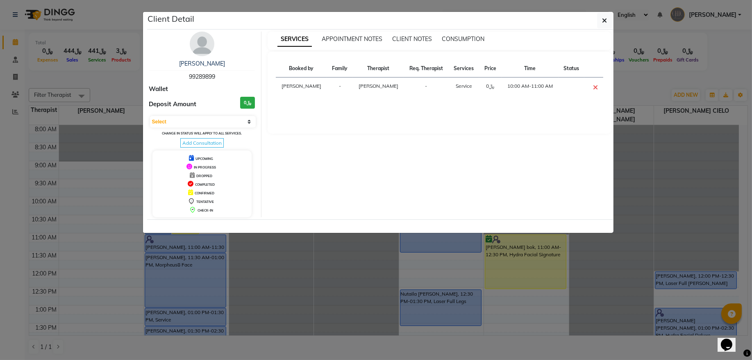
click at [607, 23] on button "button" at bounding box center [605, 21] width 16 height 16
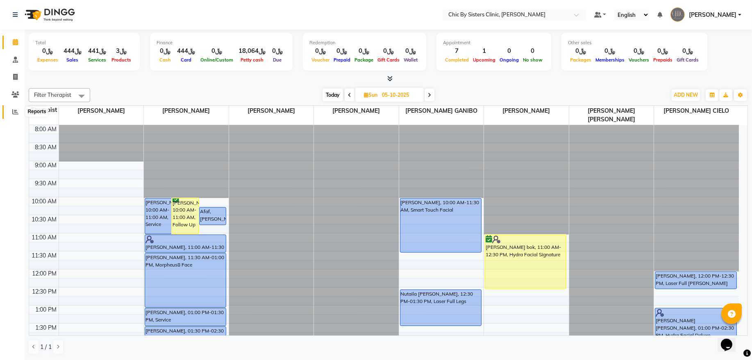
click at [13, 111] on icon at bounding box center [15, 112] width 6 height 6
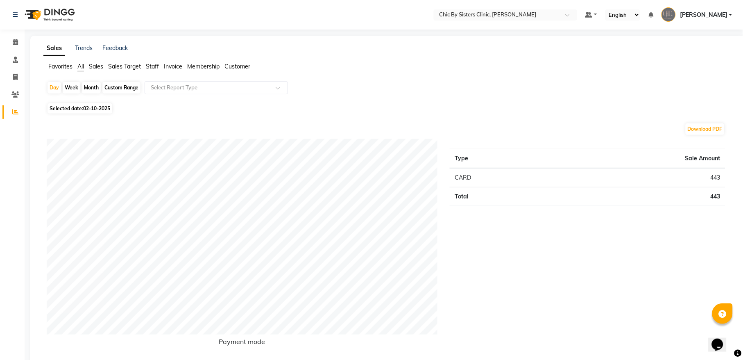
click at [154, 66] on span "Staff" at bounding box center [152, 66] width 13 height 7
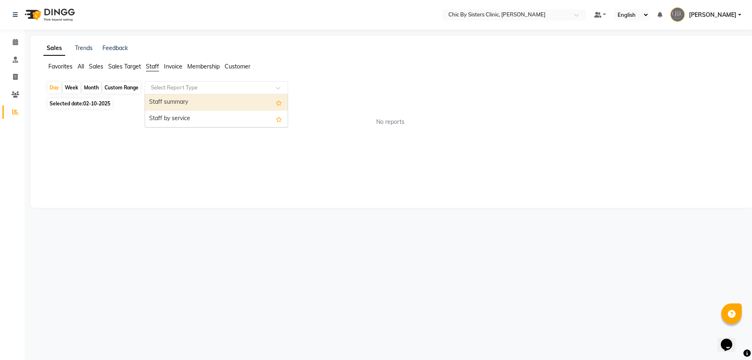
click at [156, 84] on input "text" at bounding box center [208, 88] width 118 height 8
click at [161, 102] on div "Staff summary" at bounding box center [216, 102] width 143 height 16
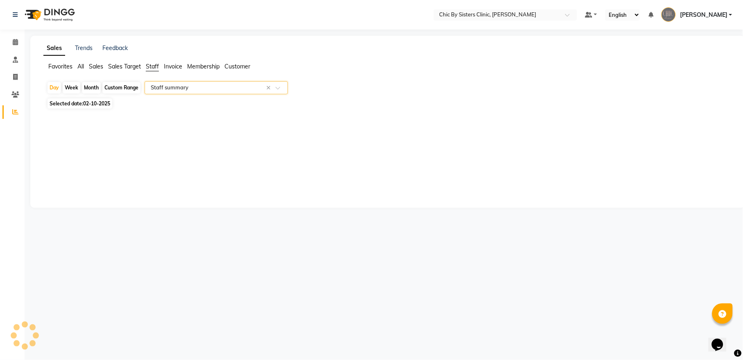
select select "full_report"
select select "csv"
click at [135, 66] on span "Sales Target" at bounding box center [124, 66] width 33 height 7
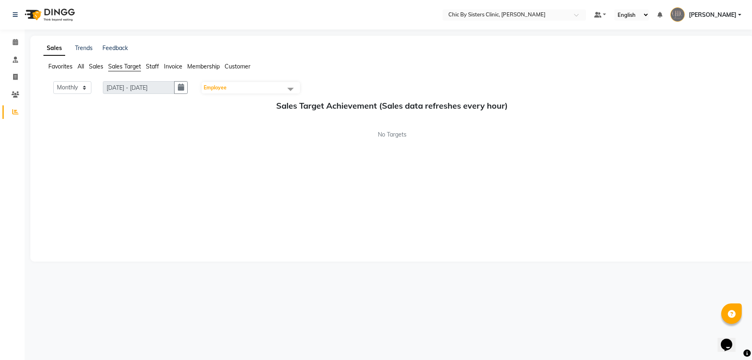
click at [153, 68] on span "Staff" at bounding box center [152, 66] width 13 height 7
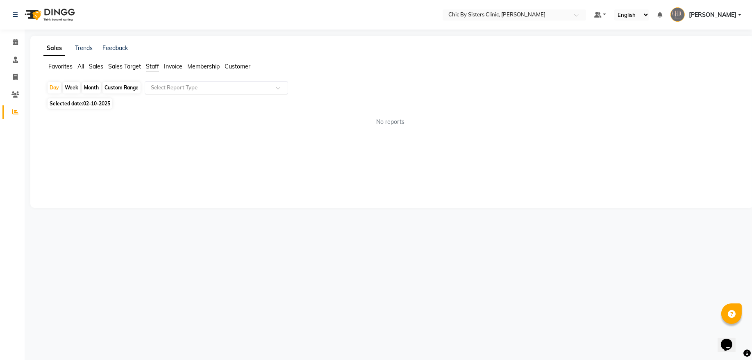
click at [173, 84] on input "text" at bounding box center [208, 88] width 118 height 8
click at [176, 101] on div "Staff summary" at bounding box center [216, 102] width 143 height 16
select select "full_report"
select select "csv"
click at [122, 87] on div "Custom Range" at bounding box center [121, 87] width 38 height 11
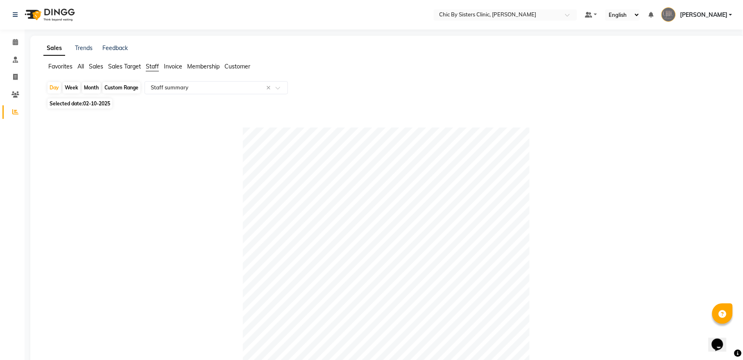
select select "10"
select select "2025"
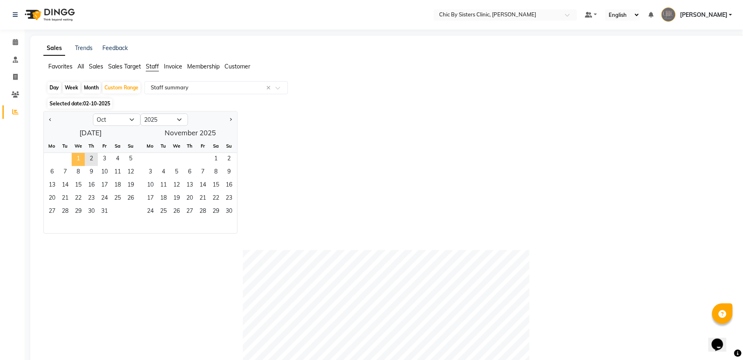
click at [77, 157] on span "1" at bounding box center [78, 159] width 13 height 13
click at [89, 157] on span "2" at bounding box center [91, 159] width 13 height 13
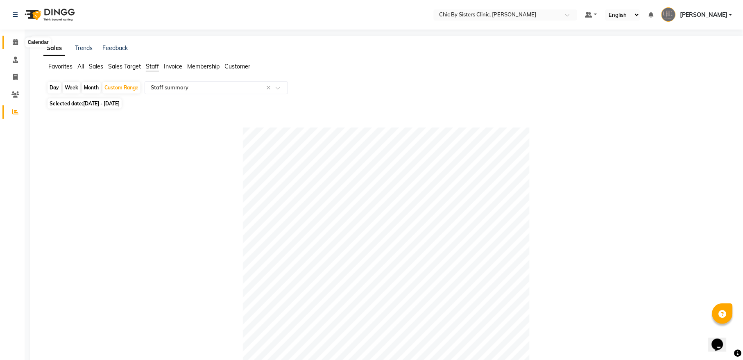
click at [18, 45] on span at bounding box center [15, 42] width 14 height 9
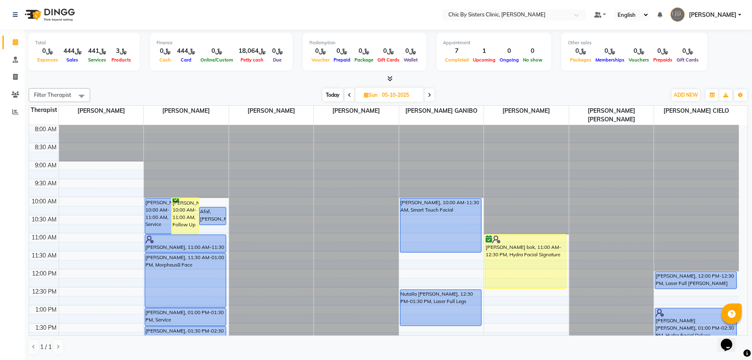
click at [327, 92] on span "Today" at bounding box center [333, 95] width 20 height 13
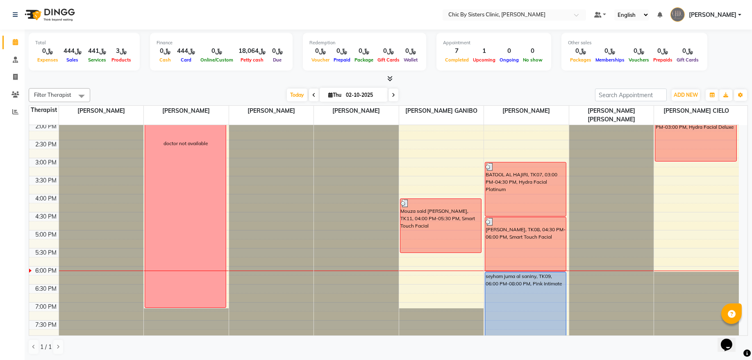
scroll to position [330, 0]
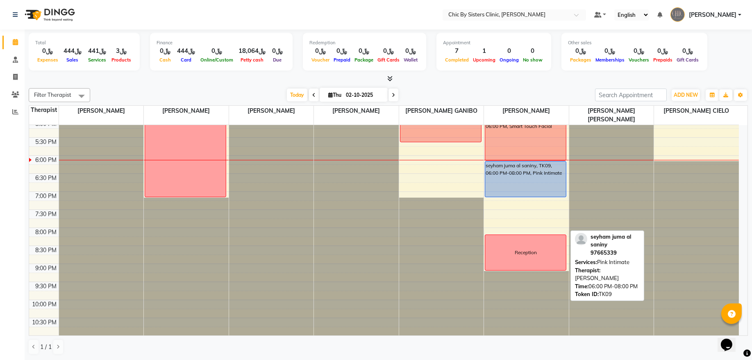
drag, startPoint x: 511, startPoint y: 233, endPoint x: 517, endPoint y: 193, distance: 40.2
click at [517, 193] on div "BATOOL AL HAJIRI, TK07, 03:00 PM-04:30 PM, Hydra Facial Platinum Riham Abdullah…" at bounding box center [526, 83] width 85 height 577
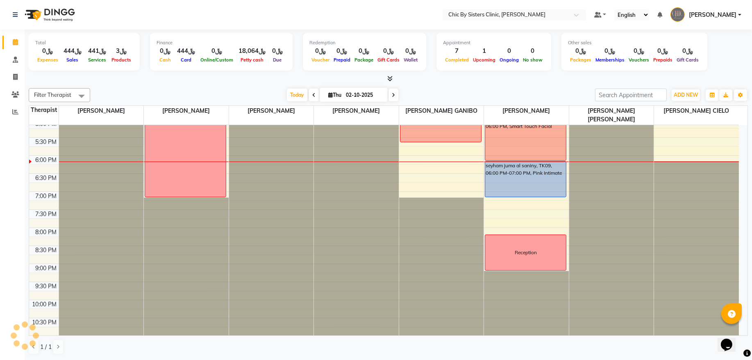
scroll to position [275, 0]
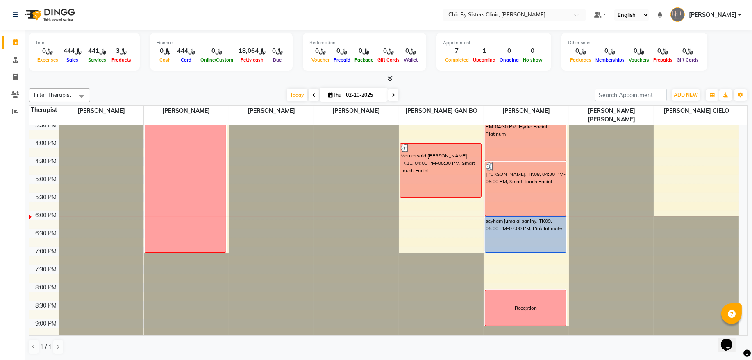
click at [393, 95] on span at bounding box center [393, 95] width 10 height 13
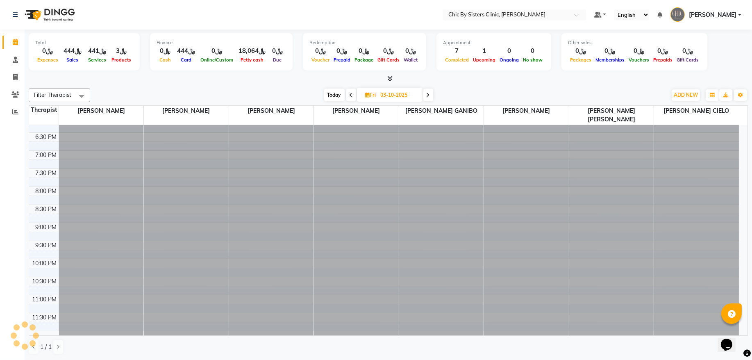
click at [426, 95] on span at bounding box center [428, 95] width 10 height 13
click at [426, 95] on span at bounding box center [429, 95] width 10 height 13
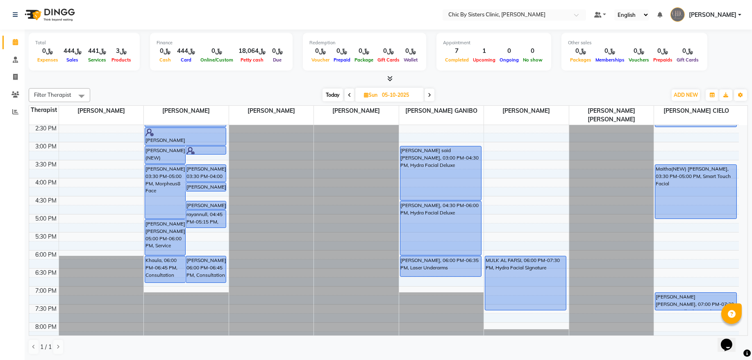
scroll to position [240, 0]
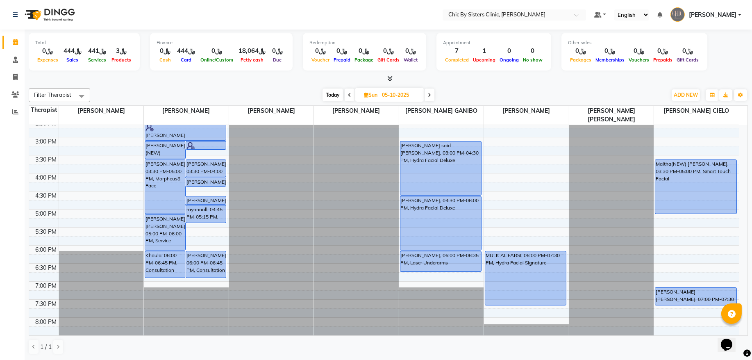
click at [328, 97] on span "Today" at bounding box center [333, 95] width 20 height 13
type input "02-10-2025"
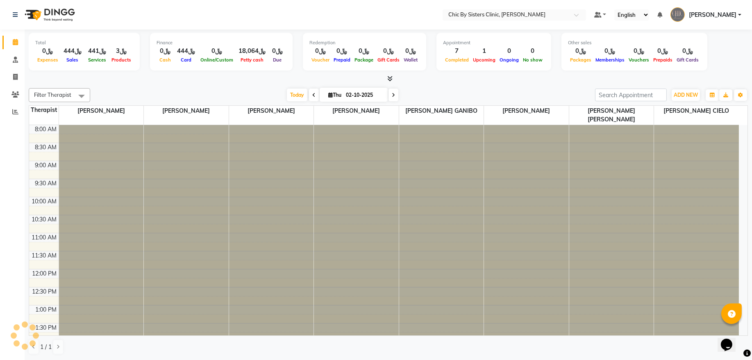
scroll to position [366, 0]
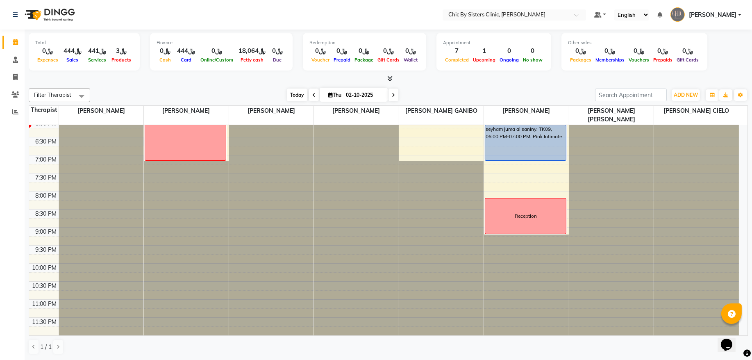
click at [292, 98] on span "Today" at bounding box center [297, 95] width 20 height 13
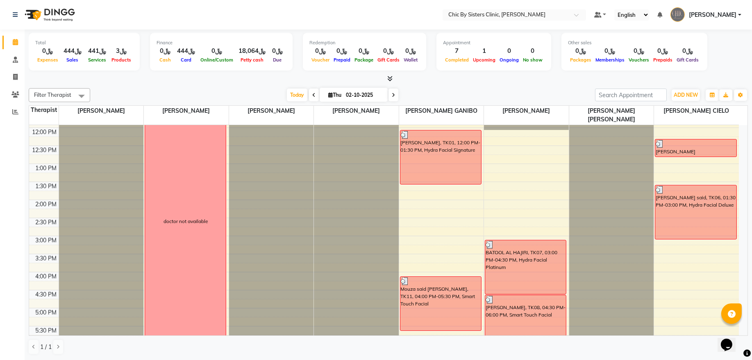
scroll to position [0, 0]
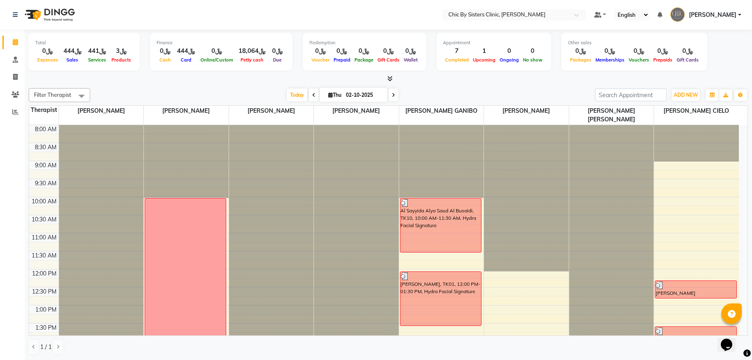
click at [366, 95] on input "02-10-2025" at bounding box center [363, 95] width 41 height 12
select select "10"
select select "2025"
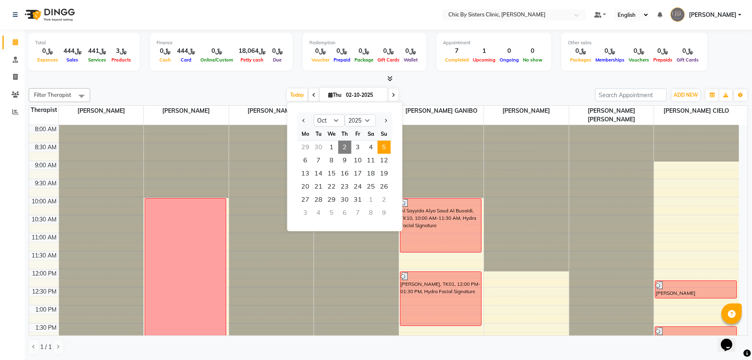
click at [386, 149] on span "5" at bounding box center [383, 147] width 13 height 13
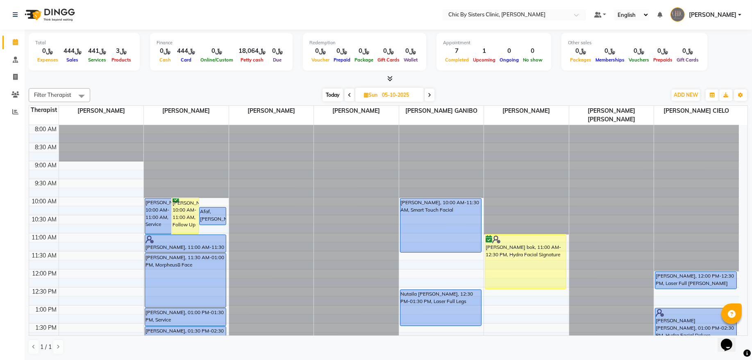
click at [328, 93] on span "Today" at bounding box center [333, 95] width 20 height 13
type input "02-10-2025"
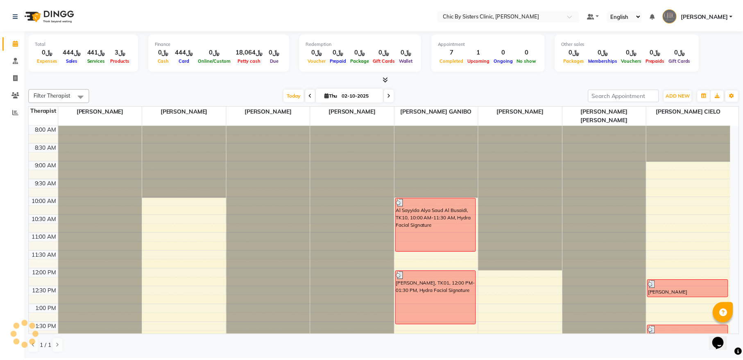
scroll to position [366, 0]
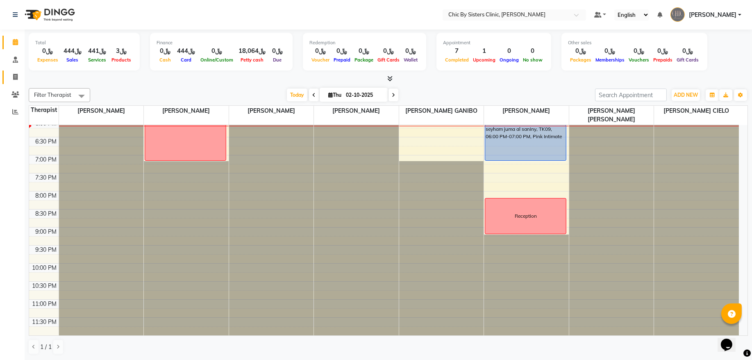
click at [17, 76] on icon at bounding box center [15, 77] width 5 height 6
select select "service"
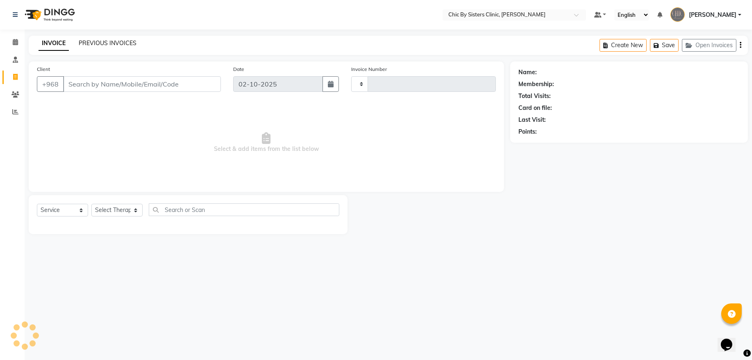
type input "2455"
click at [94, 42] on link "PREVIOUS INVOICES" at bounding box center [108, 42] width 58 height 7
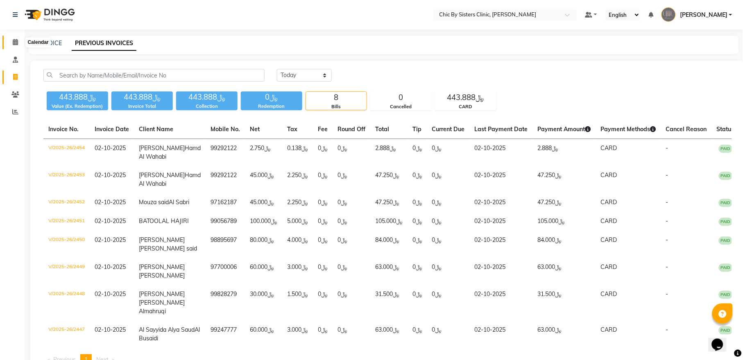
click at [16, 46] on span at bounding box center [15, 42] width 14 height 9
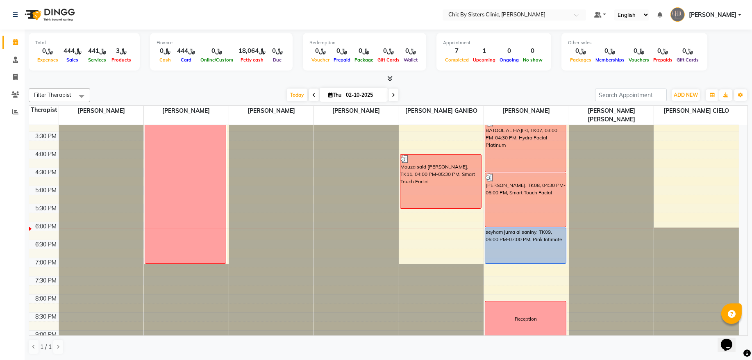
scroll to position [332, 0]
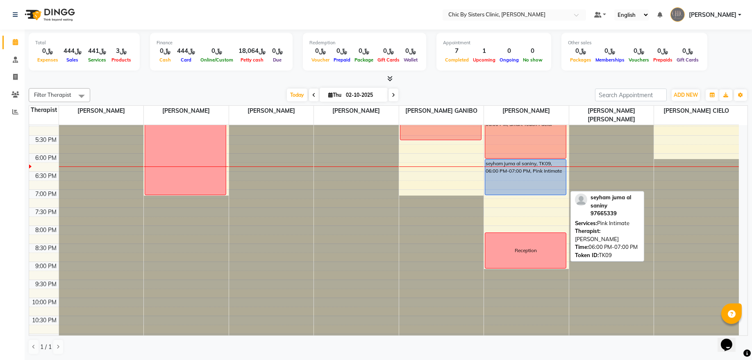
click at [507, 192] on div "seyham juma al saniny, TK09, 06:00 PM-07:00 PM, Pink Intimate" at bounding box center [525, 176] width 81 height 35
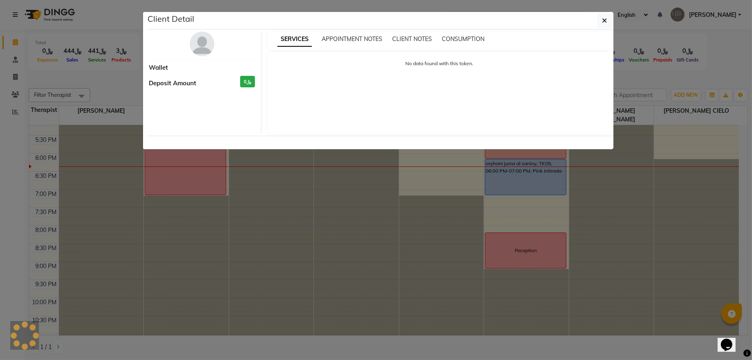
select select "5"
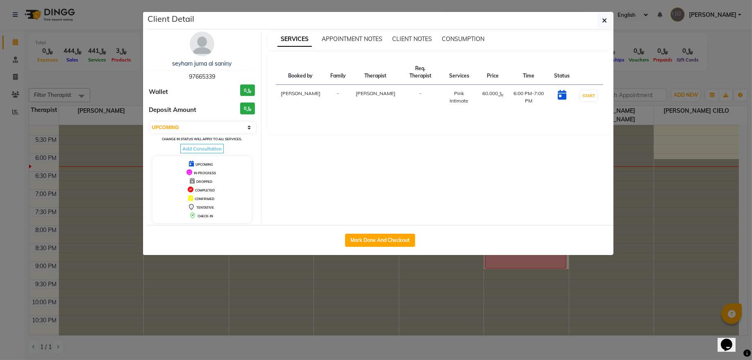
click at [202, 75] on span "97665339" at bounding box center [202, 76] width 26 height 7
click at [208, 76] on span "97665339" at bounding box center [202, 76] width 26 height 7
click at [593, 23] on div "Client Detail" at bounding box center [380, 21] width 466 height 18
click at [600, 24] on button "button" at bounding box center [605, 21] width 16 height 16
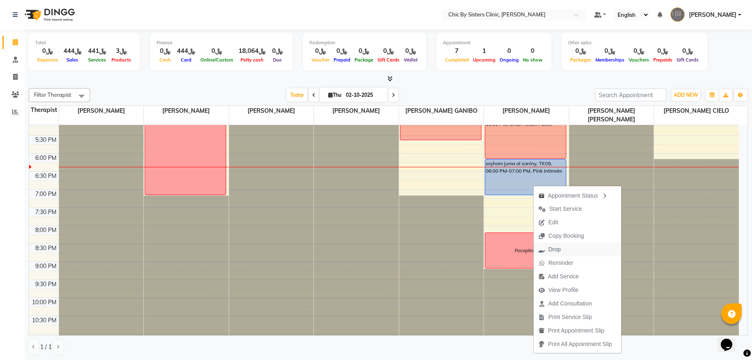
click at [556, 253] on span "Drop" at bounding box center [554, 249] width 12 height 9
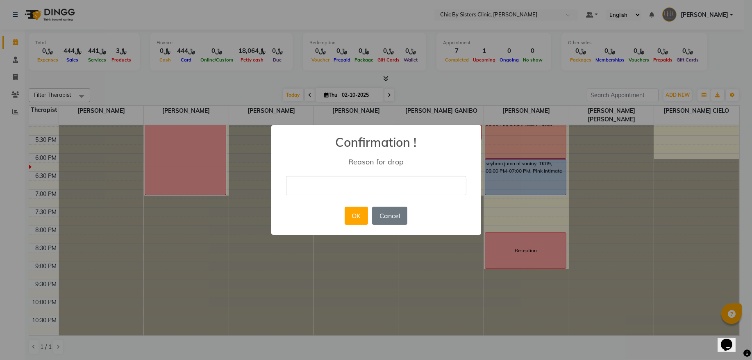
click at [378, 177] on input "text" at bounding box center [376, 185] width 180 height 19
click at [372, 184] on input "text" at bounding box center [376, 185] width 180 height 19
click at [372, 184] on input "No show we sent watssap to rebook" at bounding box center [376, 185] width 180 height 19
click at [374, 187] on input "No show we sent Wats sap to rebook" at bounding box center [376, 185] width 180 height 19
type input "No show we sent Watssap to rebook"
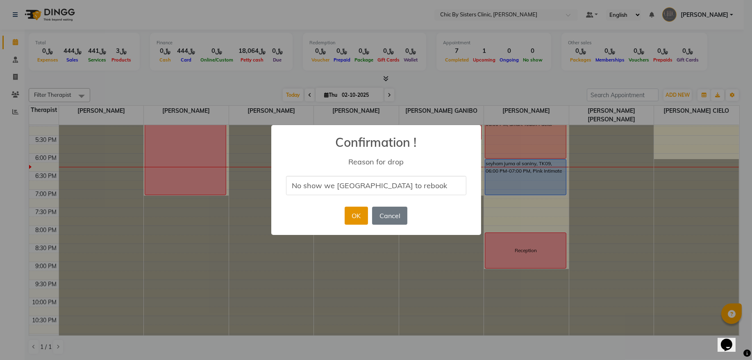
click at [355, 213] on button "OK" at bounding box center [356, 216] width 23 height 18
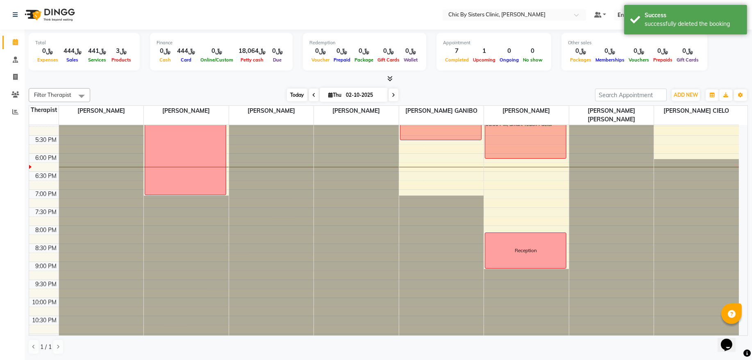
click at [295, 96] on span "Today" at bounding box center [297, 95] width 20 height 13
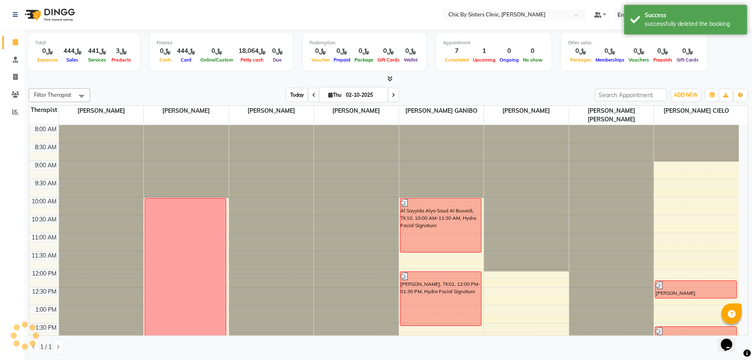
scroll to position [366, 0]
